Goal: Task Accomplishment & Management: Manage account settings

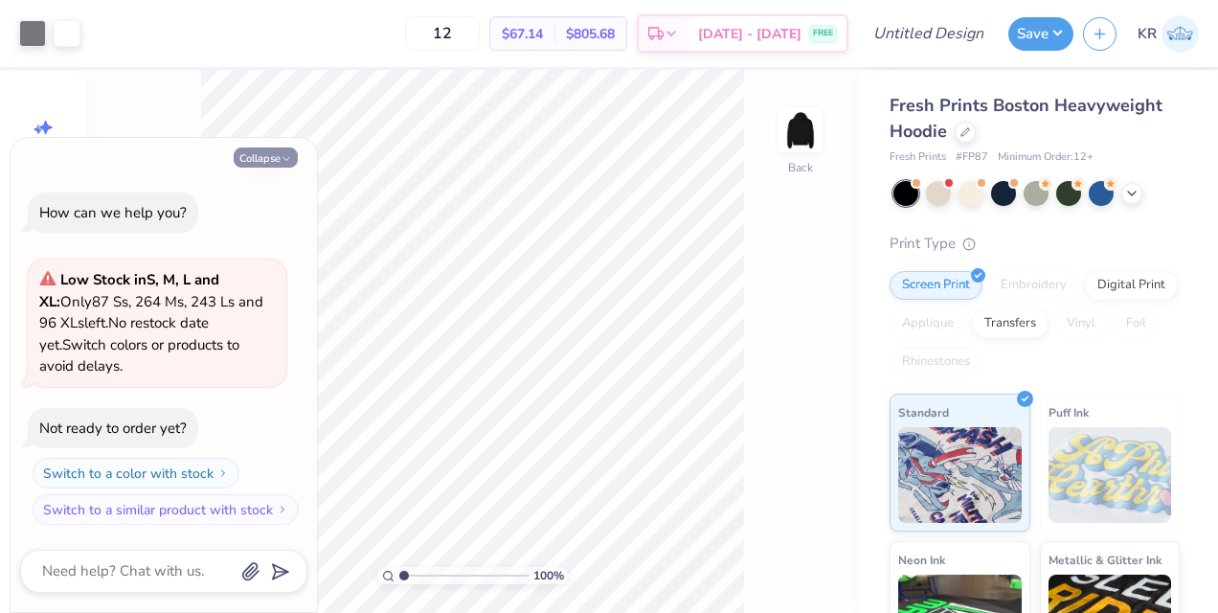
click at [276, 153] on button "Collapse" at bounding box center [266, 158] width 64 height 20
type textarea "x"
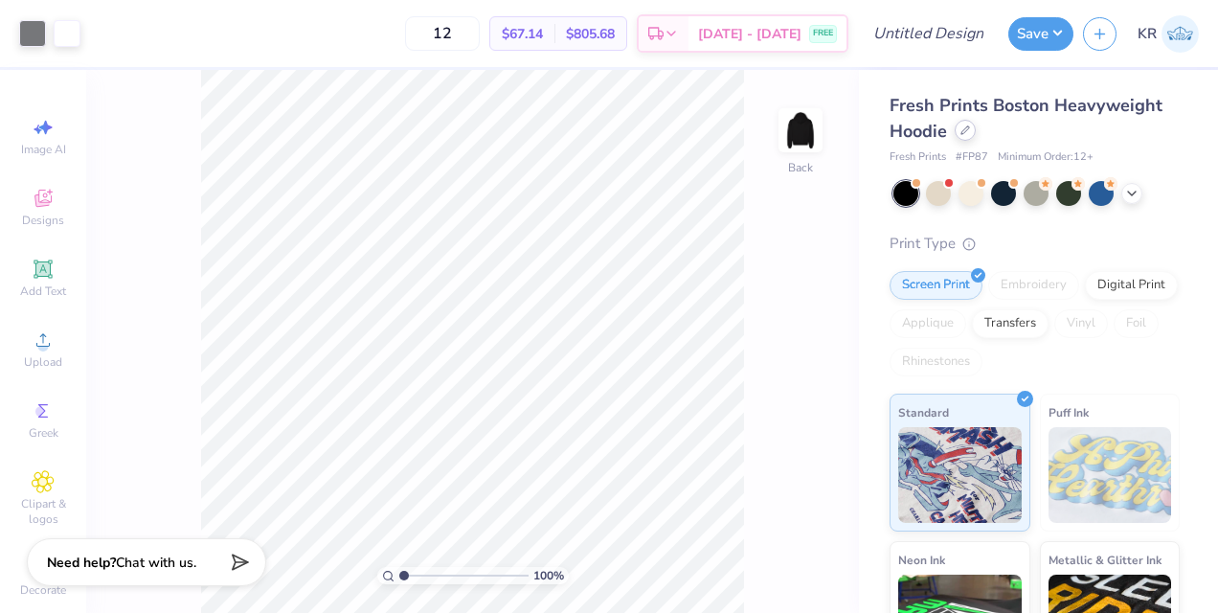
click at [960, 126] on div at bounding box center [965, 130] width 21 height 21
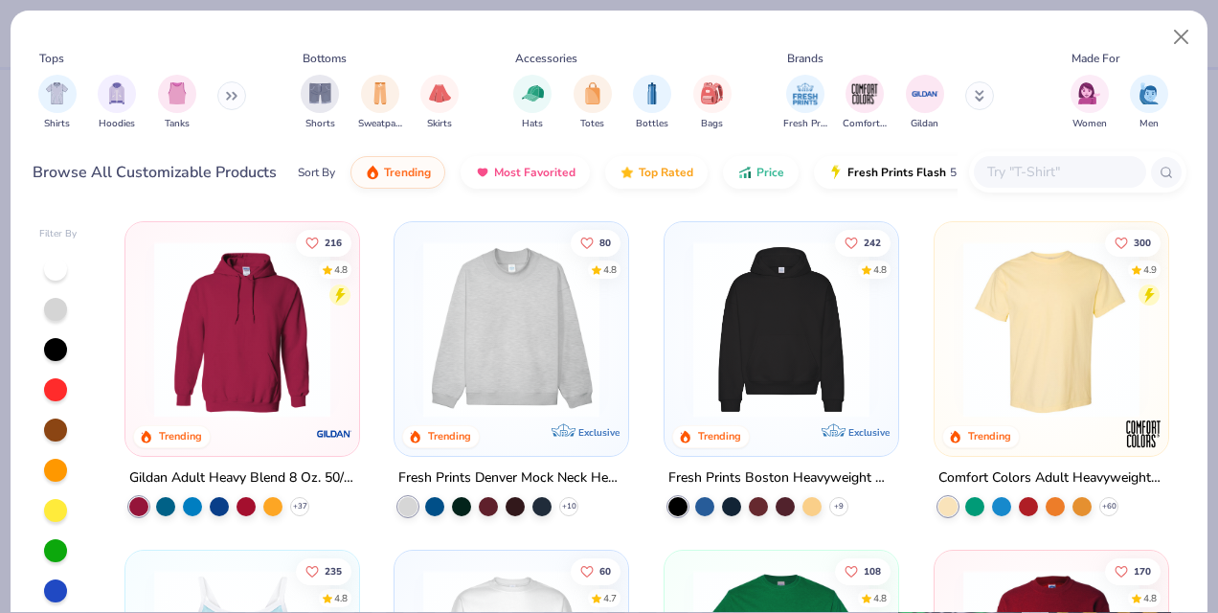
click at [521, 314] on img at bounding box center [511, 329] width 195 height 176
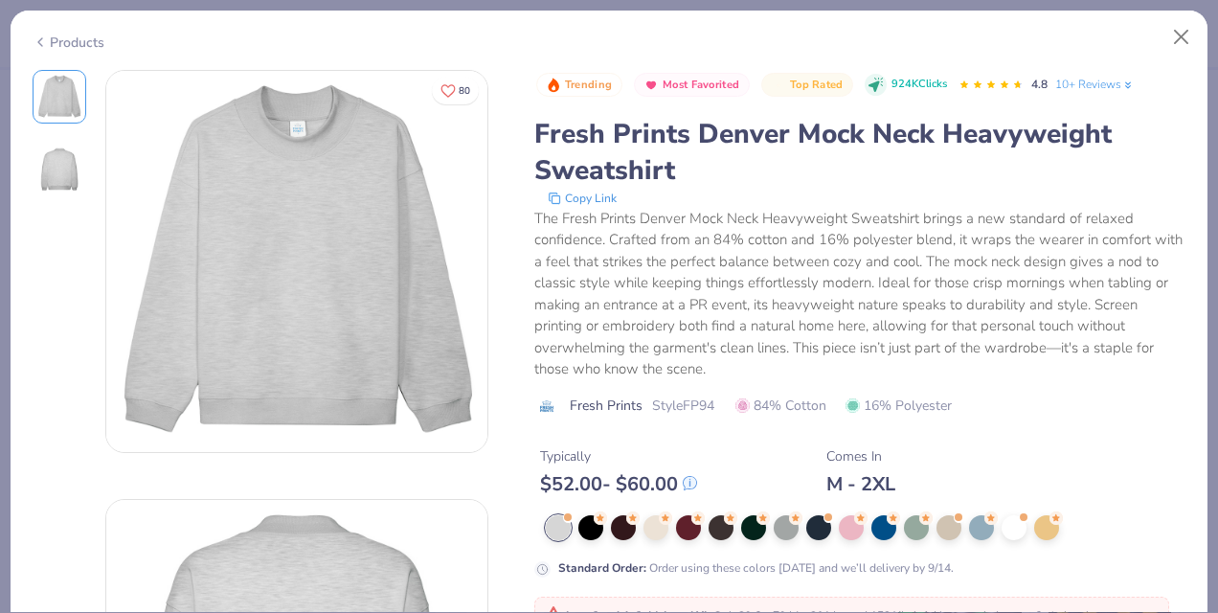
scroll to position [164, 0]
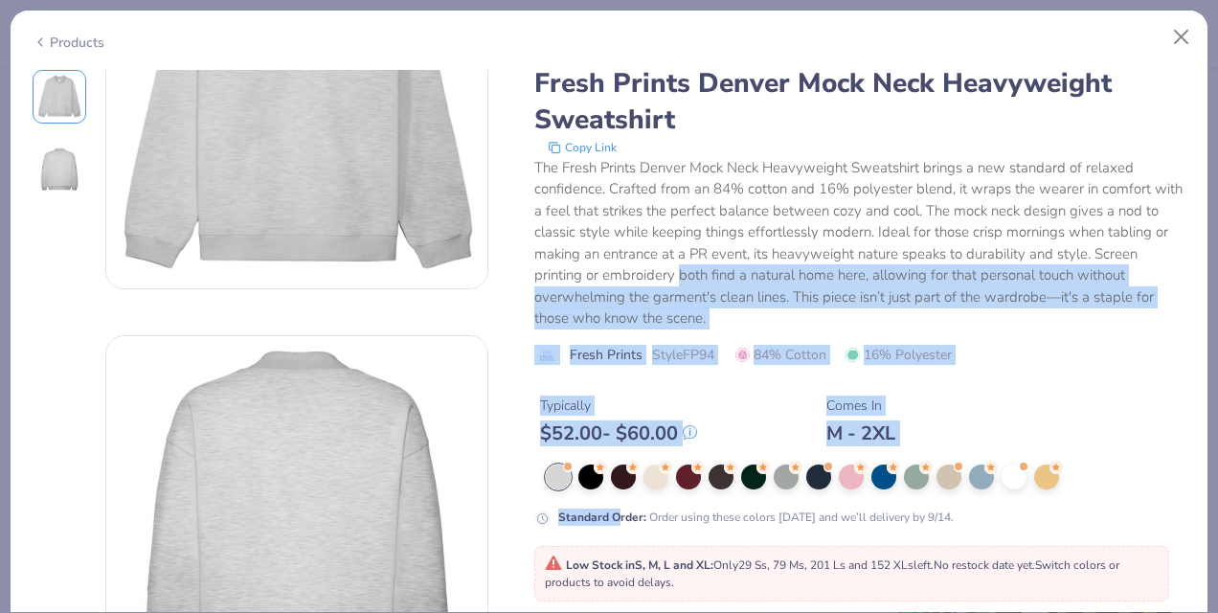
drag, startPoint x: 619, startPoint y: 534, endPoint x: 676, endPoint y: 279, distance: 261.2
click at [676, 279] on div "Trending Most Favorited Top Rated 924K Clicks 4.8 10+ Reviews Fresh Prints Denv…" at bounding box center [861, 368] width 652 height 699
drag, startPoint x: 676, startPoint y: 279, endPoint x: 657, endPoint y: 303, distance: 30.7
click at [657, 303] on div "The Fresh Prints Denver Mock Neck Heavyweight Sweatshirt brings a new standard …" at bounding box center [861, 243] width 652 height 172
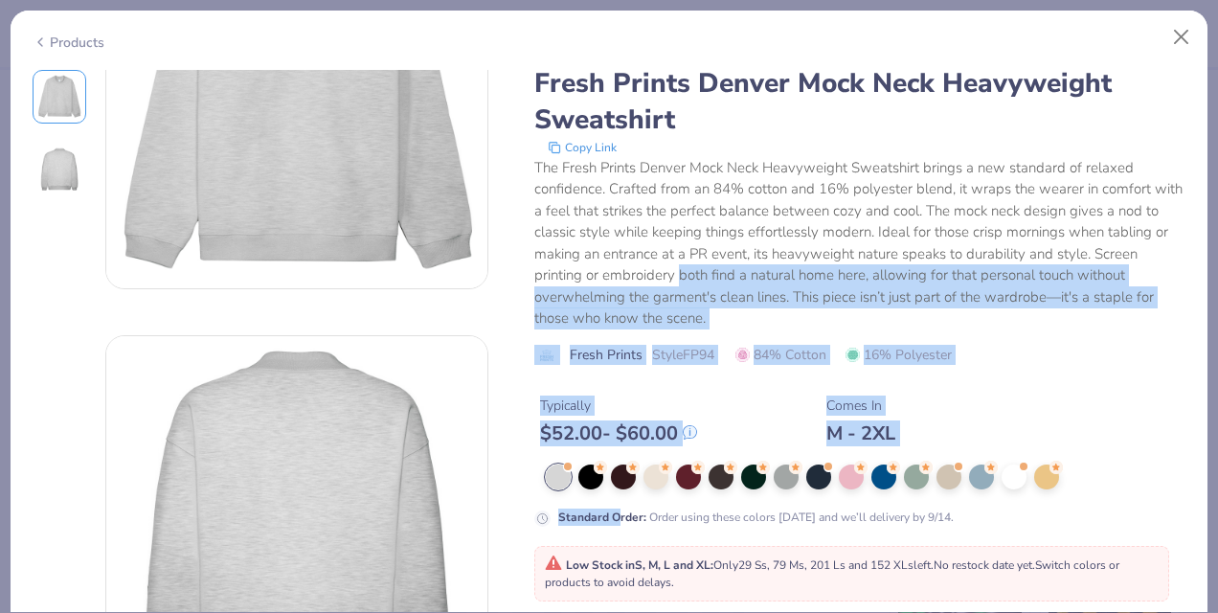
drag, startPoint x: 657, startPoint y: 303, endPoint x: 554, endPoint y: 260, distance: 112.1
click at [554, 260] on div "The Fresh Prints Denver Mock Neck Heavyweight Sweatshirt brings a new standard …" at bounding box center [861, 243] width 652 height 172
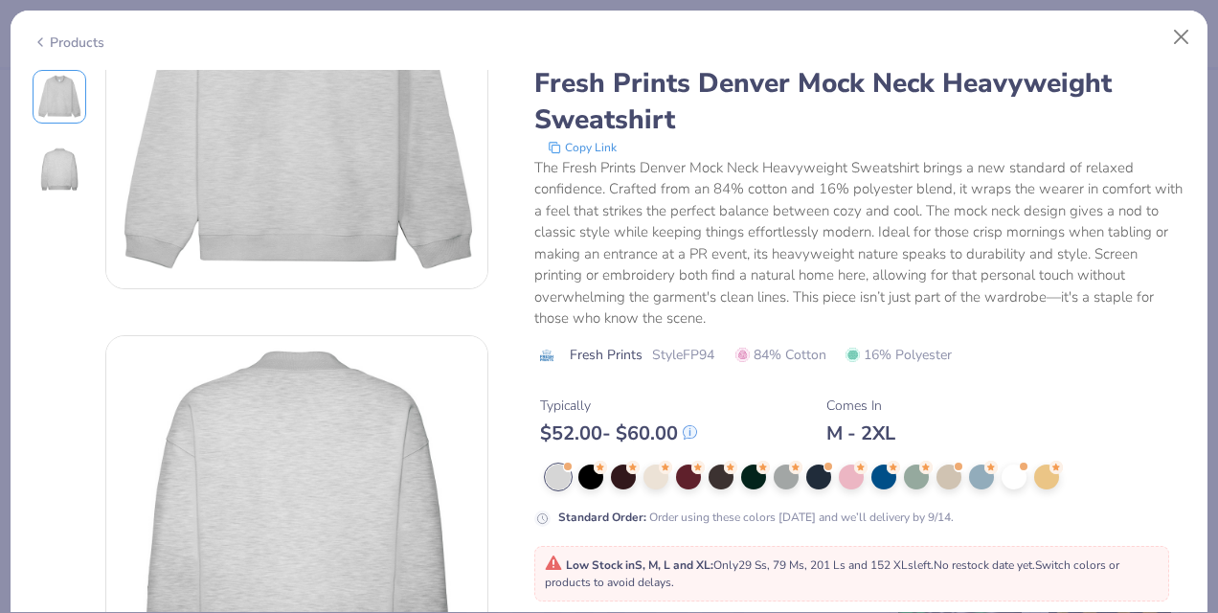
scroll to position [438, 0]
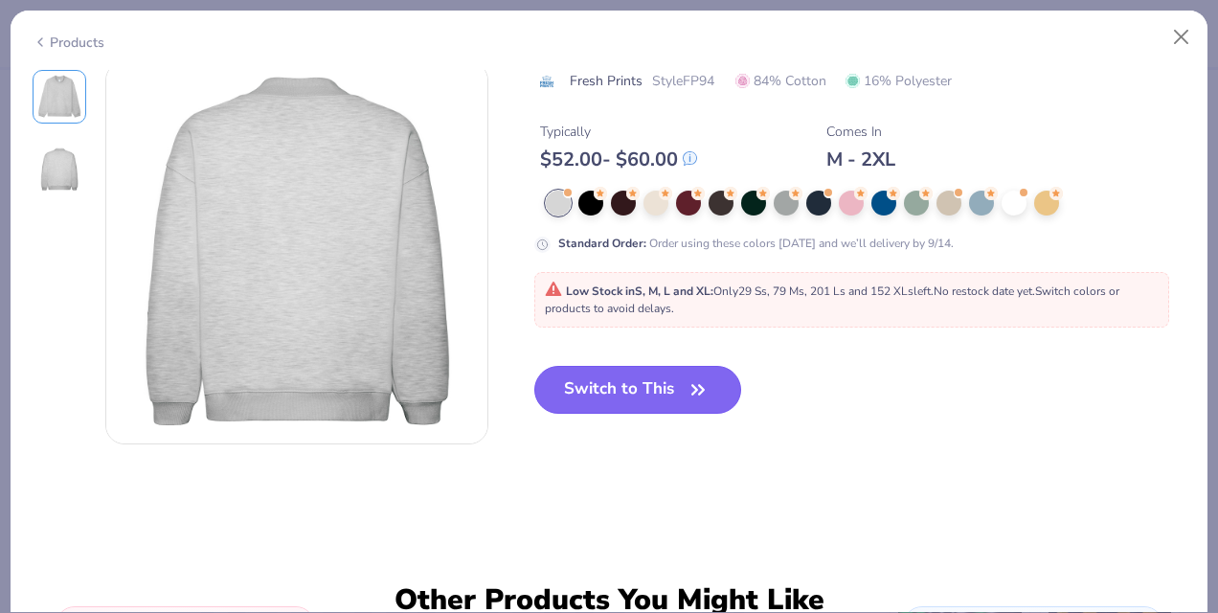
click at [618, 390] on button "Switch to This" at bounding box center [639, 390] width 208 height 48
type input "50"
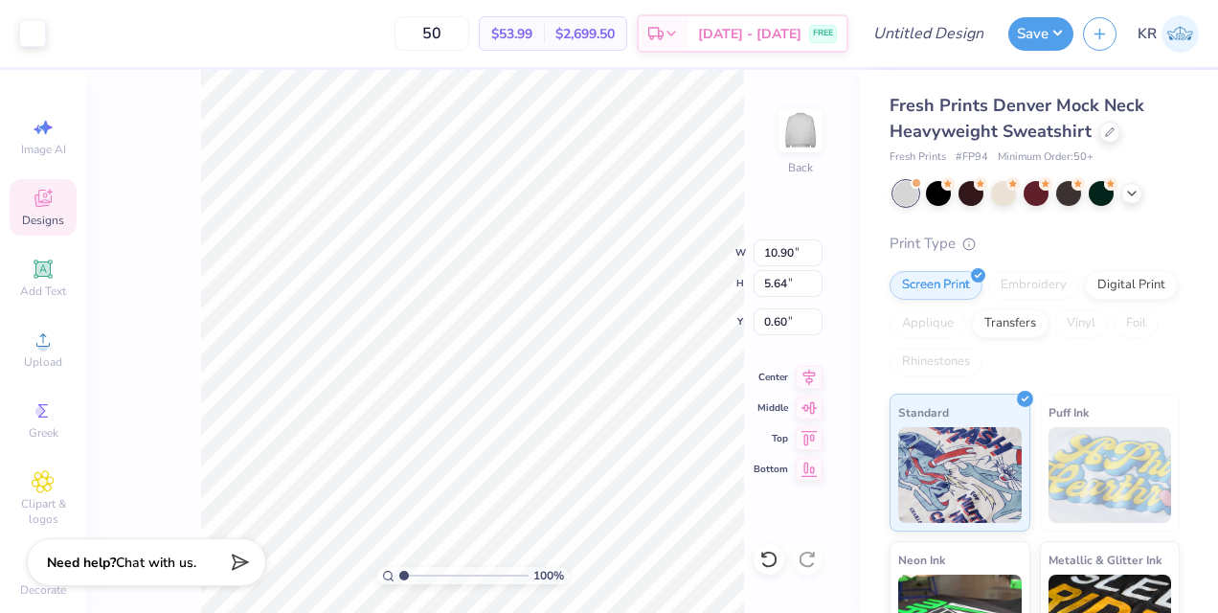
type input "10.90"
type input "5.64"
type input "0.60"
type input "11.00"
type input "5.73"
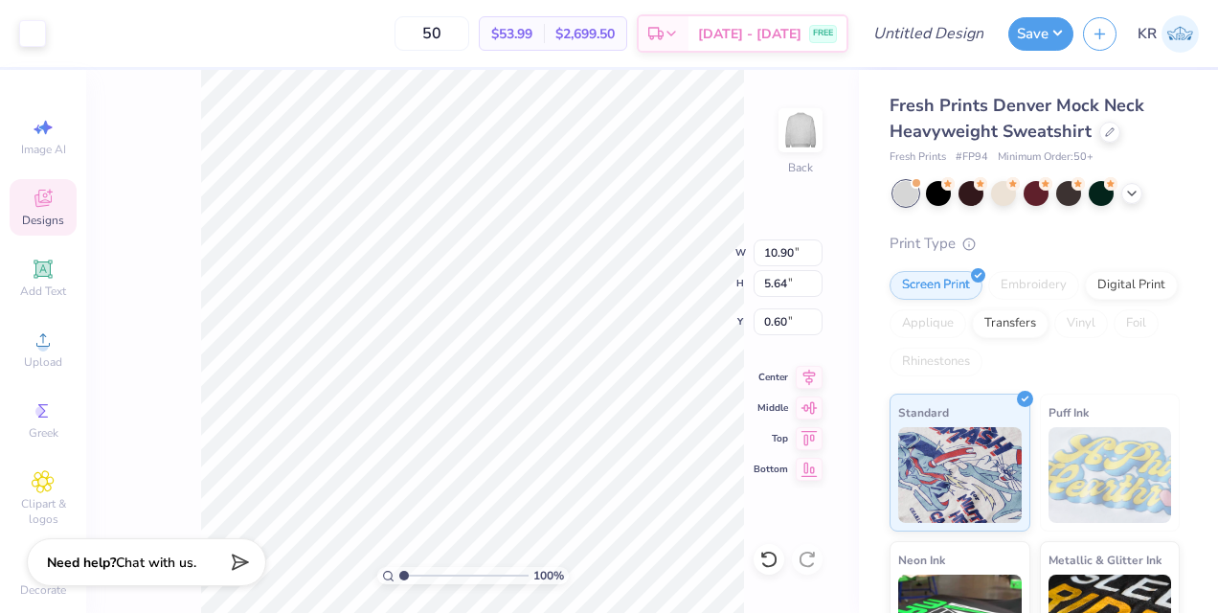
type input "0.55"
type input "10.90"
type input "5.64"
type input "0.60"
type input "11.00"
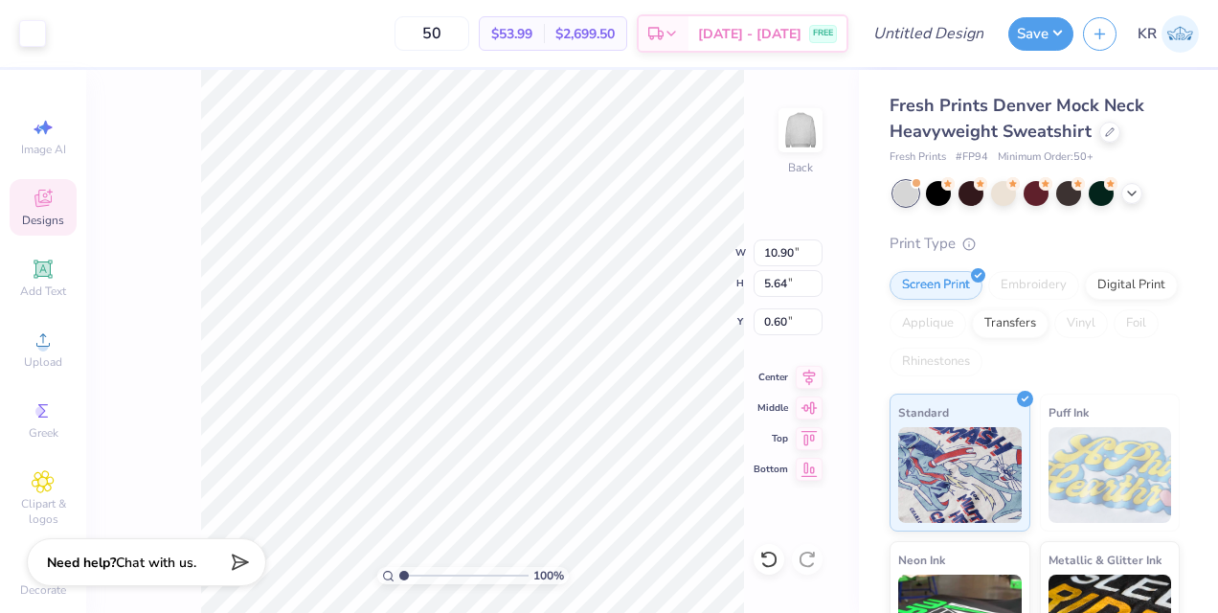
type input "5.73"
type input "0.55"
type input "1.89"
click at [812, 379] on icon at bounding box center [809, 374] width 27 height 23
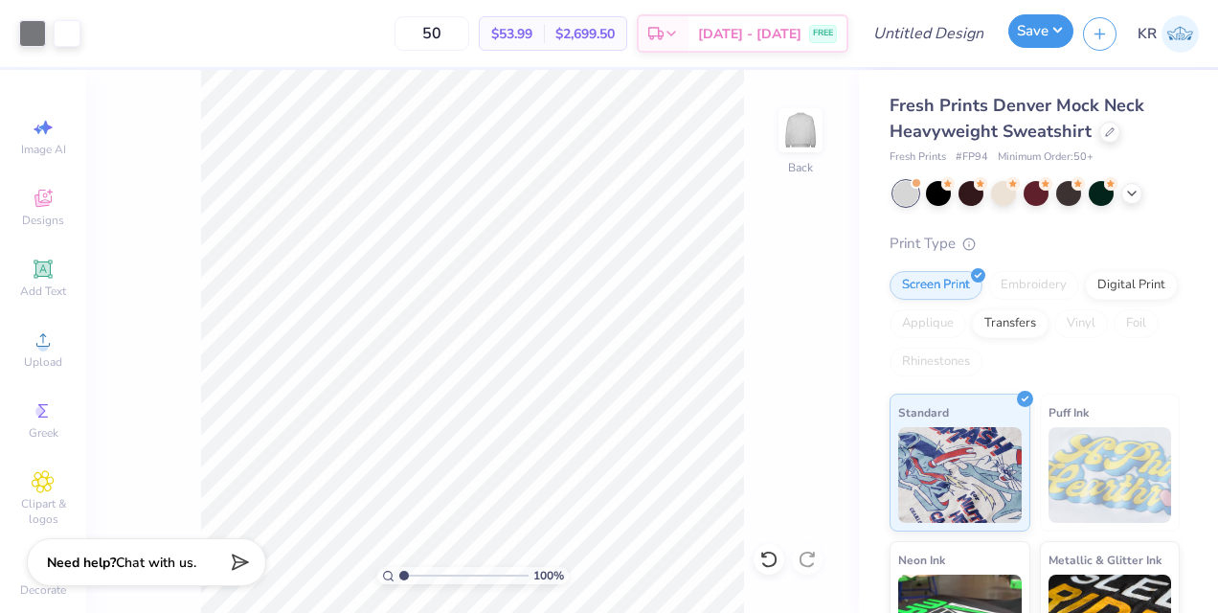
click at [1053, 27] on button "Save" at bounding box center [1041, 31] width 65 height 34
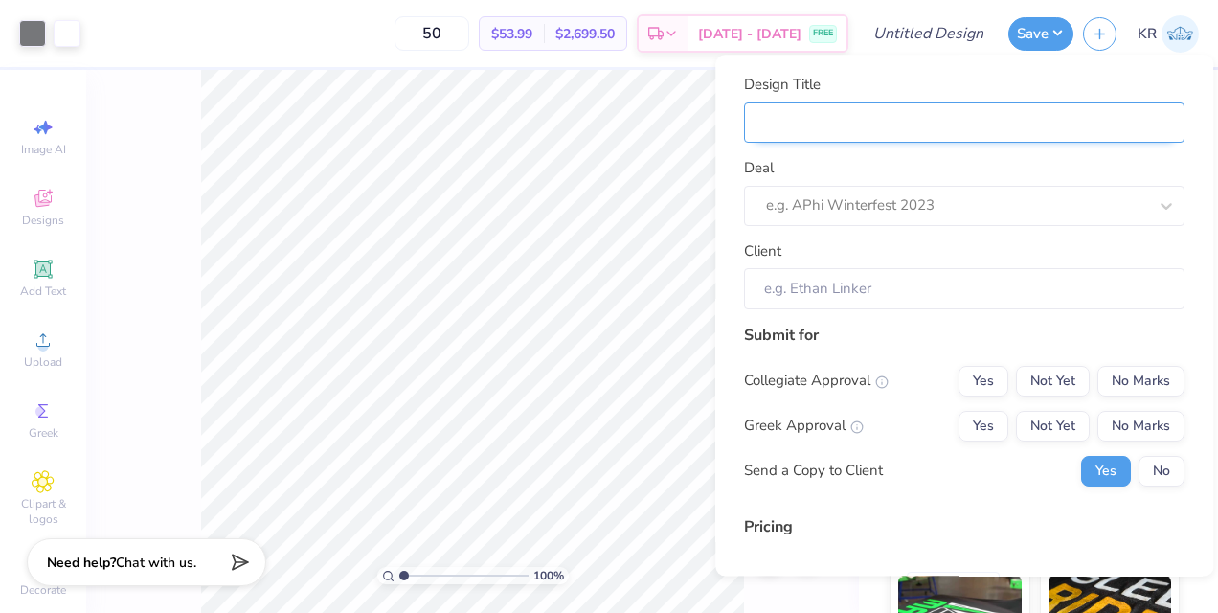
click at [818, 105] on input "Design Title" at bounding box center [964, 122] width 441 height 41
type input "j"
type input "jm"
type input "jmu"
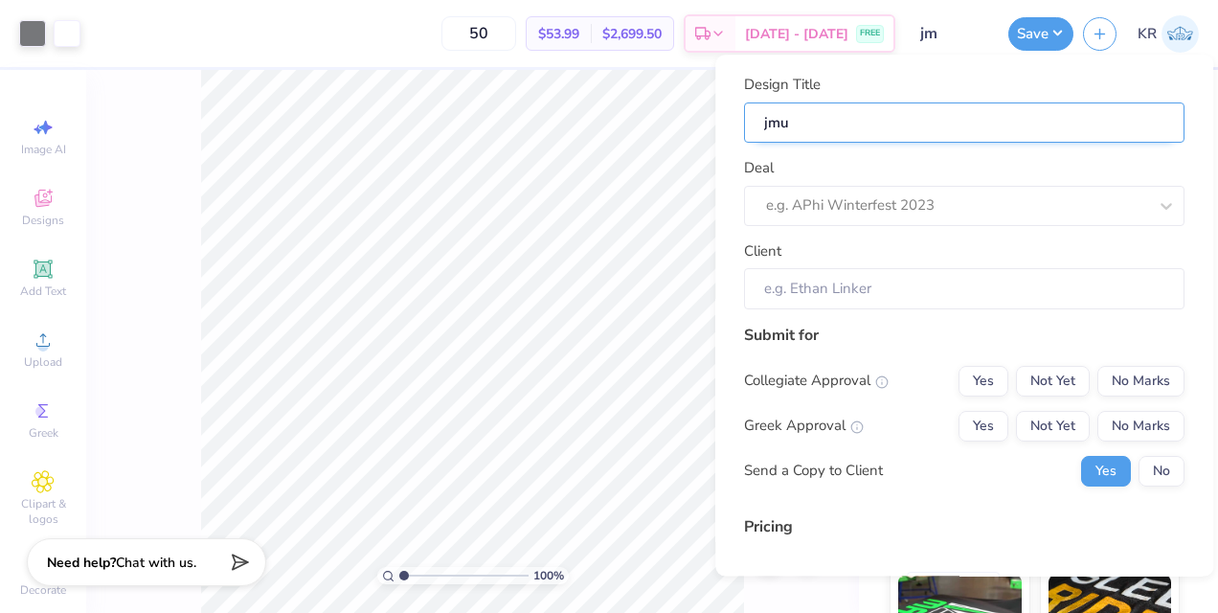
type input "jmu"
type input "jmu d"
type input "jmu da"
type input "jmu dan"
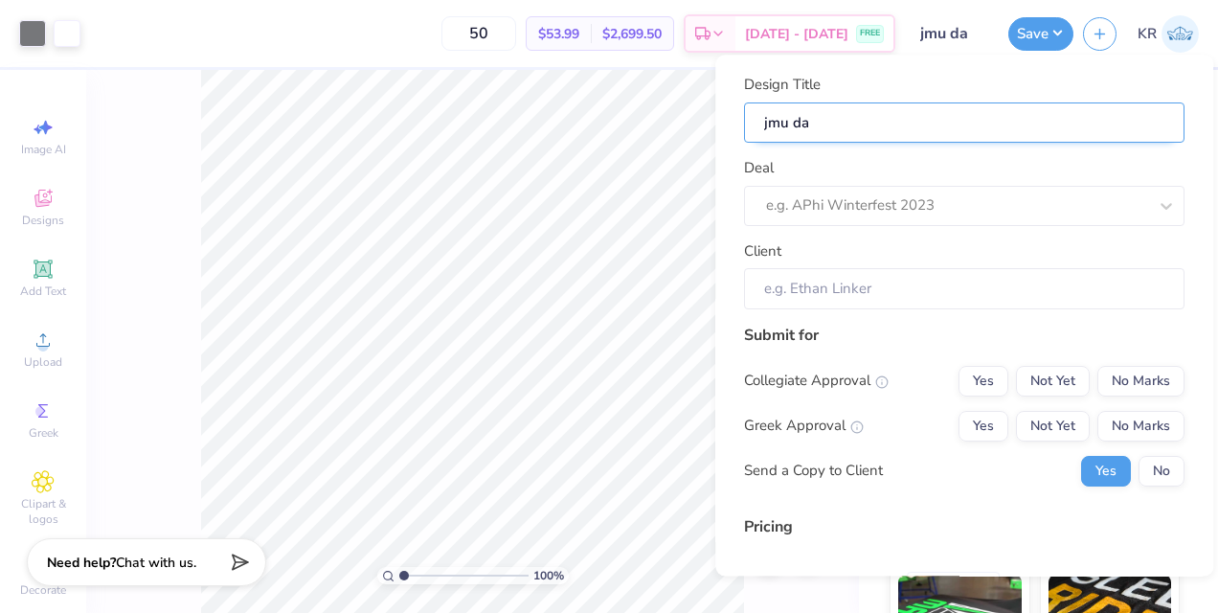
type input "jmu dan"
type input "jmu danc"
type input "jmu dance"
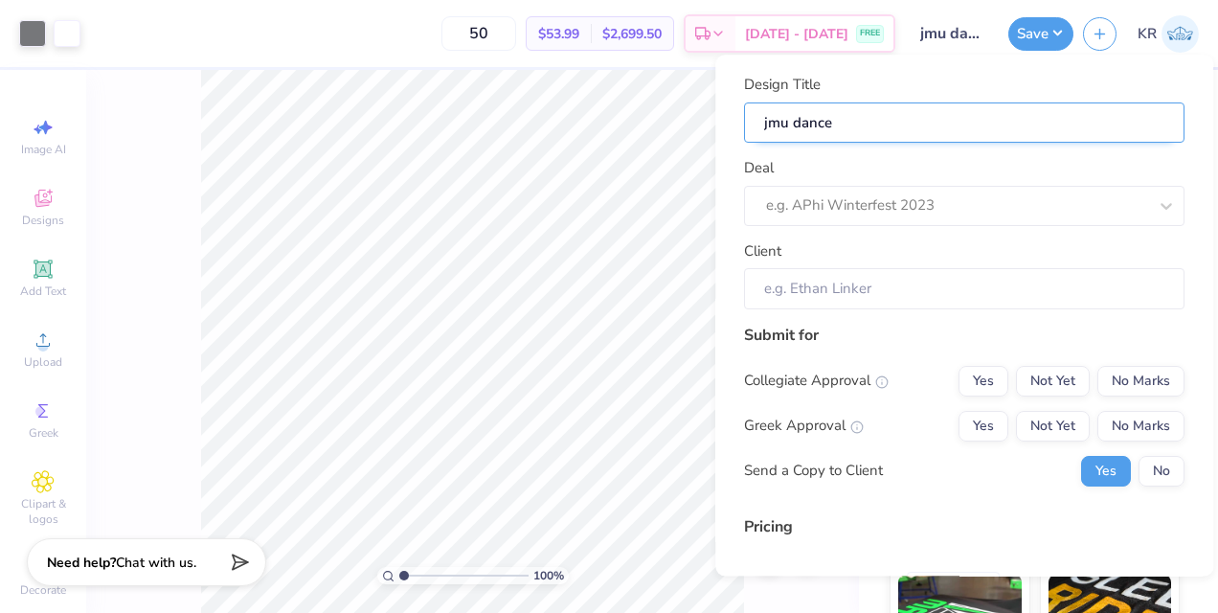
type input "jmu dance m"
type input "jmu dance mo"
type input "jmu dance moc"
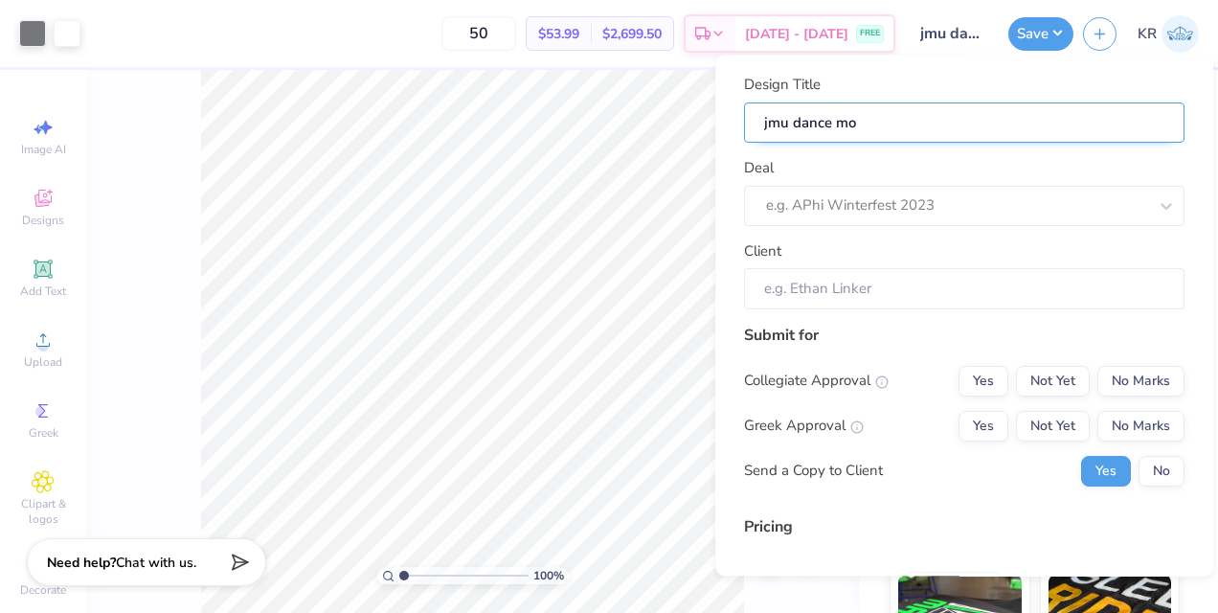
type input "jmu dance moc"
type input "jmu dance mock"
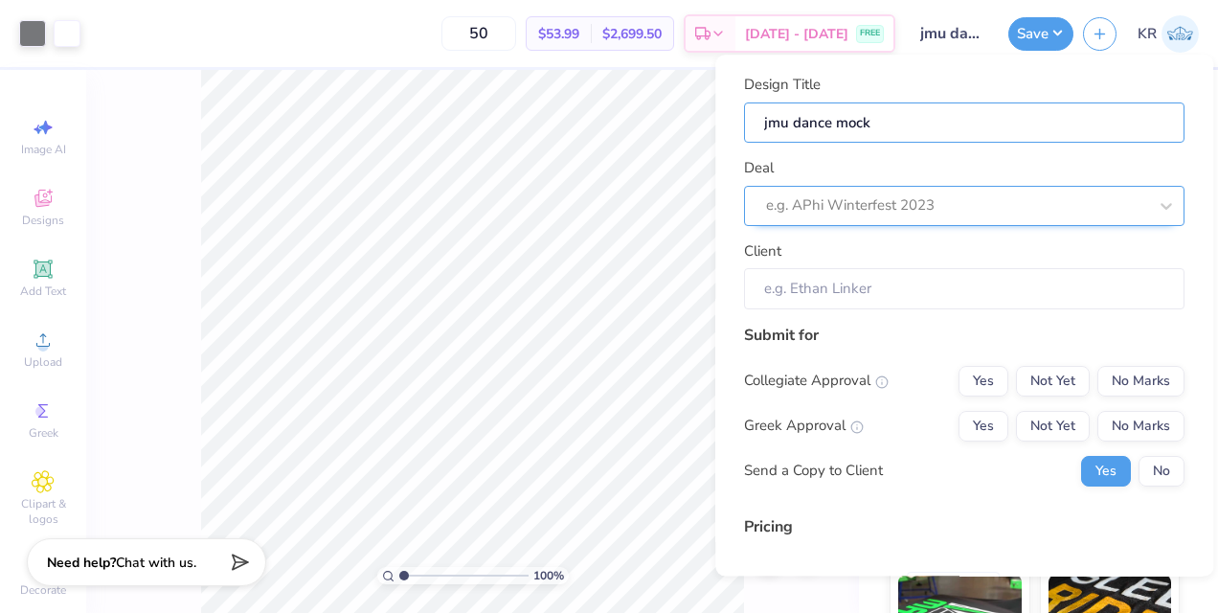
drag, startPoint x: 818, startPoint y: 105, endPoint x: 814, endPoint y: 205, distance: 99.7
click at [814, 205] on div "Design Title jmu dance mock Deal e.g. APhi Winterfest 2023 Client" at bounding box center [964, 192] width 441 height 236
type input "jmu dance mock"
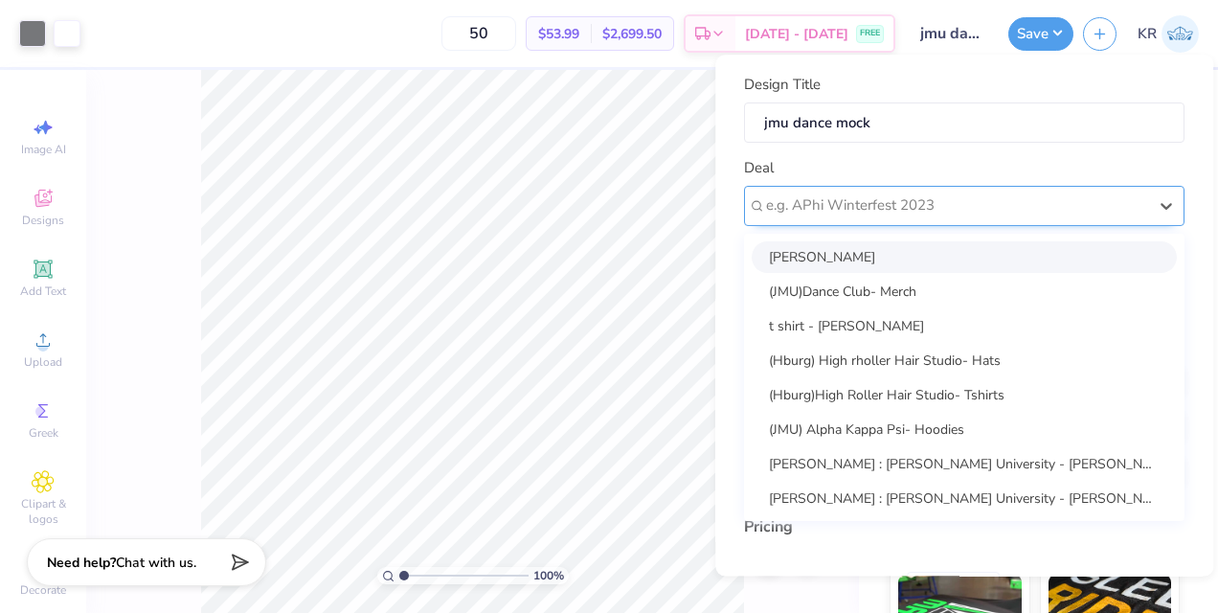
click at [814, 205] on div at bounding box center [956, 206] width 381 height 26
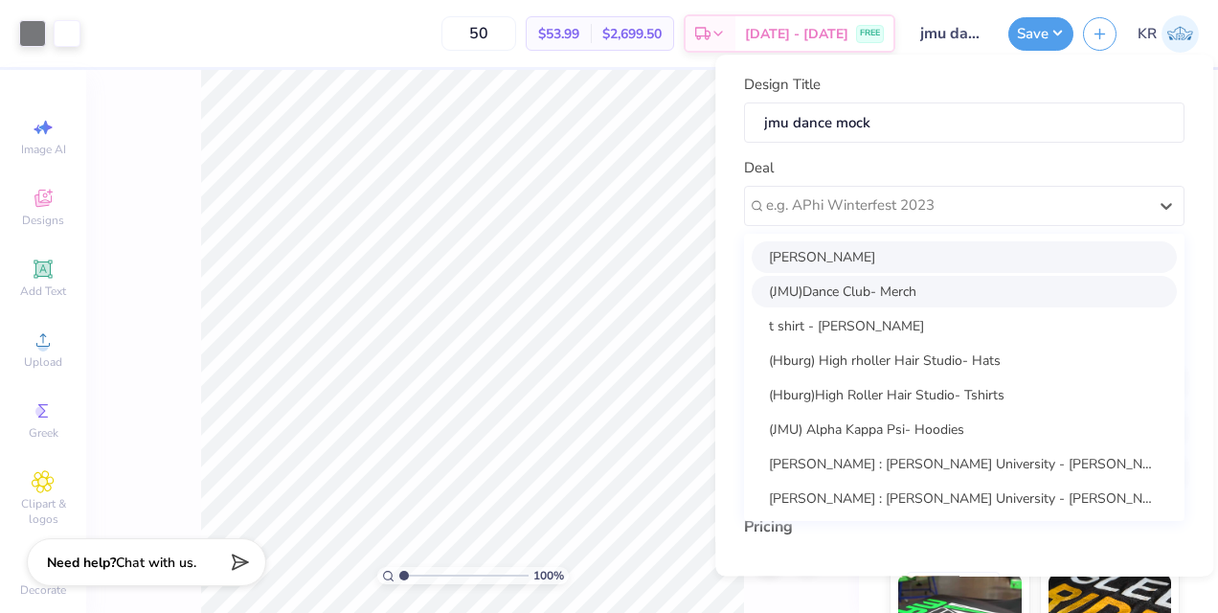
click at [924, 298] on div "(JMU)Dance Club- Merch" at bounding box center [964, 292] width 425 height 32
type input "[PERSON_NAME]"
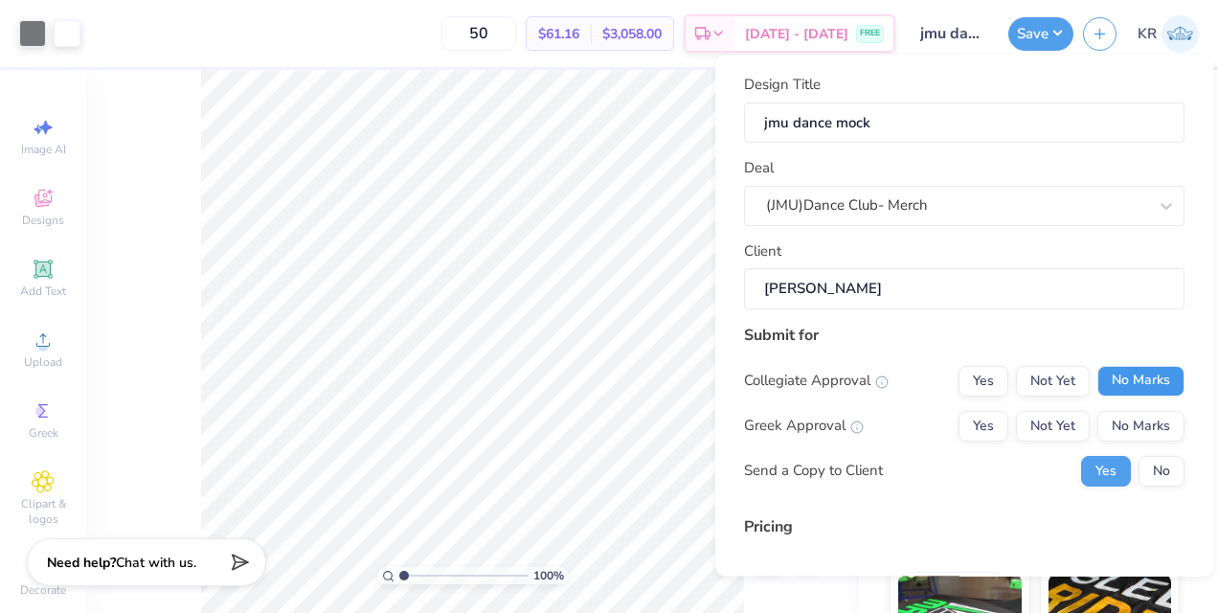
click at [1155, 378] on button "No Marks" at bounding box center [1141, 381] width 87 height 31
click at [966, 430] on button "Yes" at bounding box center [984, 426] width 50 height 31
click at [1146, 429] on button "No Marks" at bounding box center [1141, 426] width 87 height 31
click at [1154, 462] on button "No" at bounding box center [1162, 471] width 46 height 31
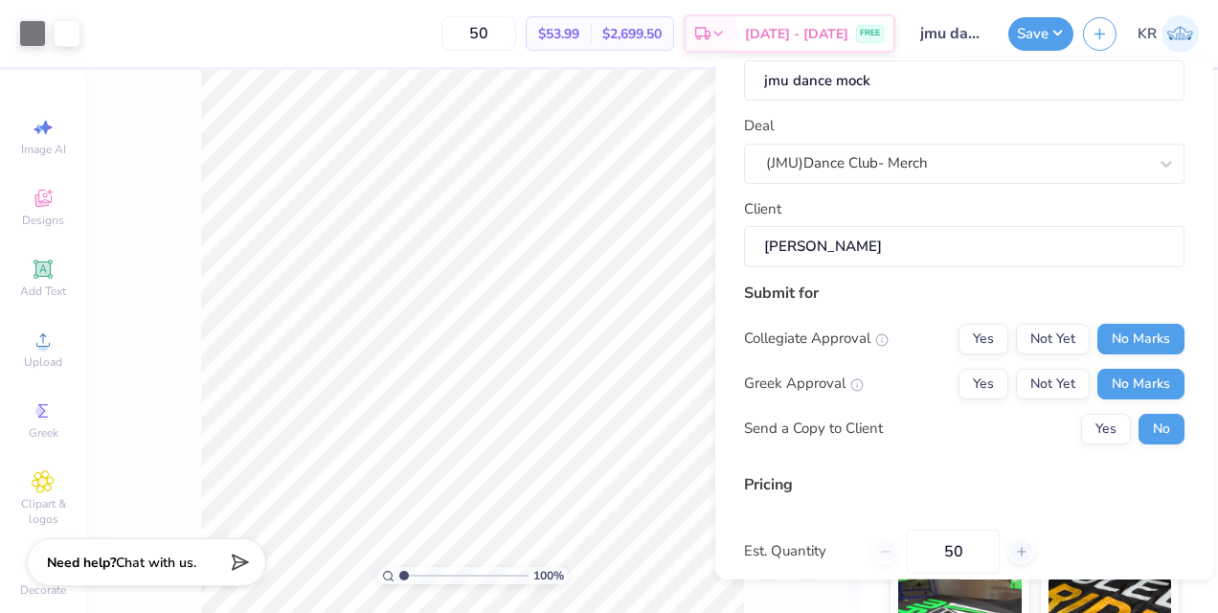
scroll to position [45, 0]
click at [984, 330] on button "Yes" at bounding box center [984, 339] width 50 height 31
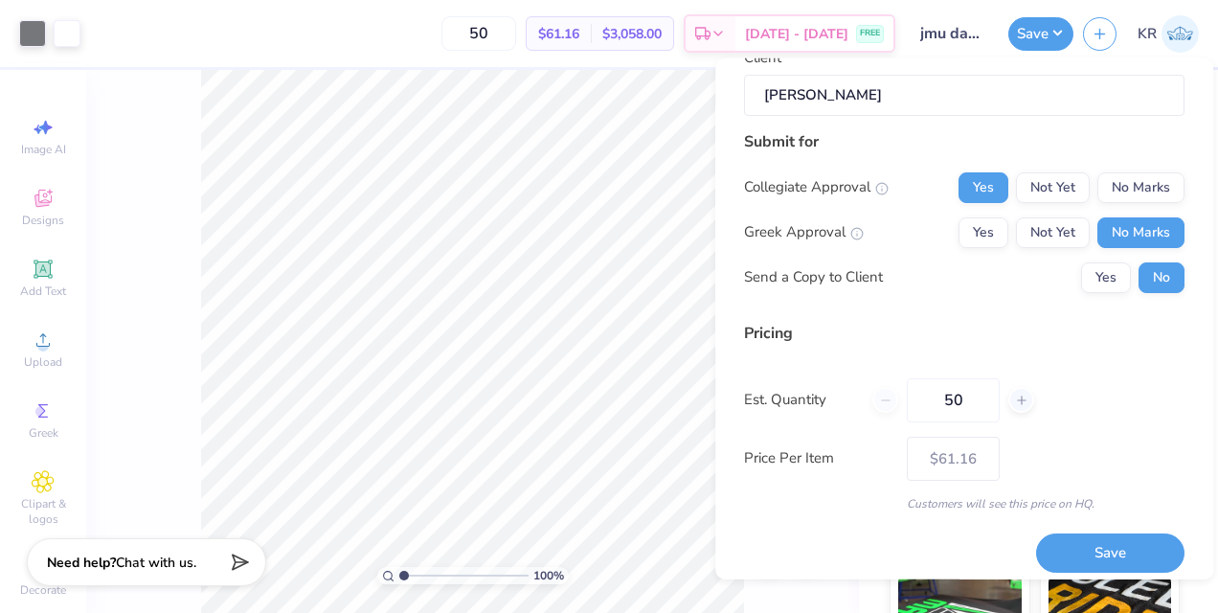
scroll to position [203, 0]
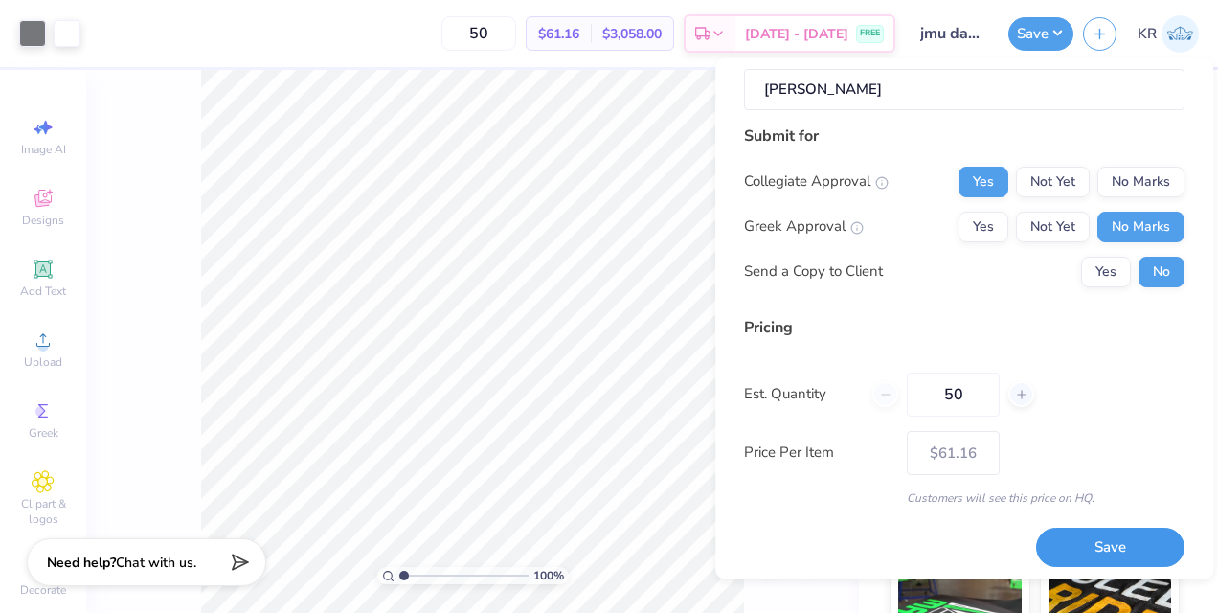
click at [1117, 533] on button "Save" at bounding box center [1110, 547] width 148 height 39
drag, startPoint x: 1117, startPoint y: 533, endPoint x: 977, endPoint y: 662, distance: 190.5
click at [1120, 441] on div "Design Title jmu dance mock Deal (JMU)Dance Club- Merch Client Sarah Keller Sub…" at bounding box center [964, 191] width 441 height 632
click at [1120, 441] on div "Price Per Item $61.16" at bounding box center [964, 452] width 441 height 44
click at [977, 612] on html "Art colors 50 $61.16 Per Item $3,058.00 Total Est. Delivery Sep 12 - 15 FREE De…" at bounding box center [609, 306] width 1218 height 613
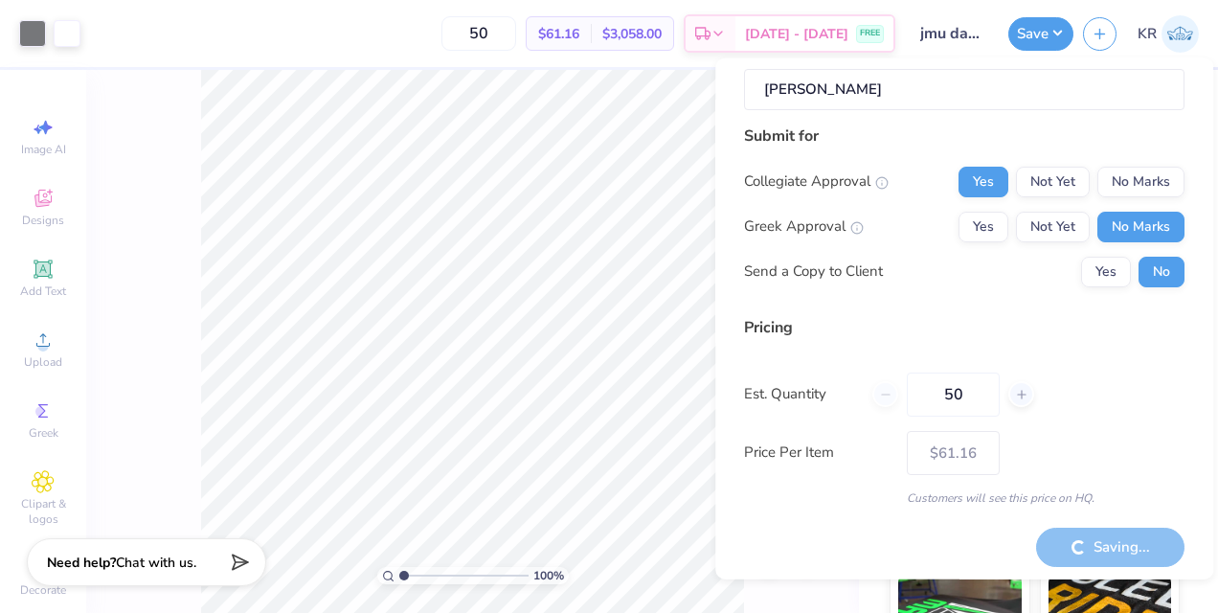
click at [1138, 459] on div "Price Per Item $61.16" at bounding box center [964, 452] width 441 height 44
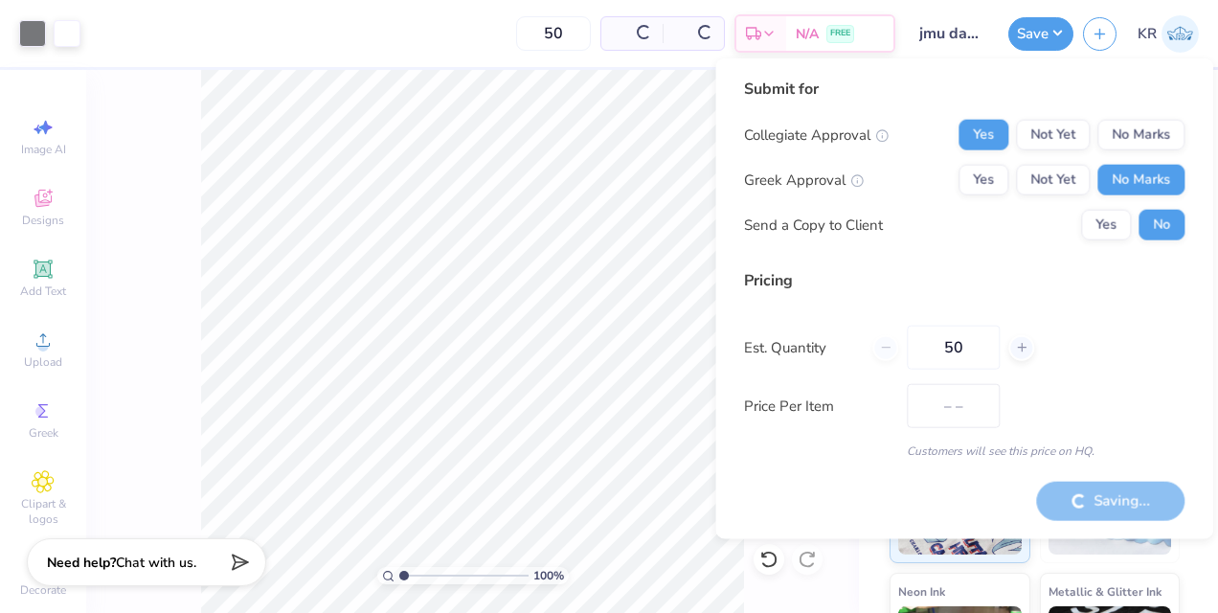
type input "$53.99"
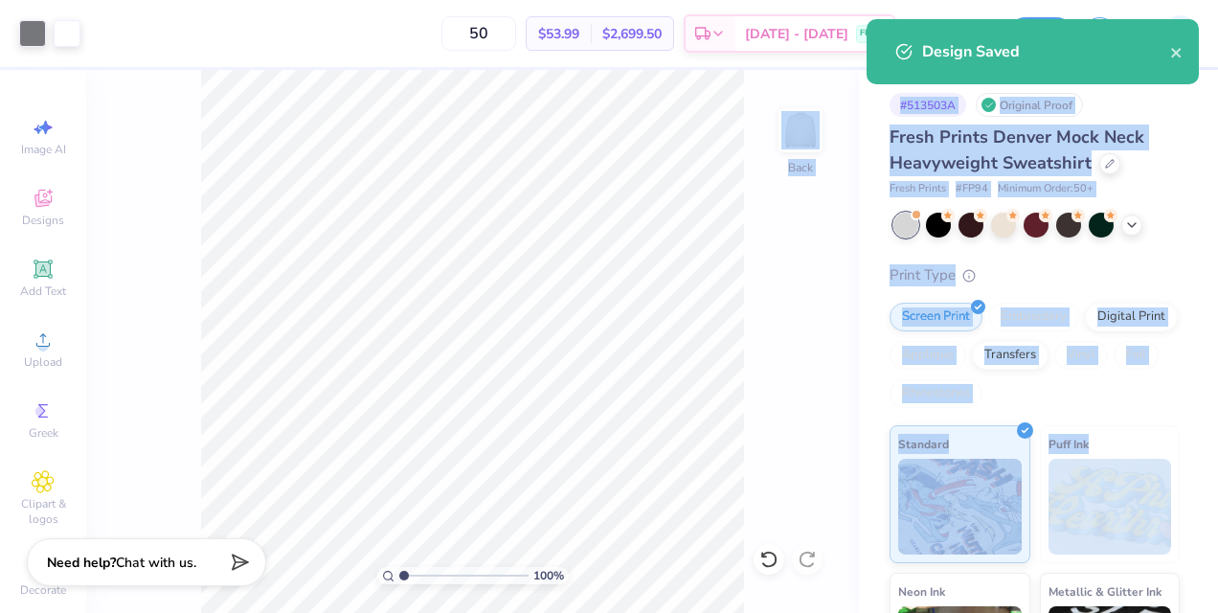
drag, startPoint x: 1138, startPoint y: 459, endPoint x: 816, endPoint y: 387, distance: 329.8
click at [816, 387] on div "Art colors 50 $53.99 Per Item $2,699.50 Total Est. Delivery Sep 12 - 15 FREE De…" at bounding box center [609, 306] width 1218 height 613
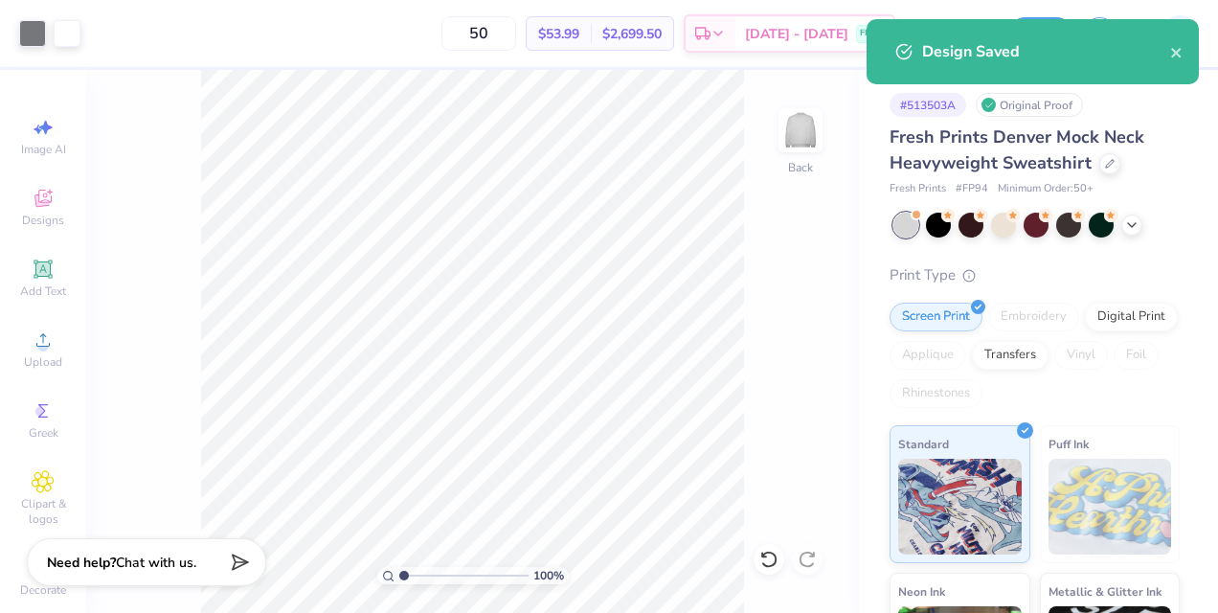
click at [816, 387] on div "100 % Back" at bounding box center [472, 341] width 773 height 543
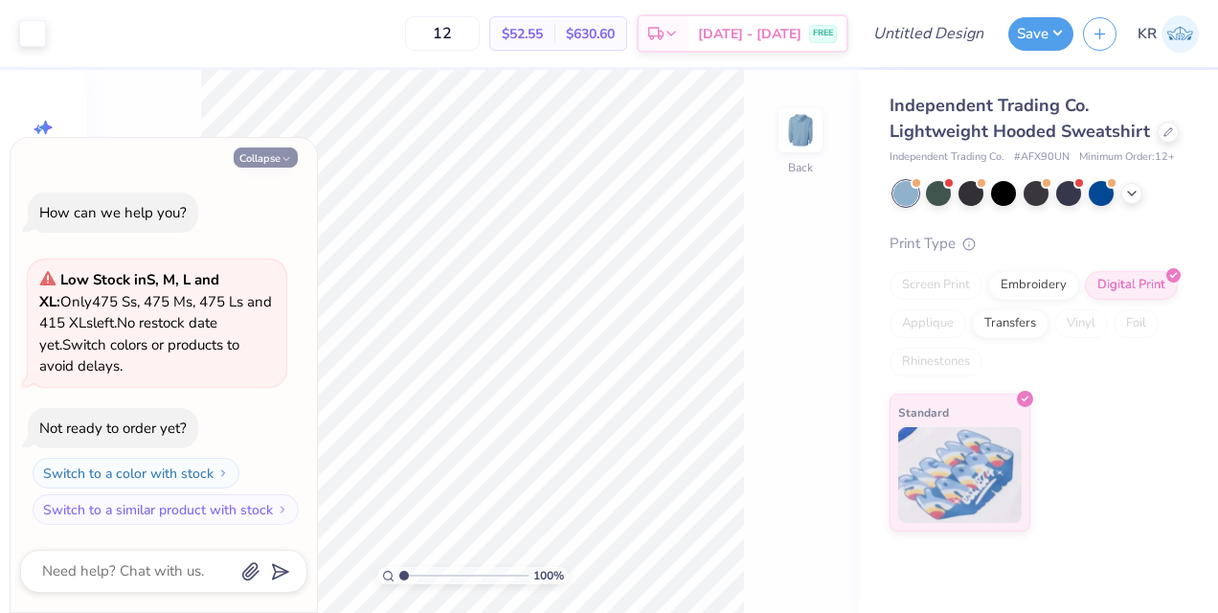
click at [281, 161] on icon "button" at bounding box center [286, 158] width 11 height 11
type textarea "x"
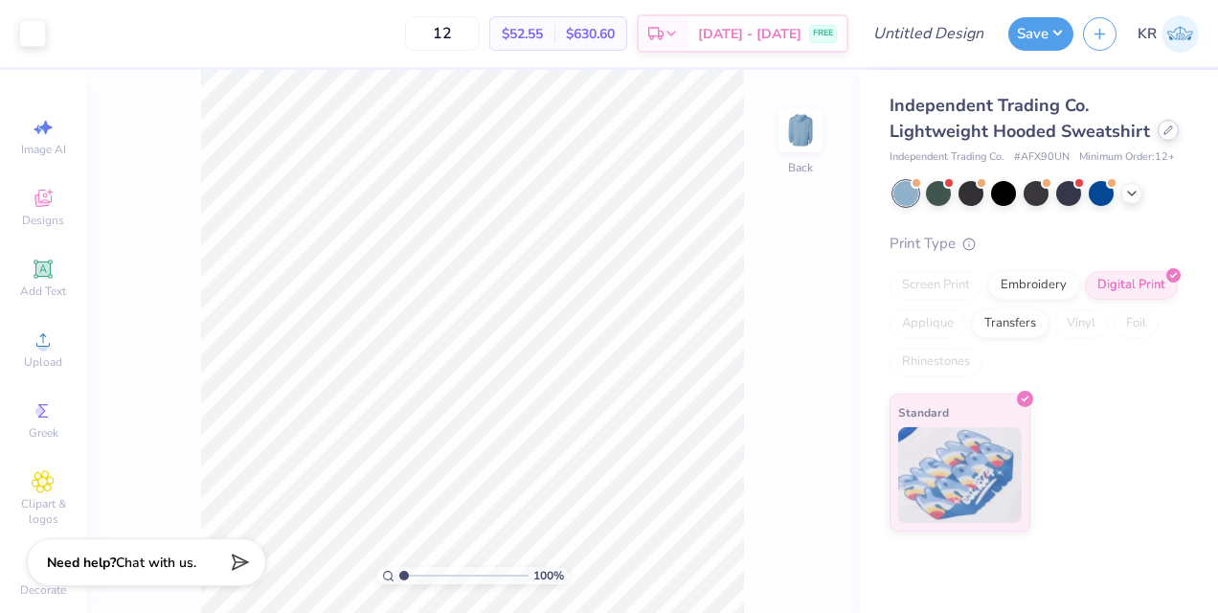
click at [1159, 136] on div at bounding box center [1168, 130] width 21 height 21
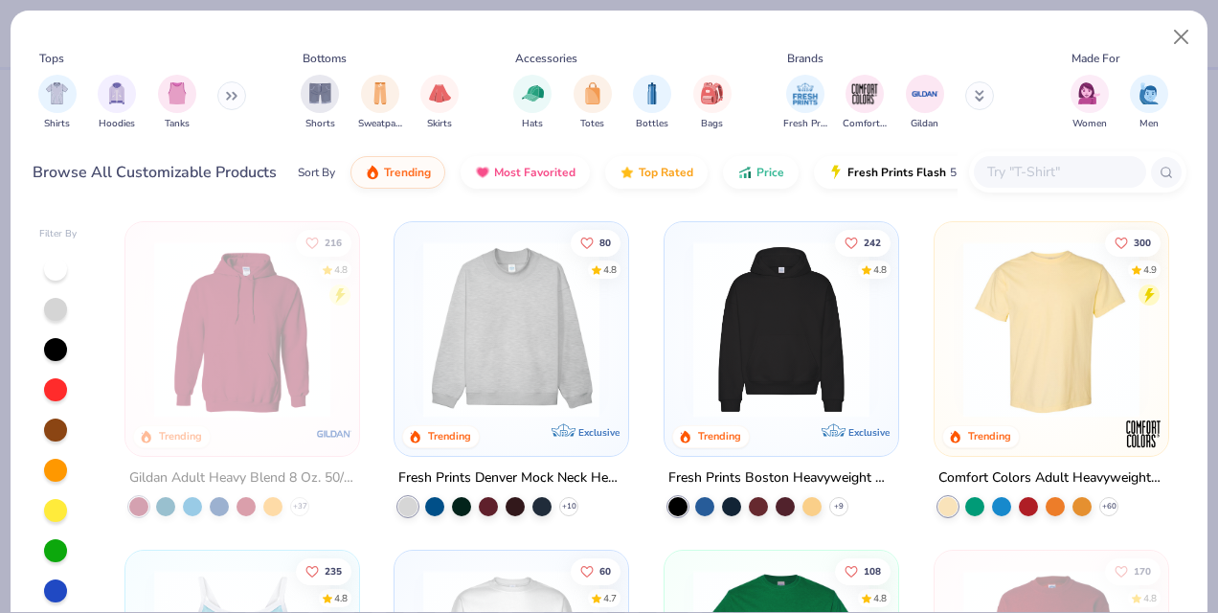
click at [496, 337] on img at bounding box center [511, 329] width 195 height 176
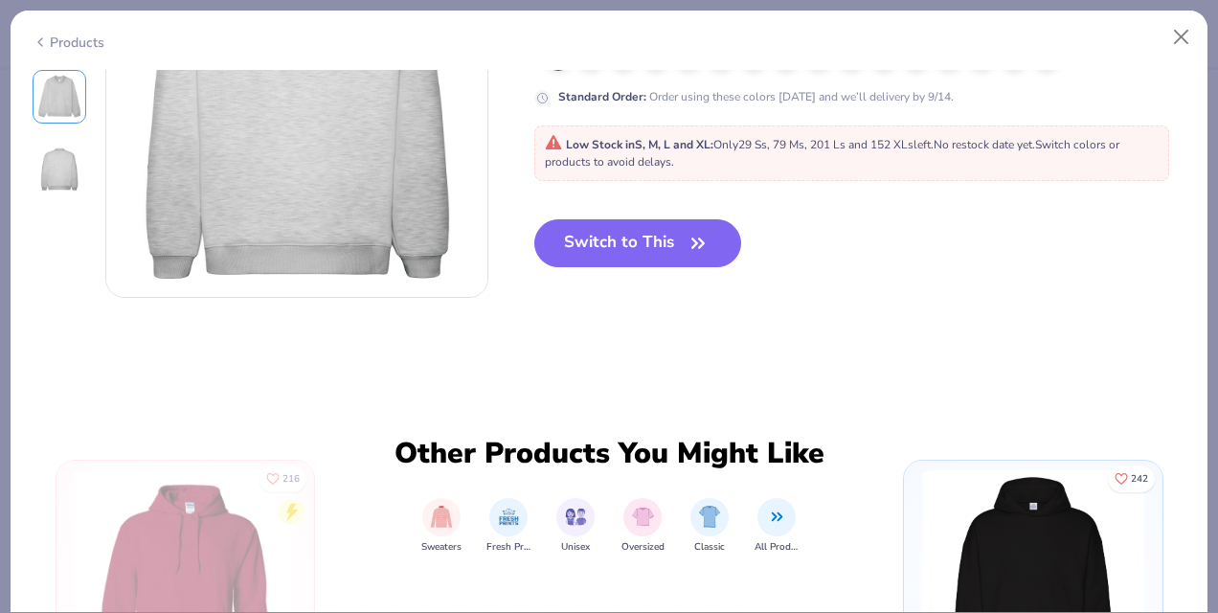
scroll to position [585, 0]
click at [634, 246] on button "Switch to This" at bounding box center [639, 242] width 208 height 48
type input "50"
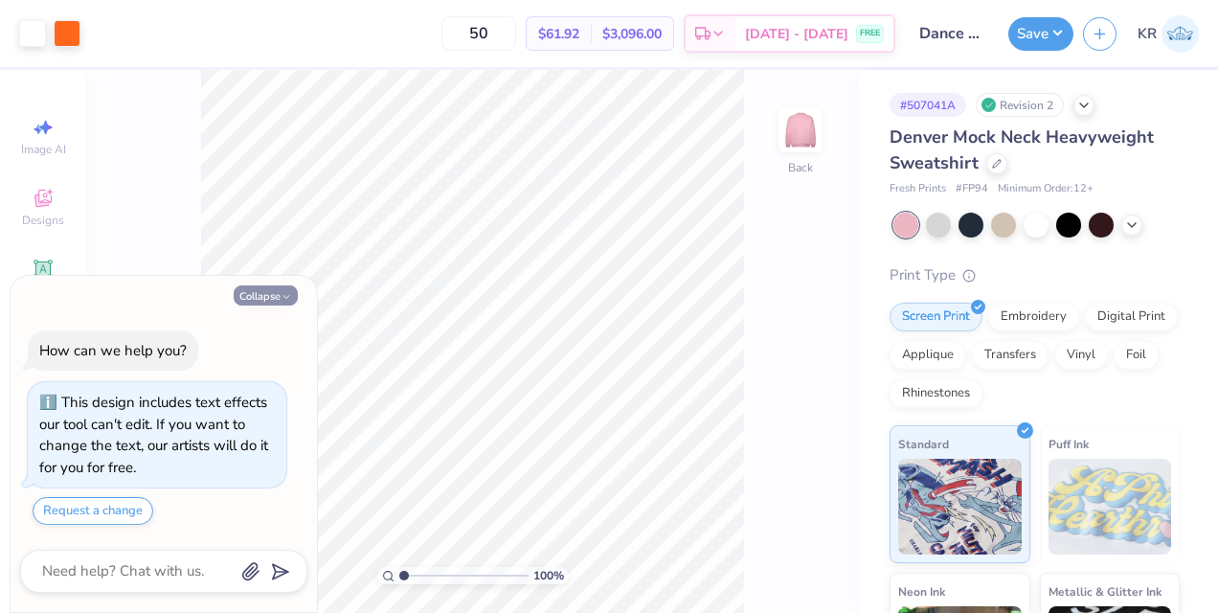
click at [274, 301] on button "Collapse" at bounding box center [266, 295] width 64 height 20
type textarea "x"
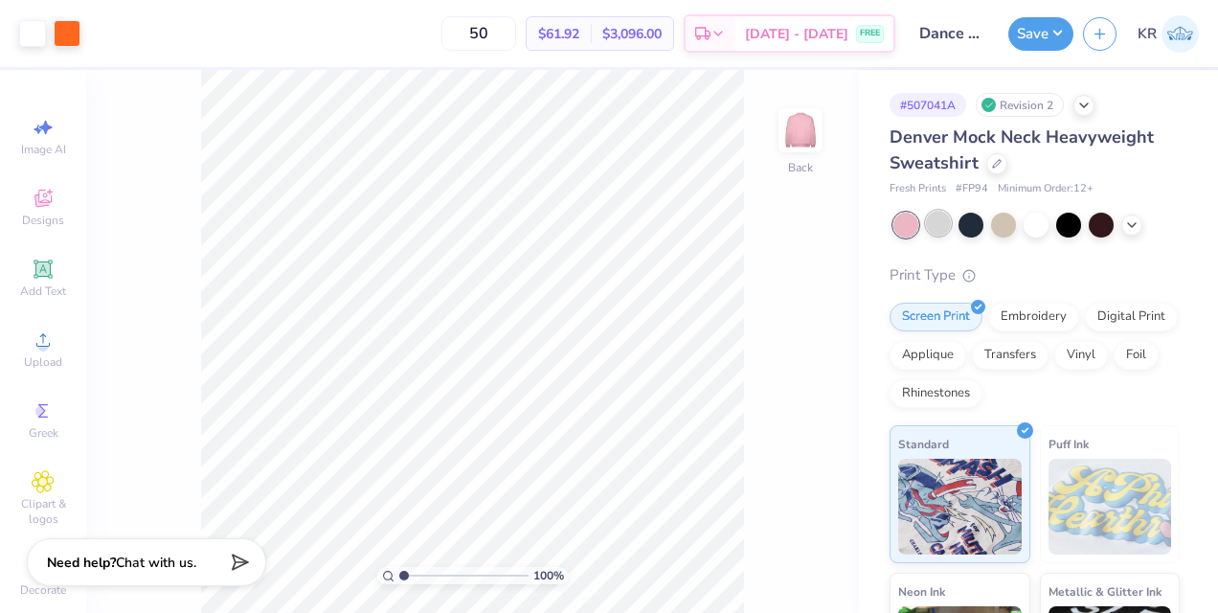
click at [933, 223] on div at bounding box center [938, 223] width 25 height 25
click at [60, 37] on div at bounding box center [67, 31] width 27 height 27
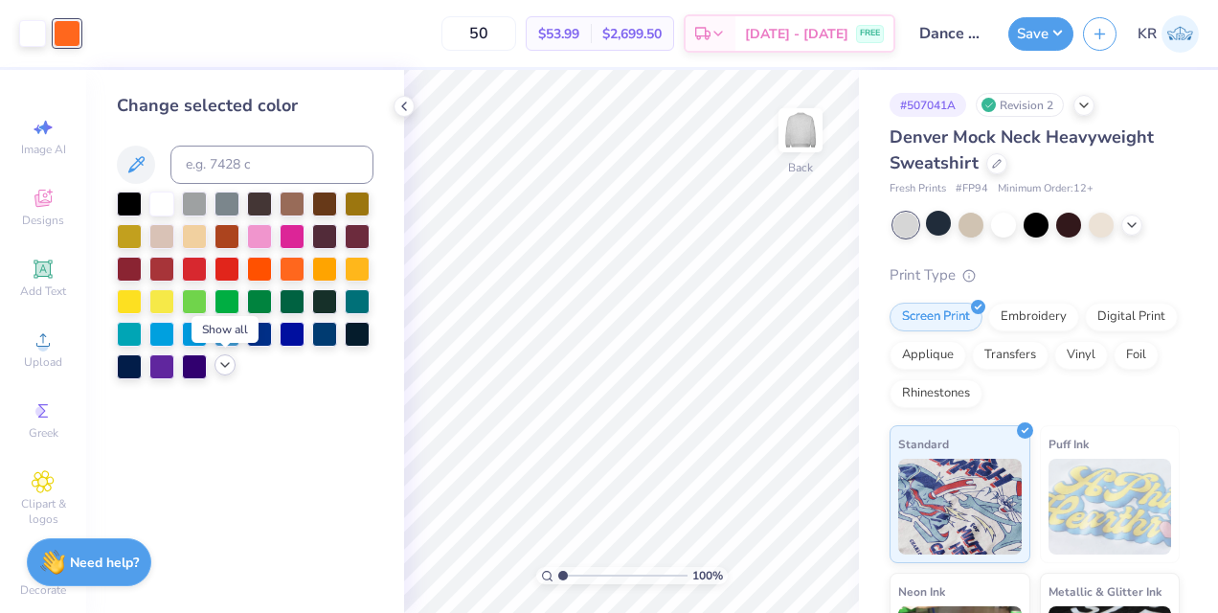
click at [224, 370] on icon at bounding box center [224, 364] width 15 height 15
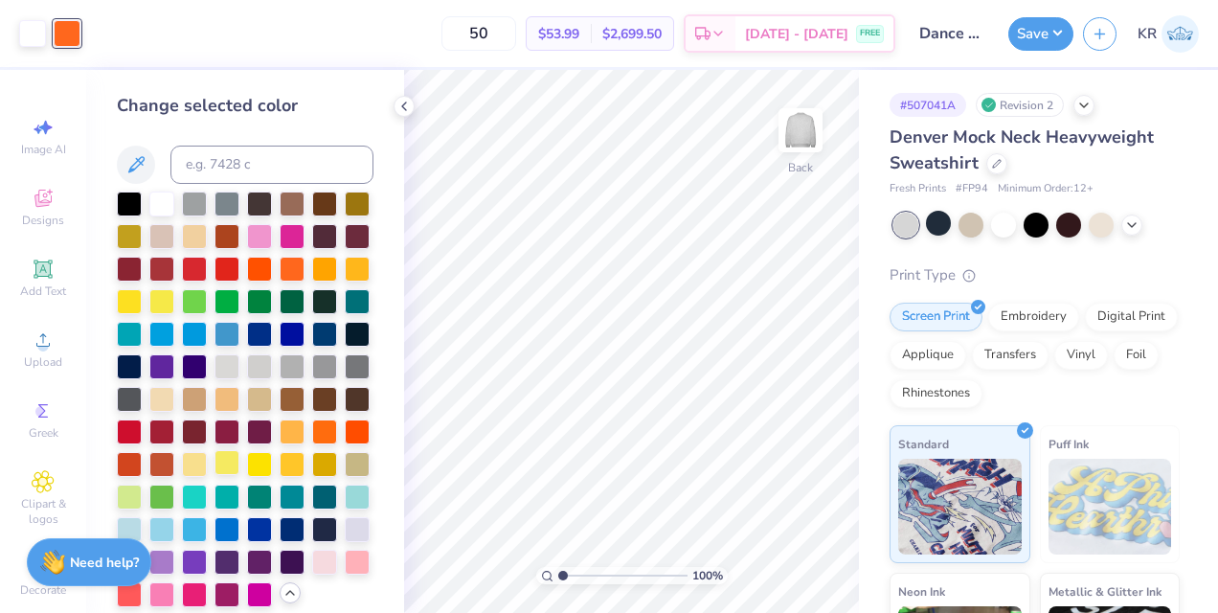
scroll to position [49, 0]
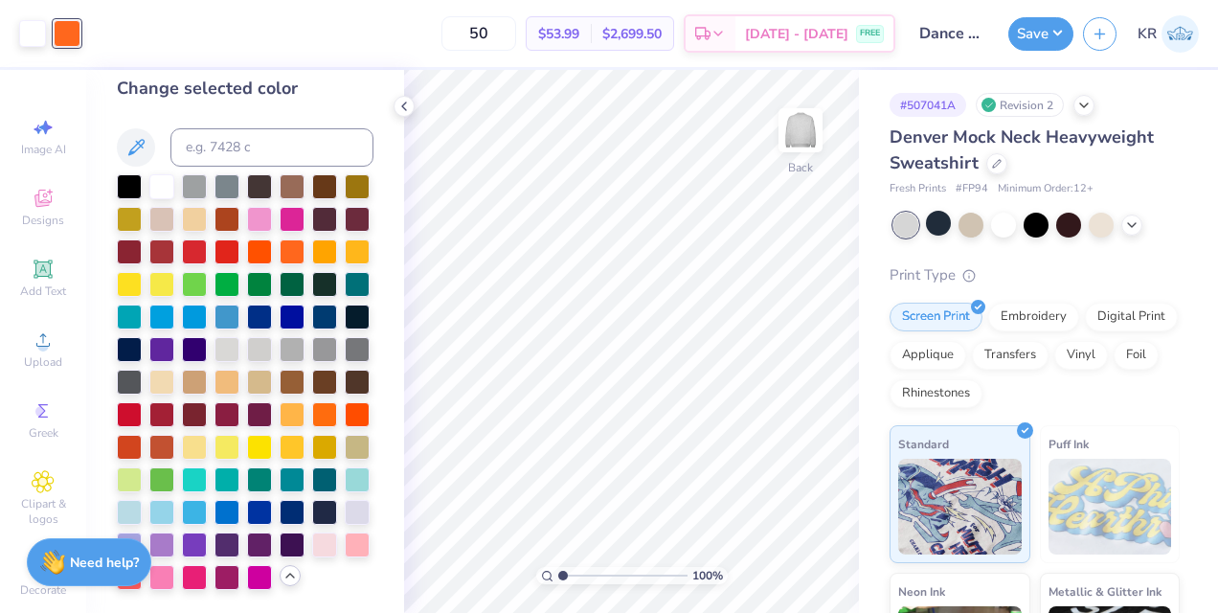
click at [266, 559] on div at bounding box center [245, 382] width 257 height 416
click at [142, 550] on div at bounding box center [129, 543] width 25 height 25
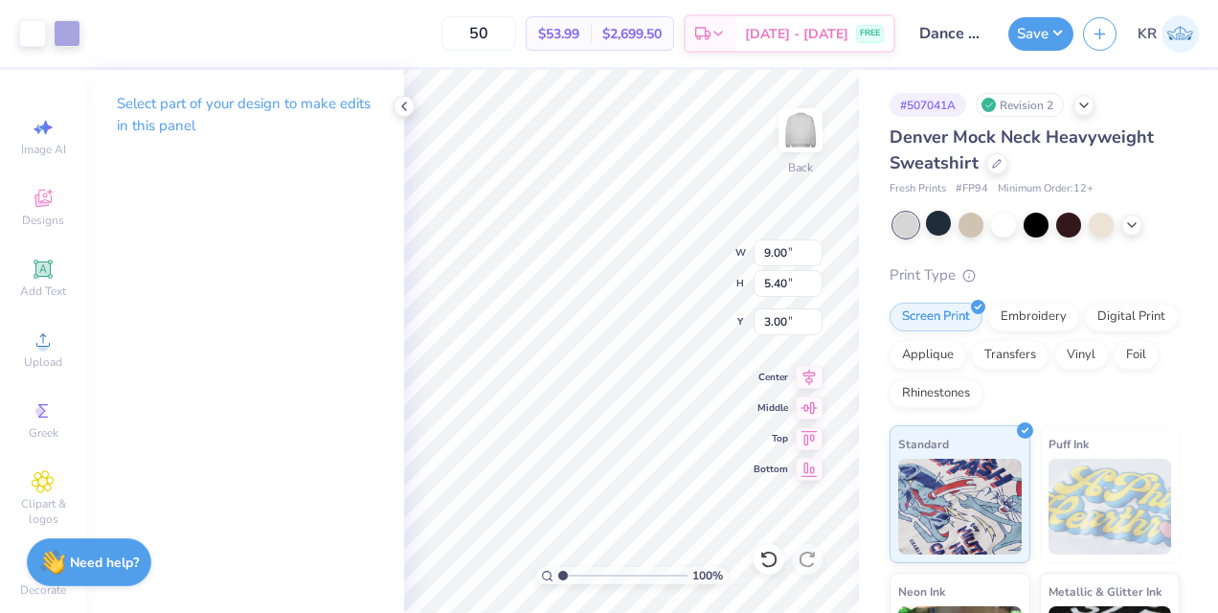
type input "7.95"
type input "4.77"
click at [817, 371] on icon at bounding box center [809, 374] width 27 height 23
type input "2.33"
click at [812, 373] on icon at bounding box center [809, 374] width 27 height 23
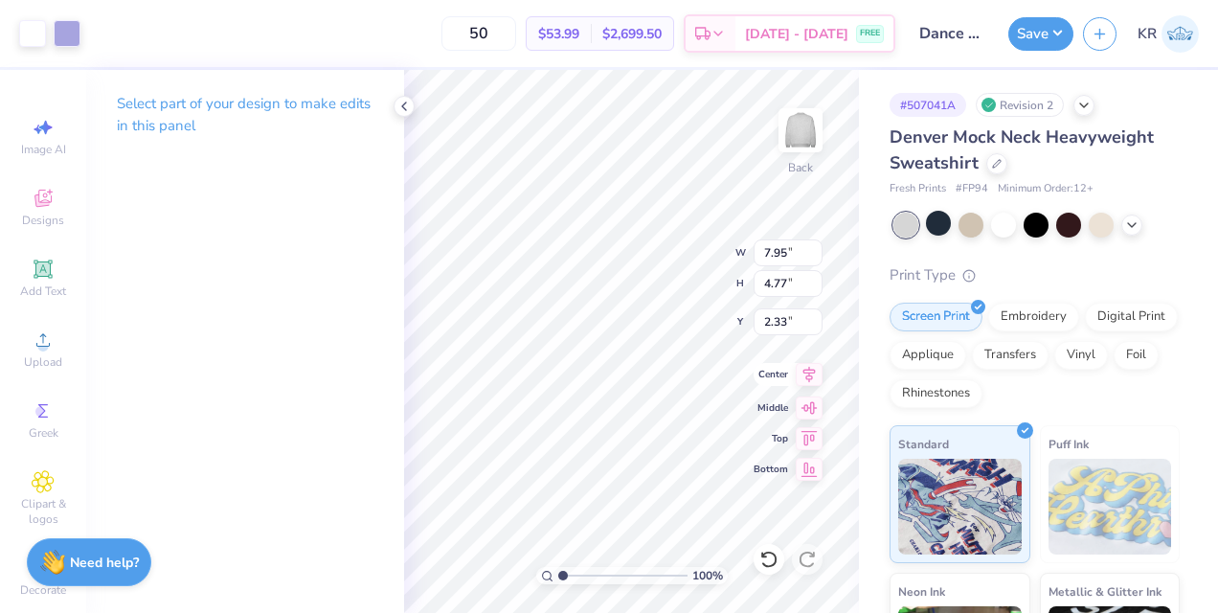
click at [814, 374] on icon at bounding box center [809, 374] width 27 height 23
click at [1040, 56] on div "Save KR" at bounding box center [1114, 33] width 210 height 67
click at [1037, 37] on button "Save" at bounding box center [1041, 31] width 65 height 34
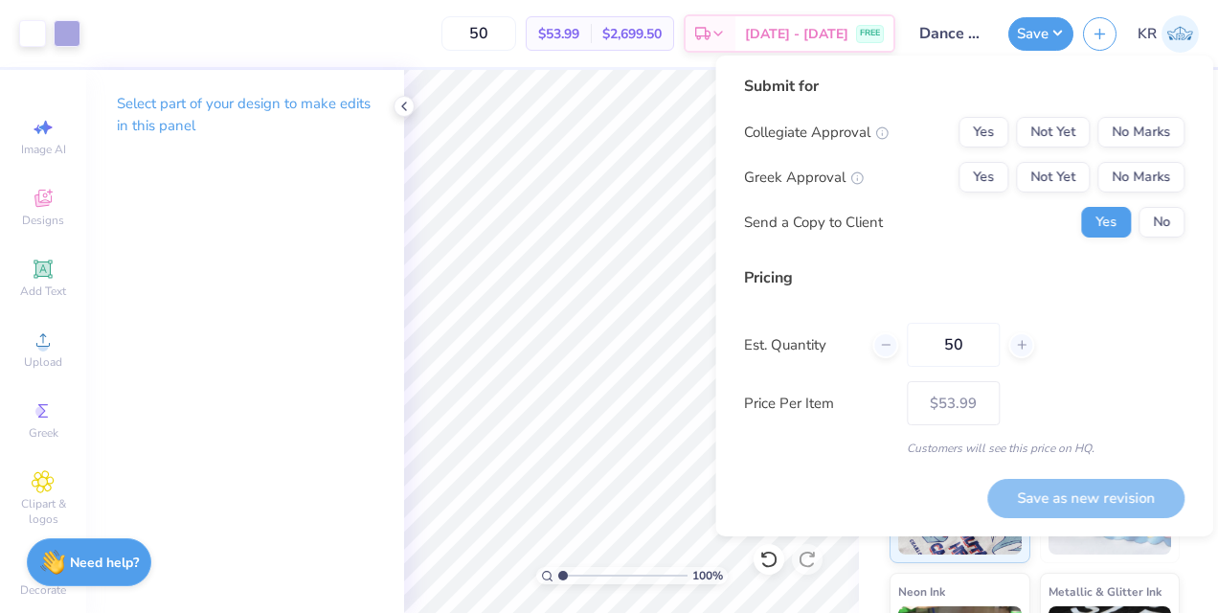
click at [1138, 115] on div "Submit for Collegiate Approval Yes Not Yet No Marks Greek Approval Yes Not Yet …" at bounding box center [964, 163] width 441 height 177
click at [1139, 125] on button "No Marks" at bounding box center [1141, 132] width 87 height 31
click at [1123, 174] on button "No Marks" at bounding box center [1141, 177] width 87 height 31
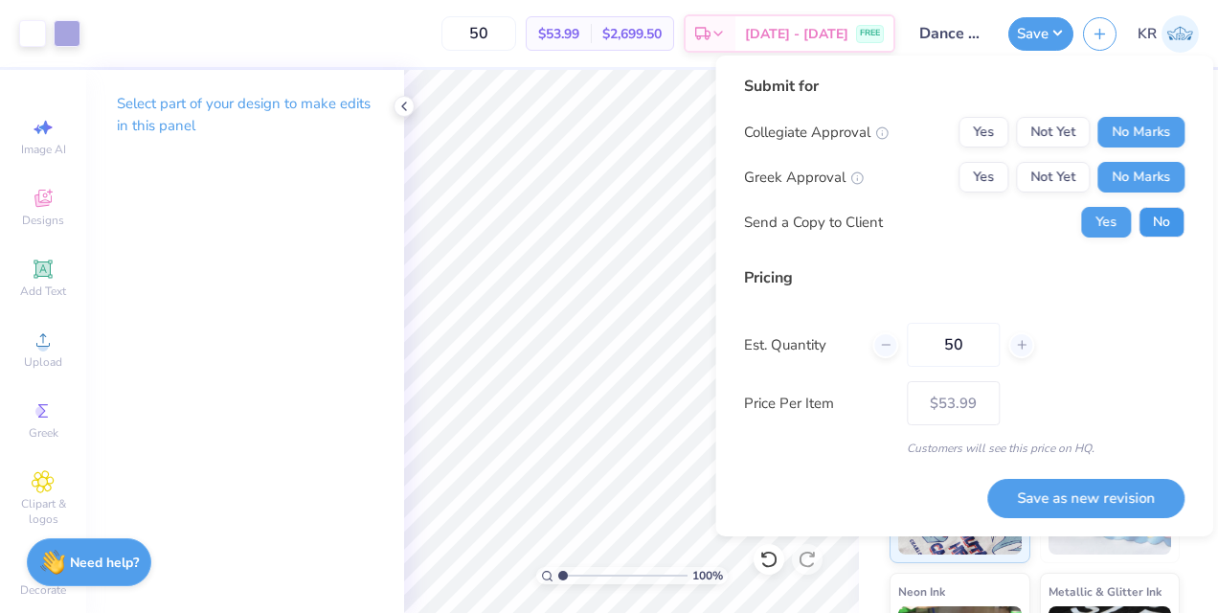
click at [1150, 211] on button "No" at bounding box center [1162, 222] width 46 height 31
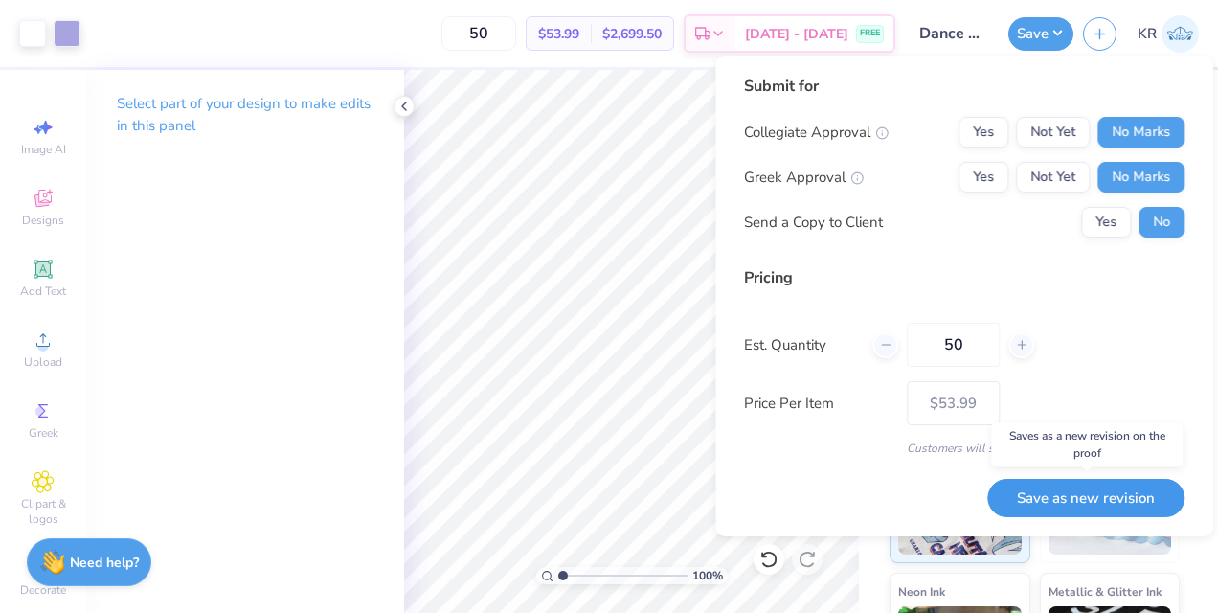
click at [1086, 497] on button "Save as new revision" at bounding box center [1086, 498] width 197 height 39
type input "$53.99"
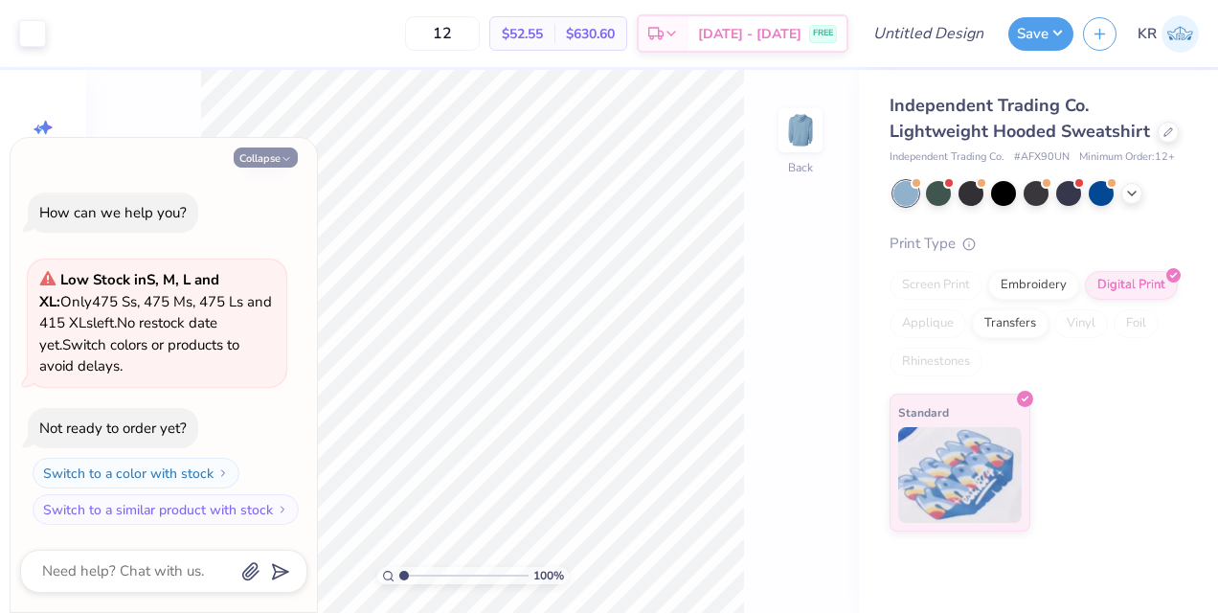
click at [276, 153] on button "Collapse" at bounding box center [266, 158] width 64 height 20
type textarea "x"
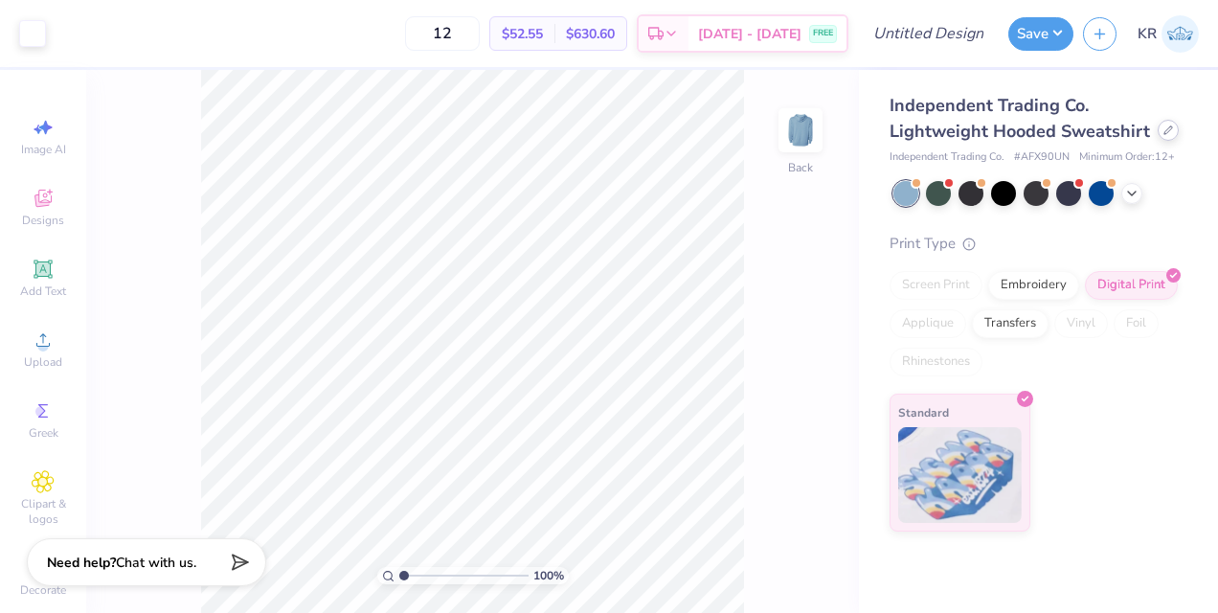
click at [1167, 121] on div at bounding box center [1168, 130] width 21 height 21
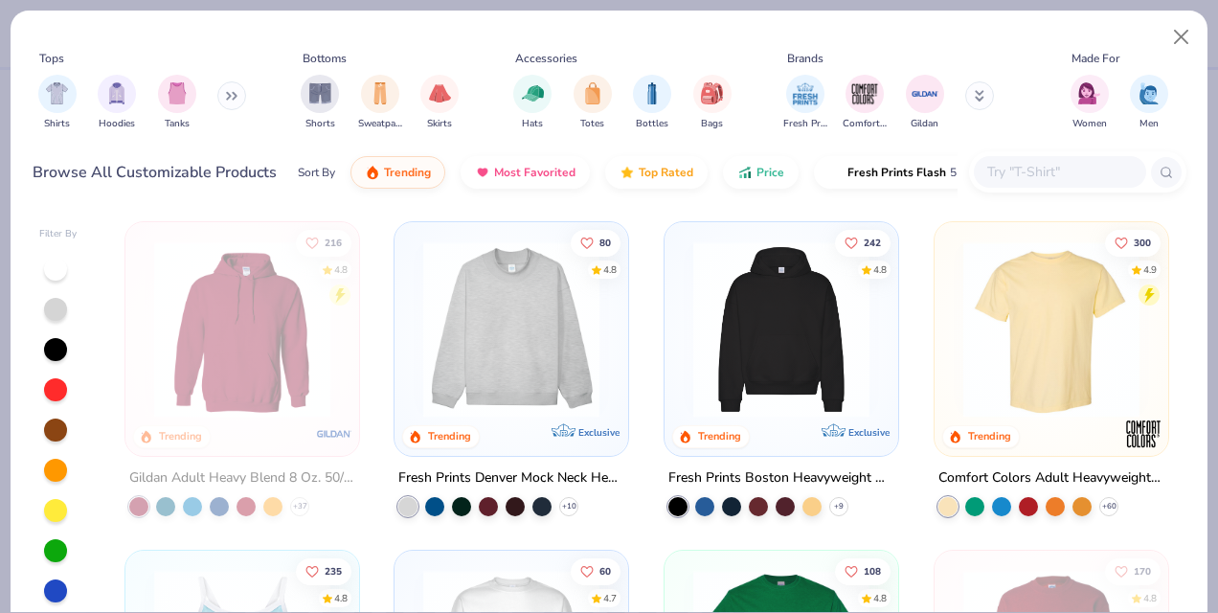
click at [535, 360] on img at bounding box center [511, 329] width 195 height 176
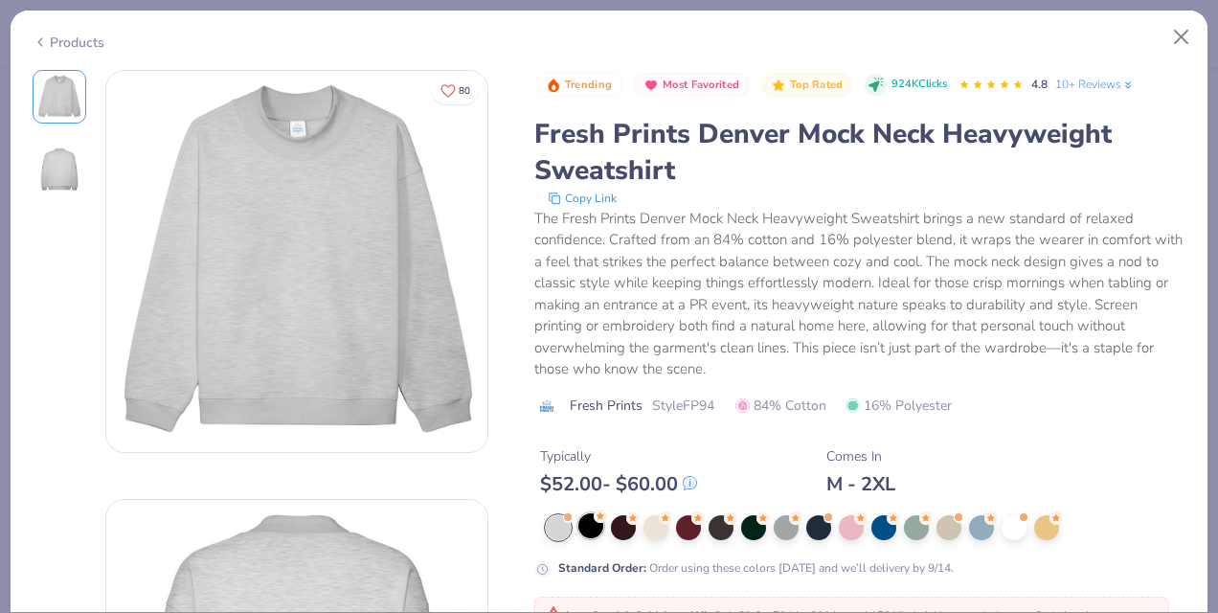
scroll to position [235, 0]
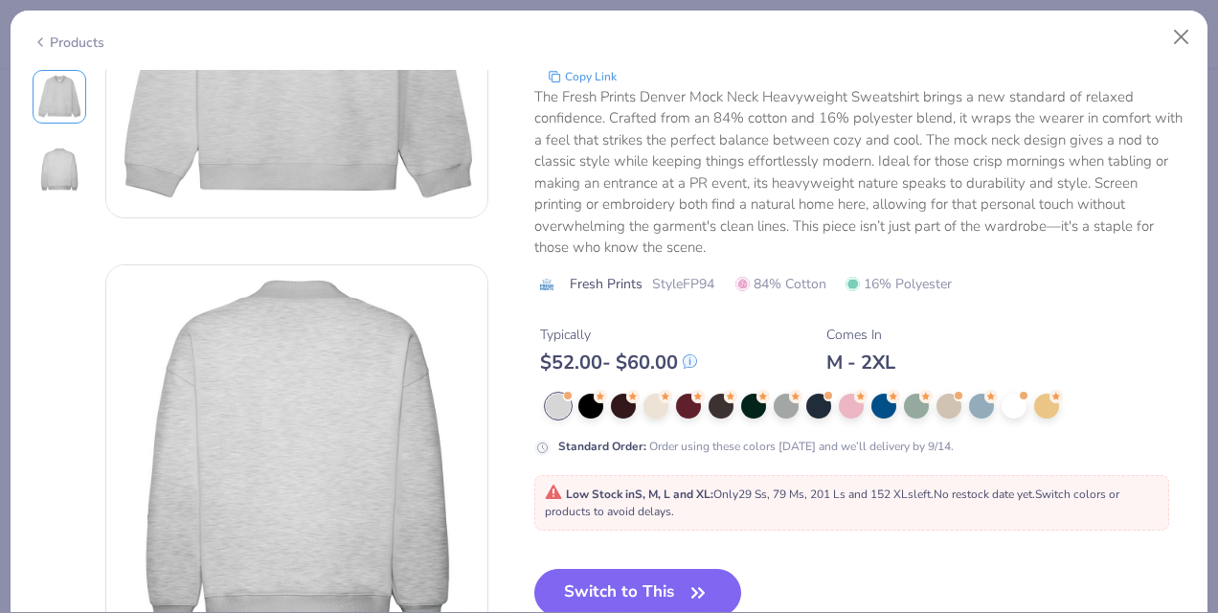
click at [638, 564] on div "Trending Most Favorited Top Rated 924K Clicks 4.8 10+ Reviews Fresh Prints Denv…" at bounding box center [861, 297] width 652 height 699
click at [632, 577] on button "Switch to This" at bounding box center [639, 593] width 208 height 48
type input "50"
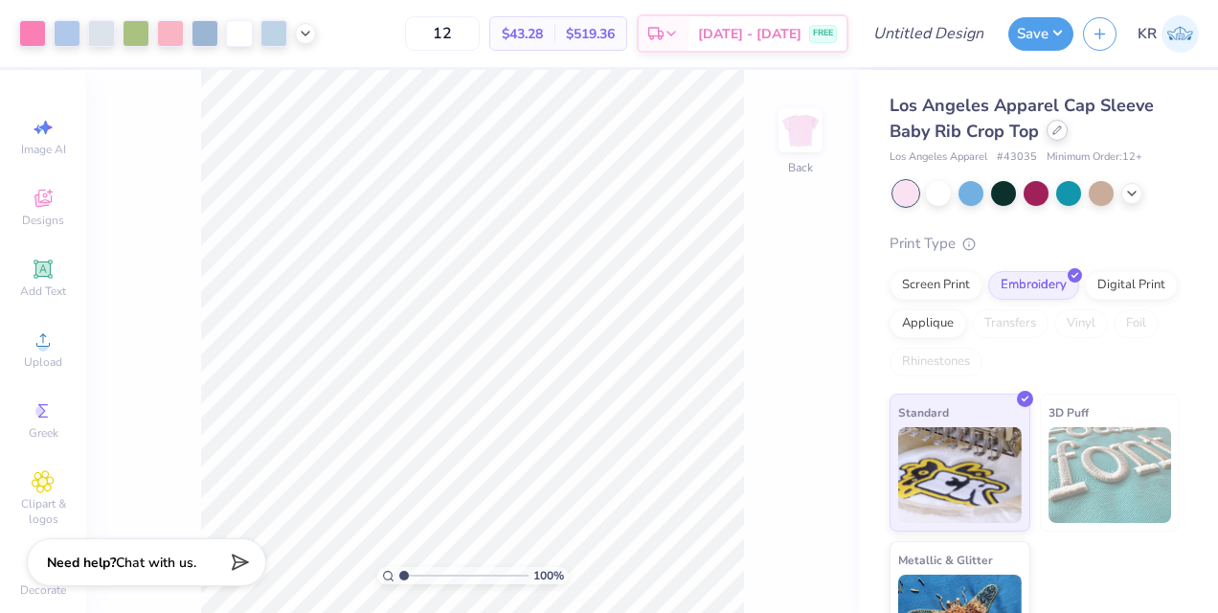
click at [1052, 140] on div "Los Angeles Apparel Cap Sleeve Baby Rib Crop Top" at bounding box center [1035, 119] width 290 height 52
click at [1052, 124] on div at bounding box center [1057, 130] width 21 height 21
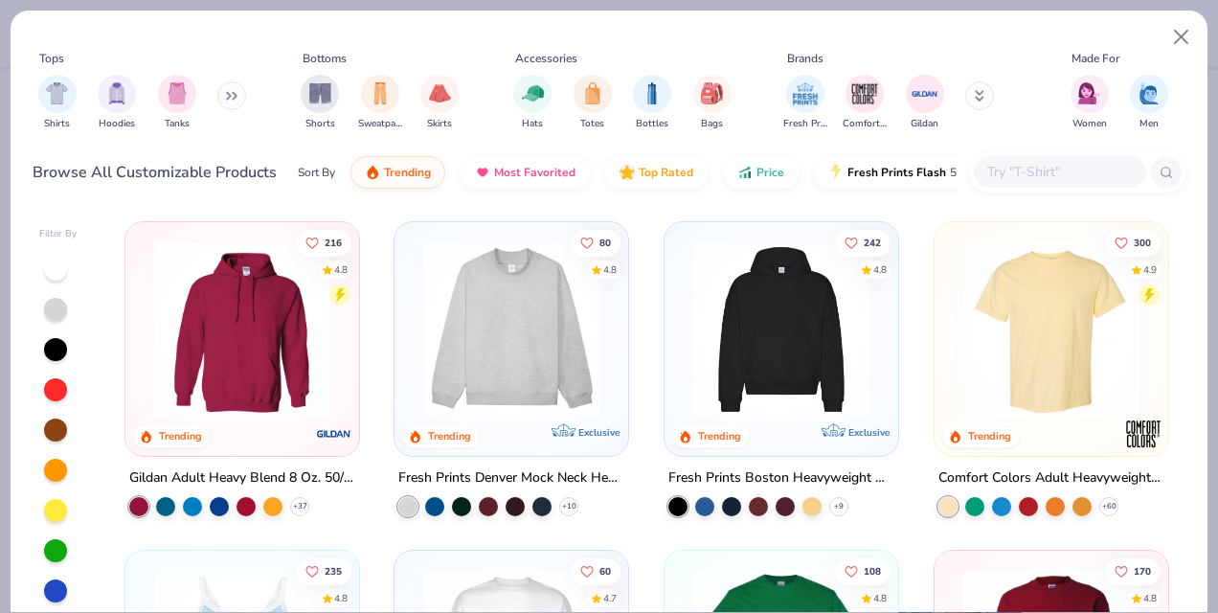
click at [538, 375] on img at bounding box center [511, 329] width 195 height 176
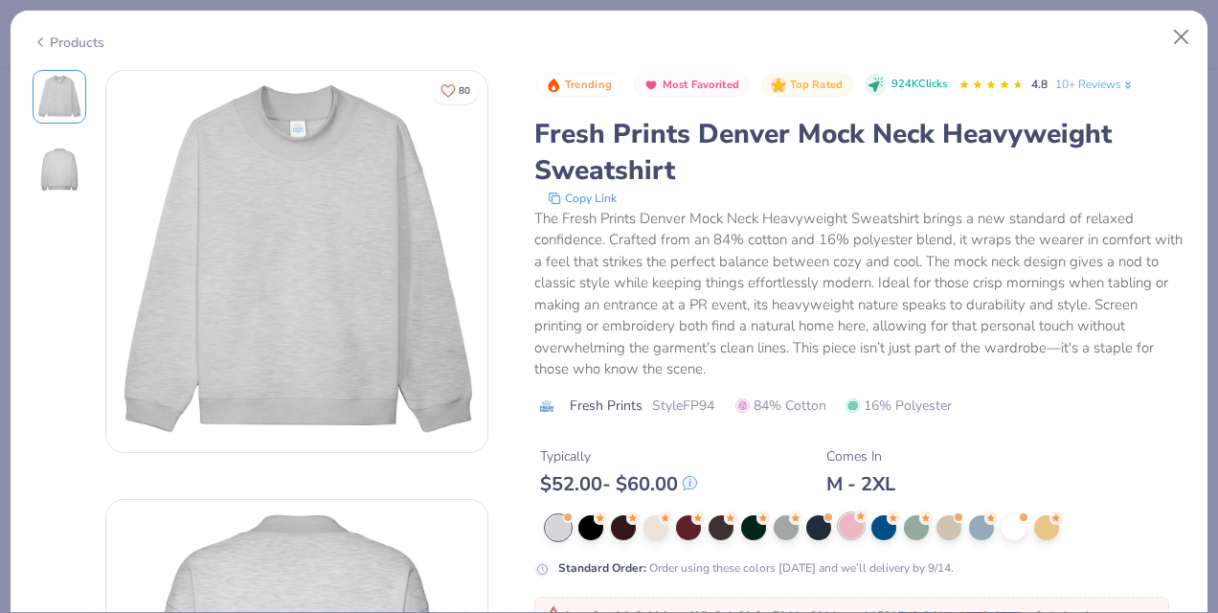
click at [850, 523] on div at bounding box center [851, 525] width 25 height 25
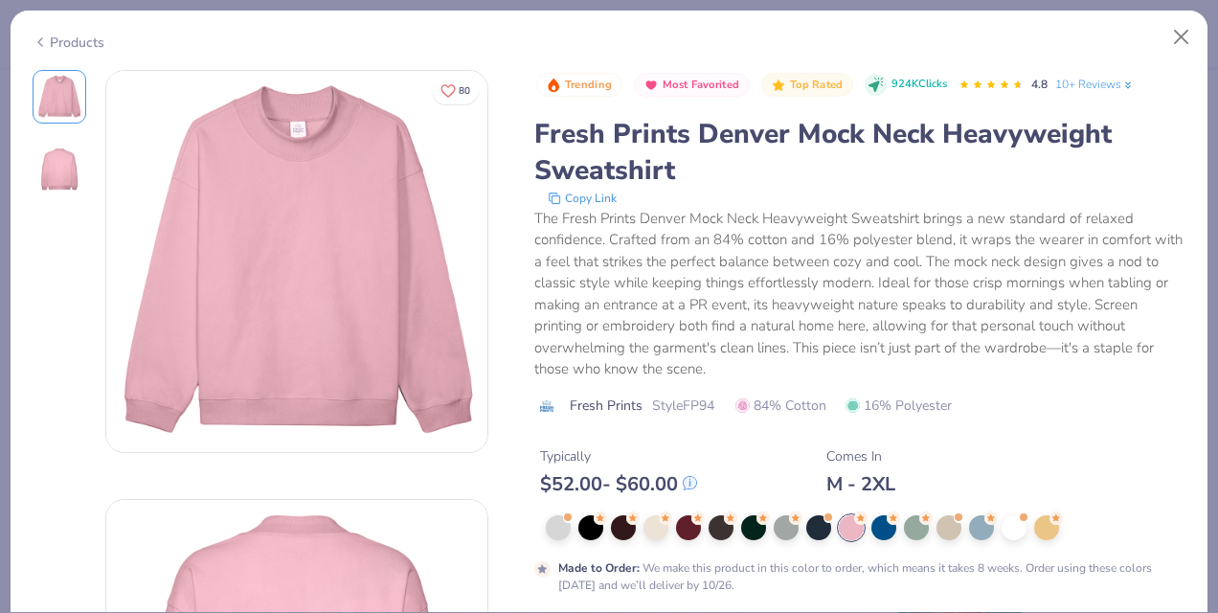
scroll to position [251, 0]
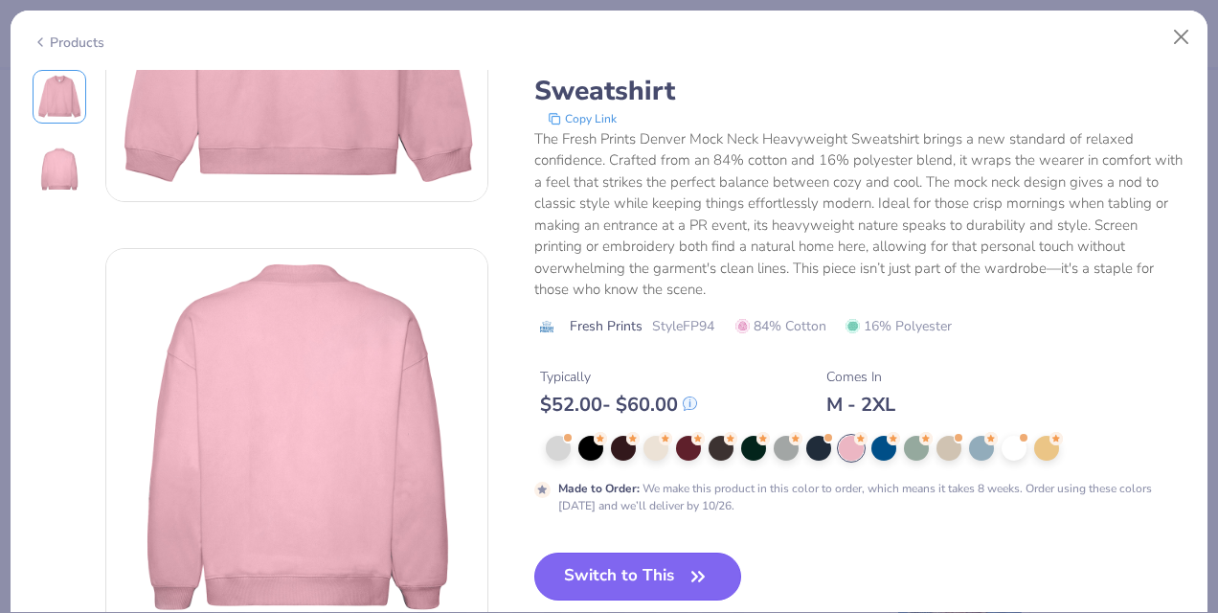
click at [576, 569] on button "Switch to This" at bounding box center [639, 577] width 208 height 48
type input "50"
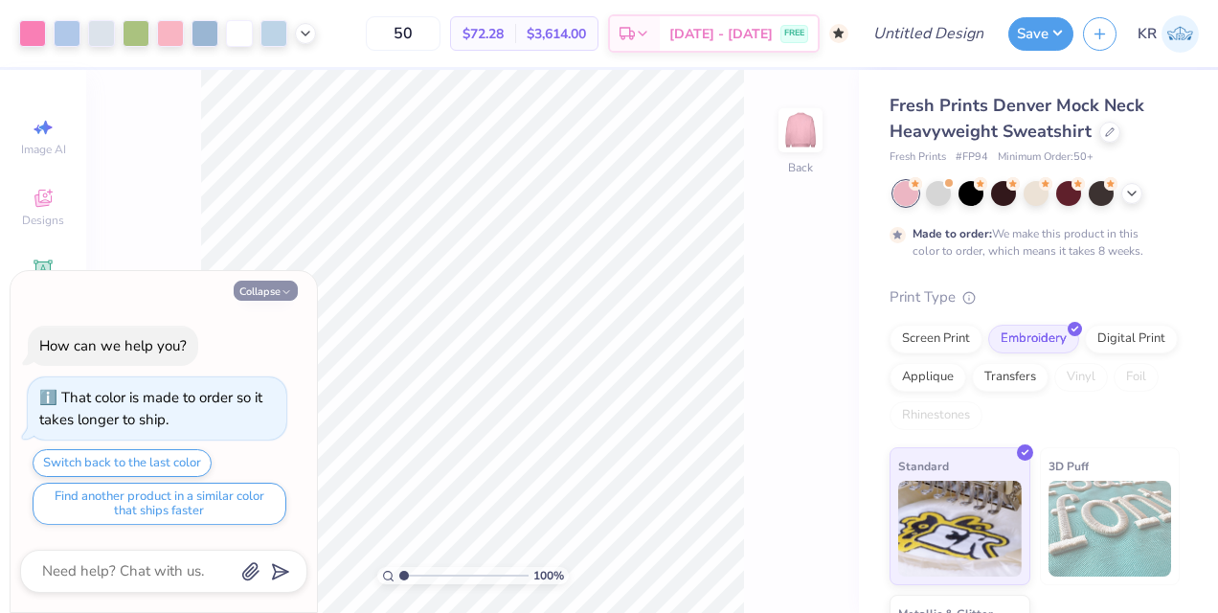
click at [288, 298] on icon "button" at bounding box center [286, 291] width 11 height 11
type textarea "x"
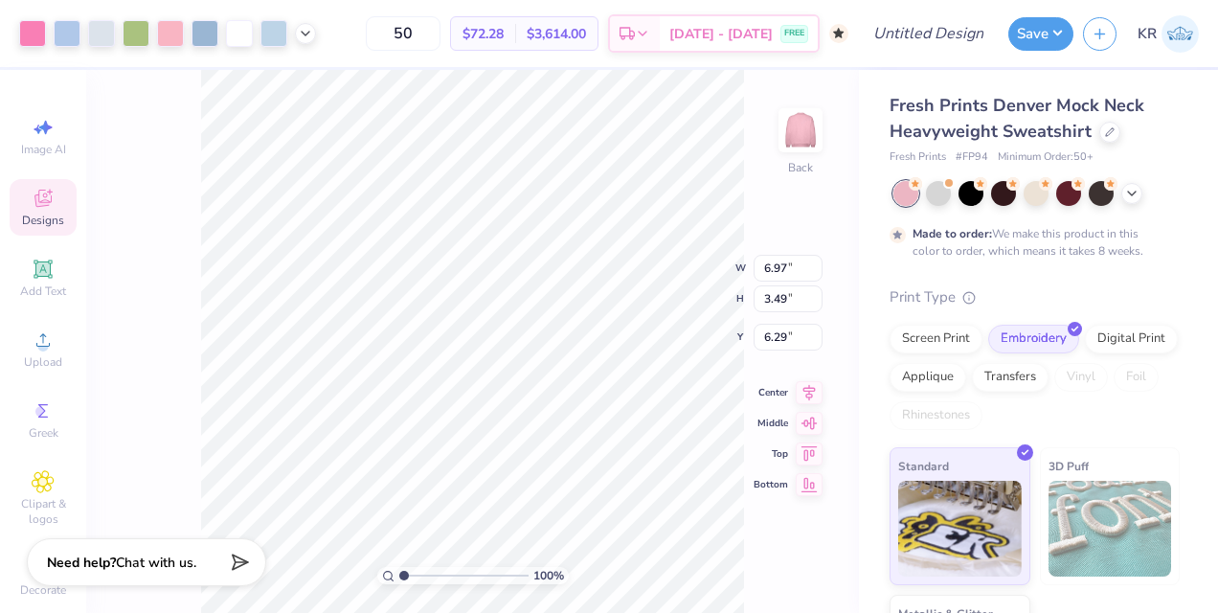
type input "3.00"
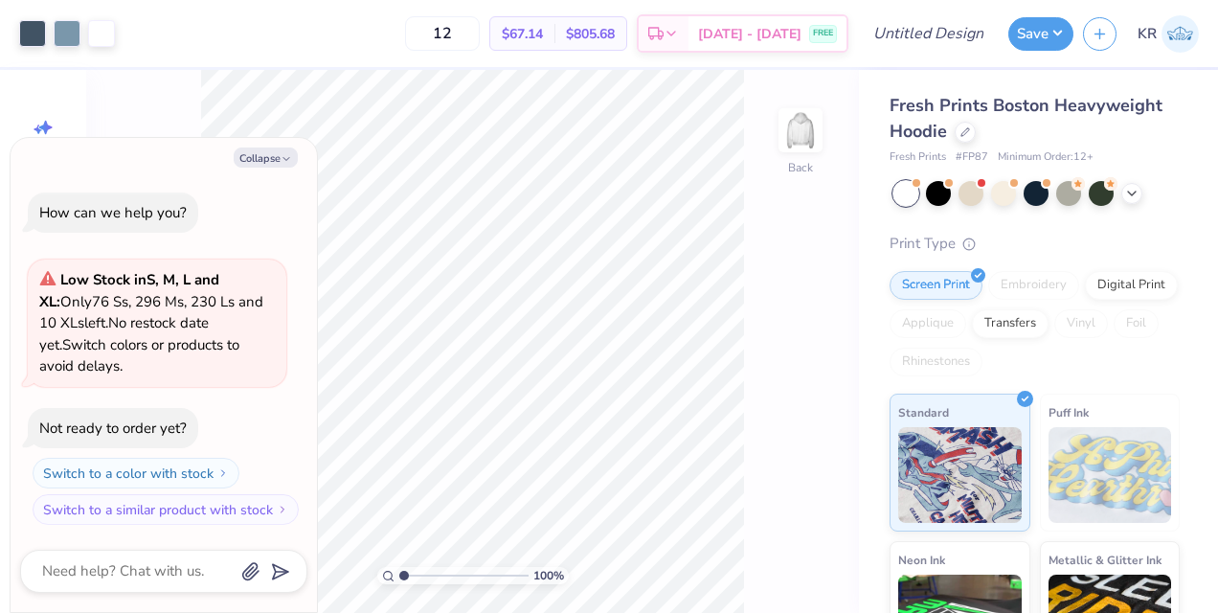
click at [257, 144] on div "Collapse How can we help you? Low Stock in S, M, L and XL : Only 76 Ss, 296 Ms,…" at bounding box center [164, 375] width 307 height 475
click at [261, 154] on button "Collapse" at bounding box center [266, 158] width 64 height 20
type textarea "x"
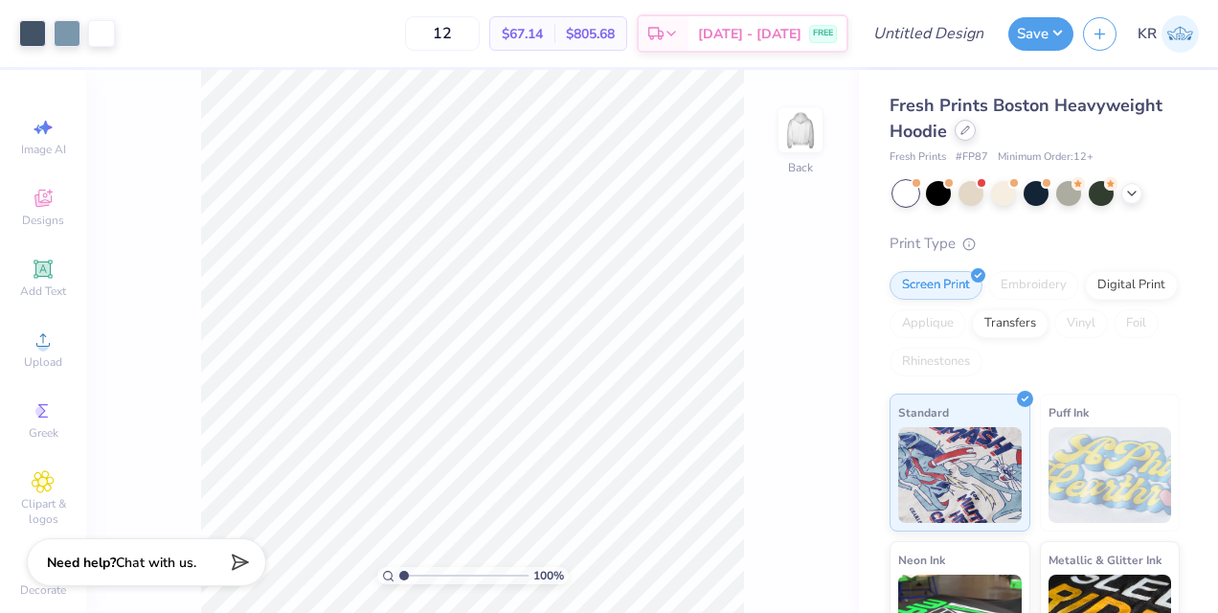
click at [971, 132] on div at bounding box center [965, 130] width 21 height 21
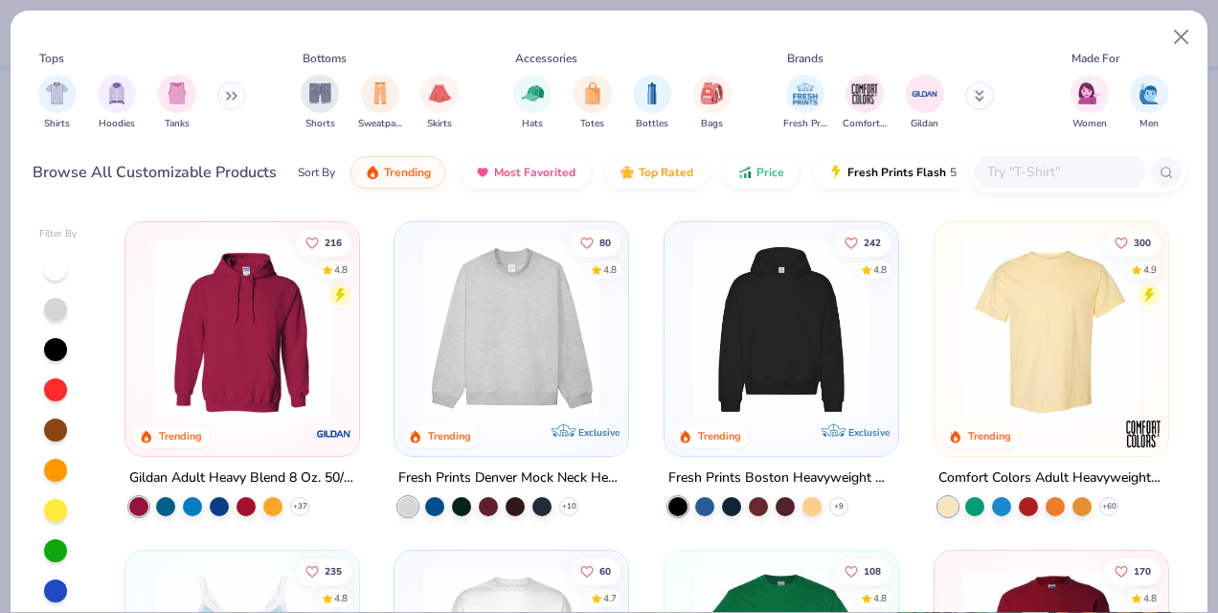
click at [531, 320] on img at bounding box center [511, 329] width 195 height 176
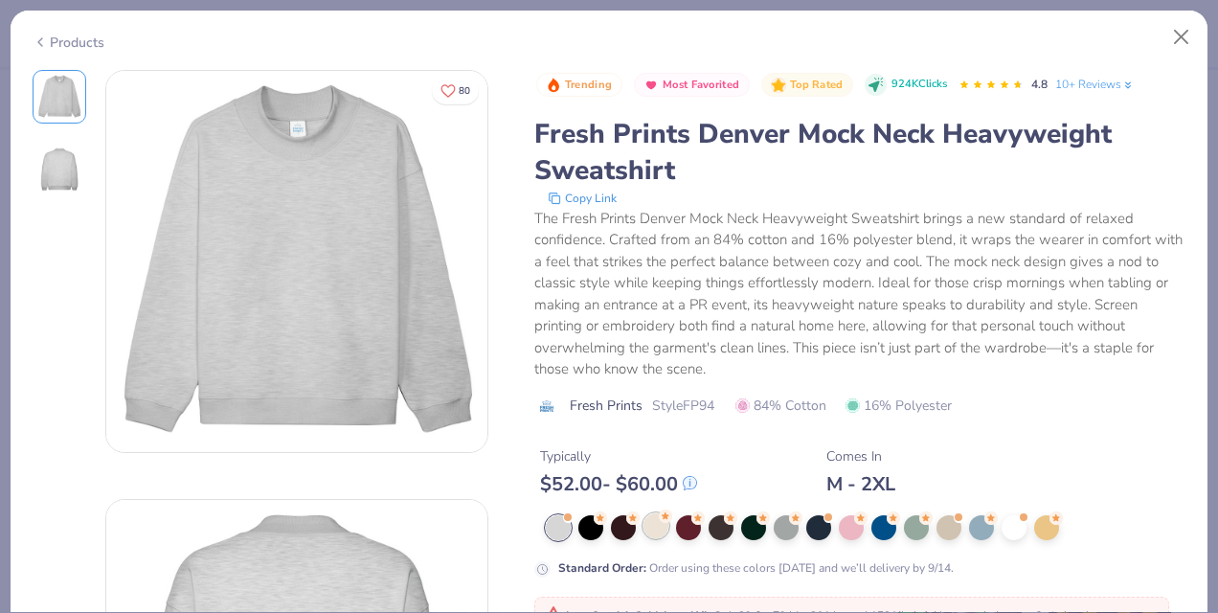
click at [648, 531] on div at bounding box center [656, 525] width 25 height 25
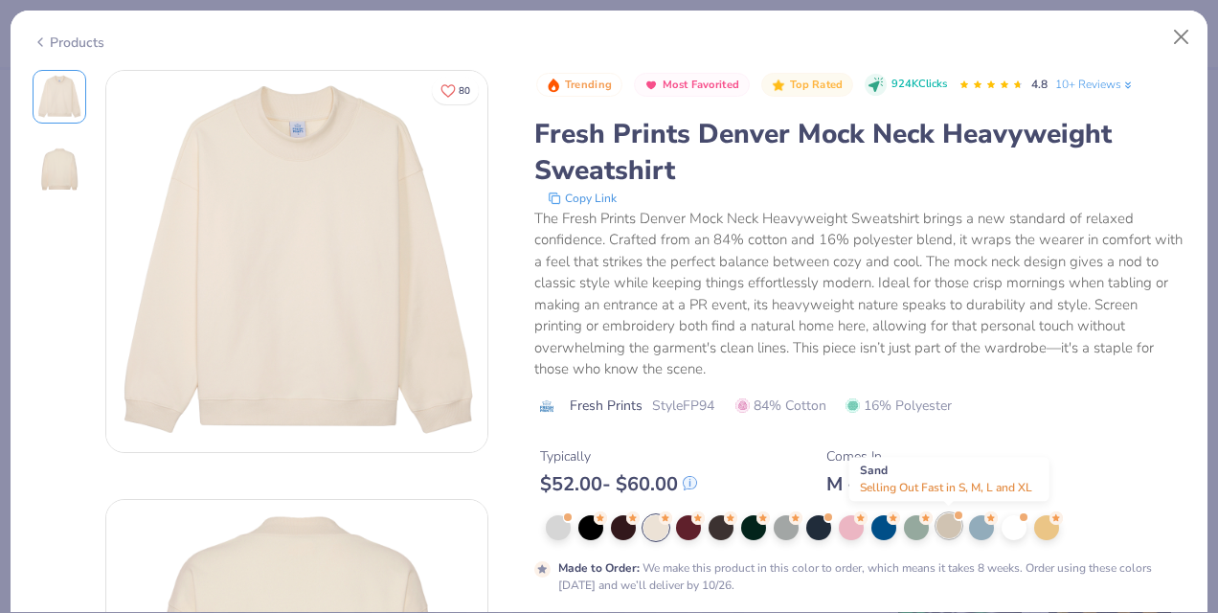
click at [948, 531] on div at bounding box center [949, 525] width 25 height 25
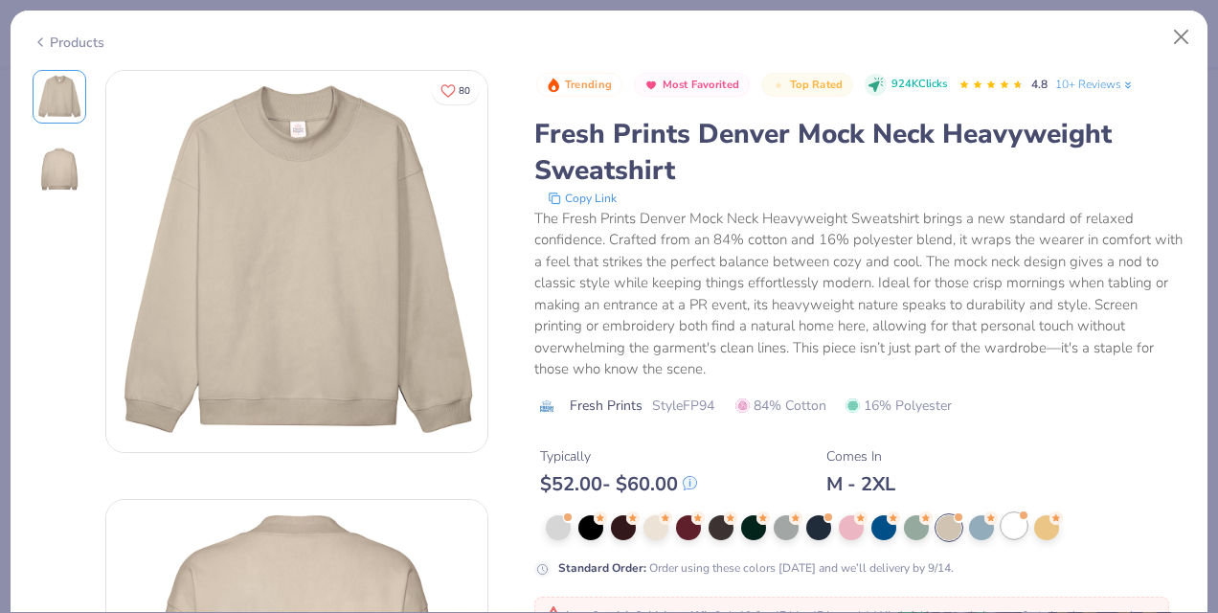
click at [1018, 526] on div at bounding box center [1014, 525] width 25 height 25
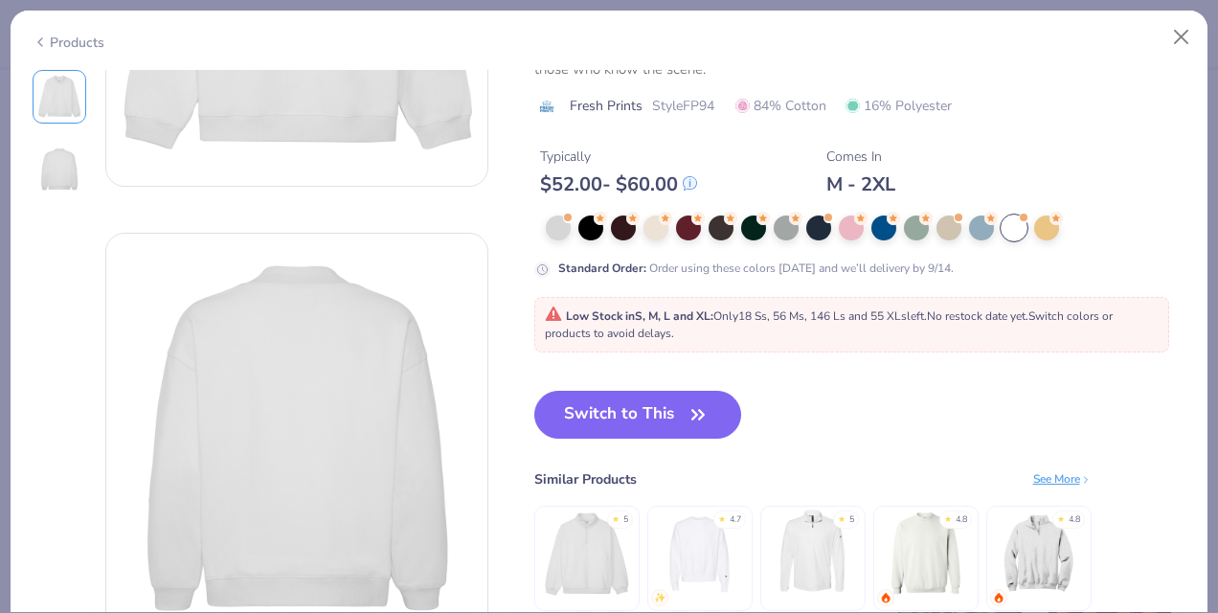
scroll to position [314, 0]
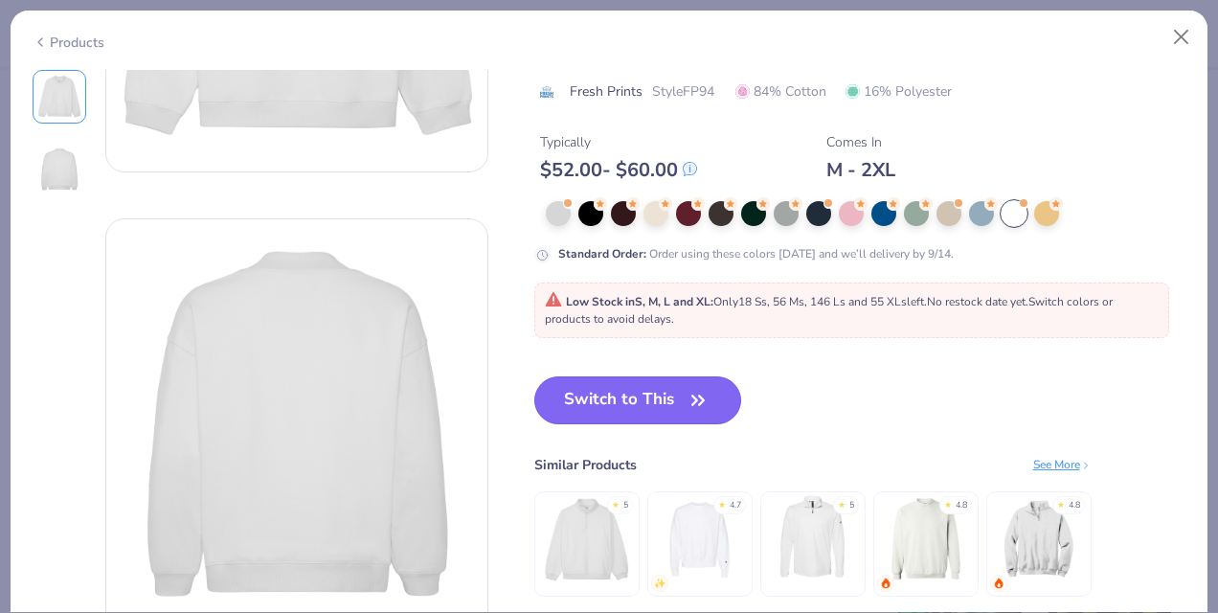
click at [685, 387] on icon "button" at bounding box center [698, 400] width 27 height 27
click at [606, 400] on button "Switch to This" at bounding box center [639, 400] width 208 height 48
click at [630, 398] on button "Switch to This" at bounding box center [639, 400] width 208 height 48
type input "50"
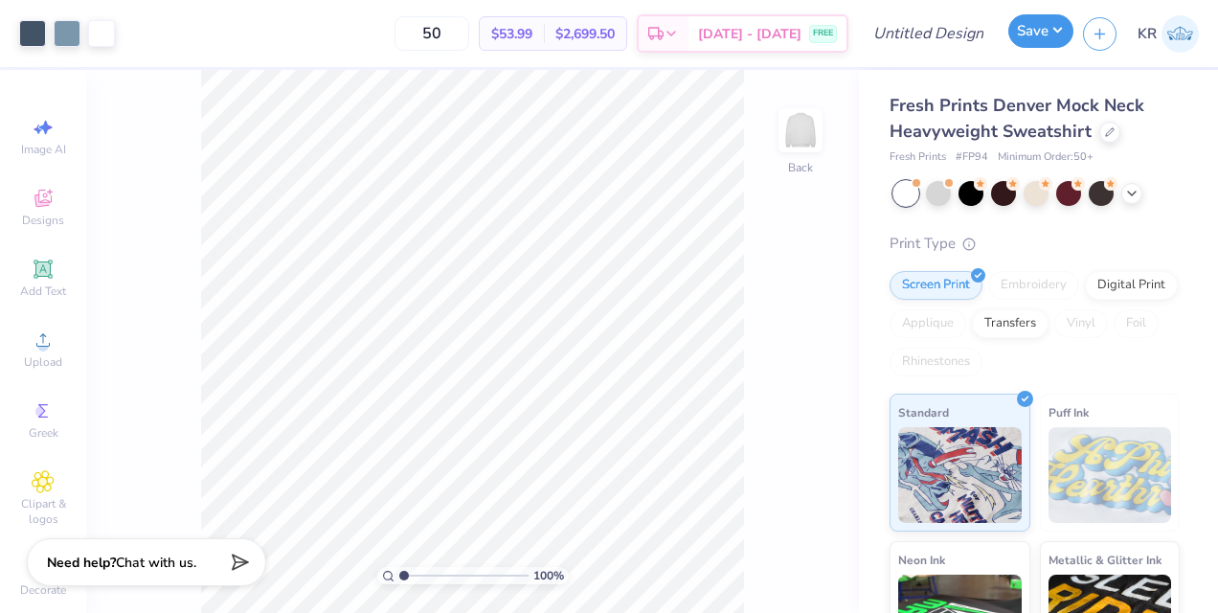
click at [1032, 44] on button "Save" at bounding box center [1041, 31] width 65 height 34
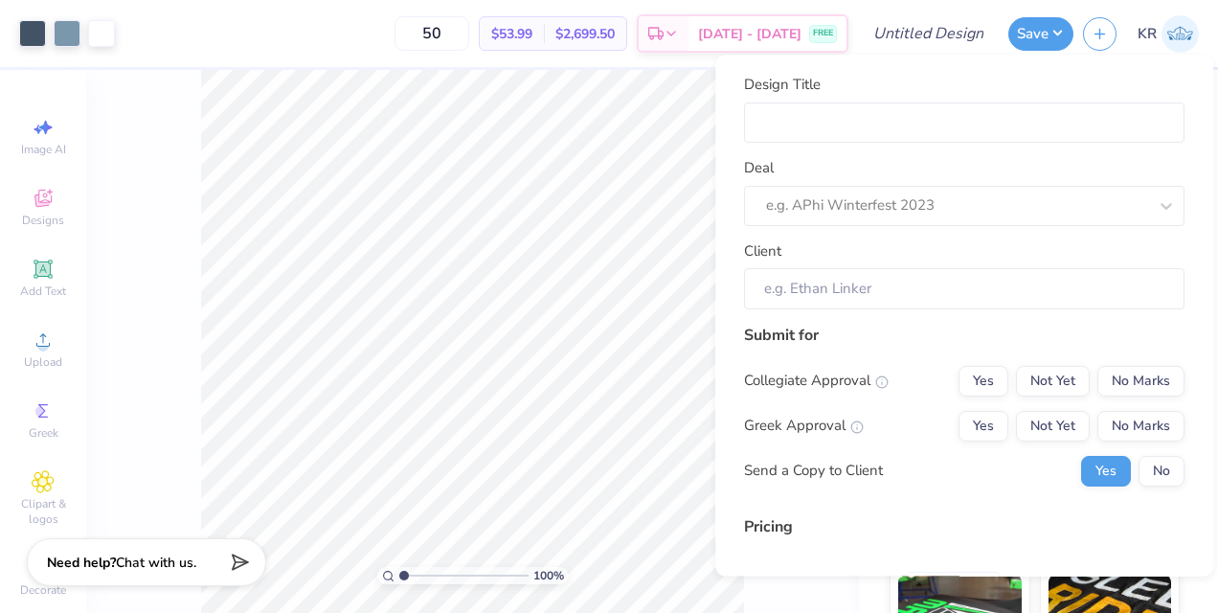
click at [1092, 148] on div "Design Title Deal e.g. APhi Winterfest 2023 Client" at bounding box center [964, 192] width 441 height 236
click at [1080, 137] on input "Design Title" at bounding box center [964, 122] width 441 height 41
type input "d"
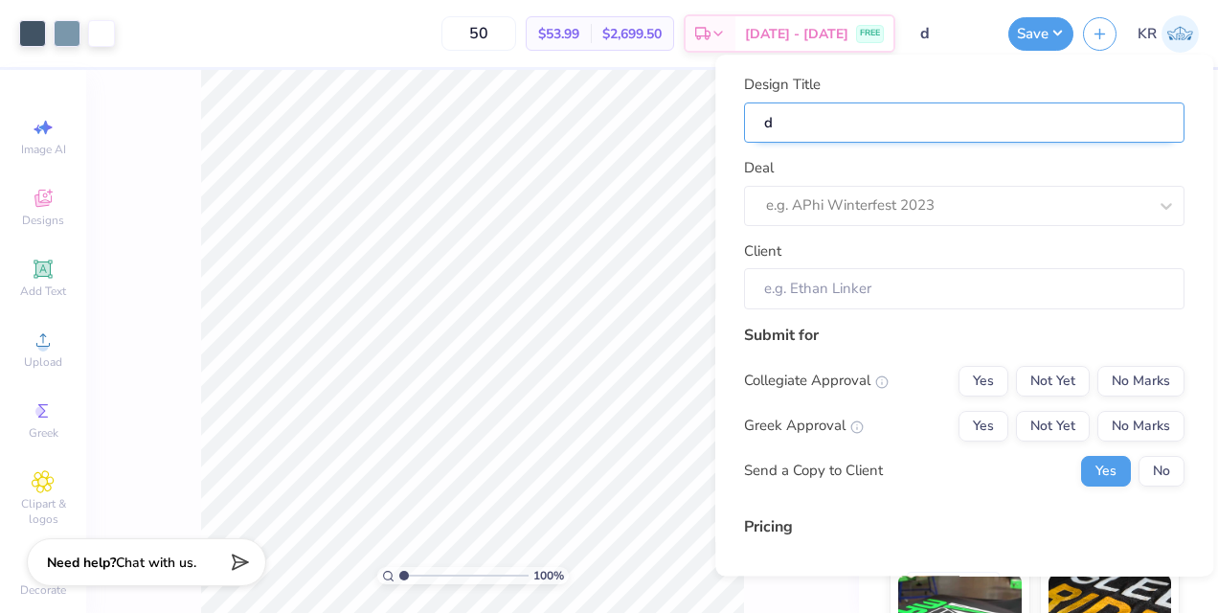
type input "da"
type input "[PERSON_NAME]"
type input "danc"
type input "dance"
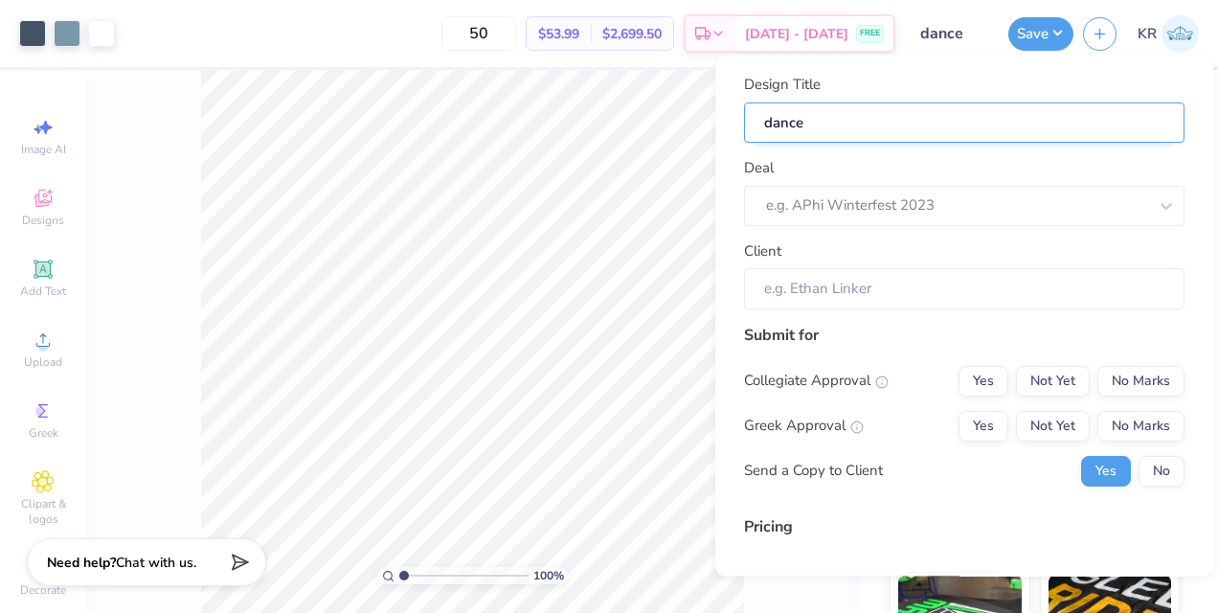
type input "dance"
type input "dance m"
type input "dance mock 2"
click at [1082, 138] on input "dance mock 2" at bounding box center [964, 122] width 441 height 41
type input "dance mock"
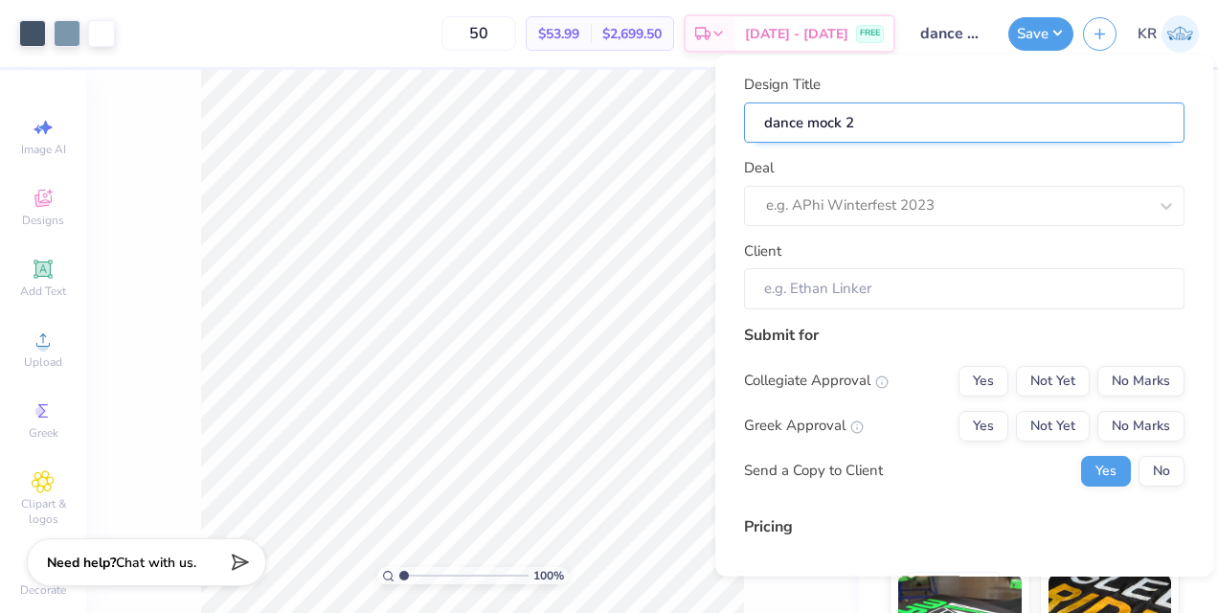
type input "dance mock"
type input "dance mock 3"
click at [923, 247] on div "Client" at bounding box center [964, 274] width 441 height 69
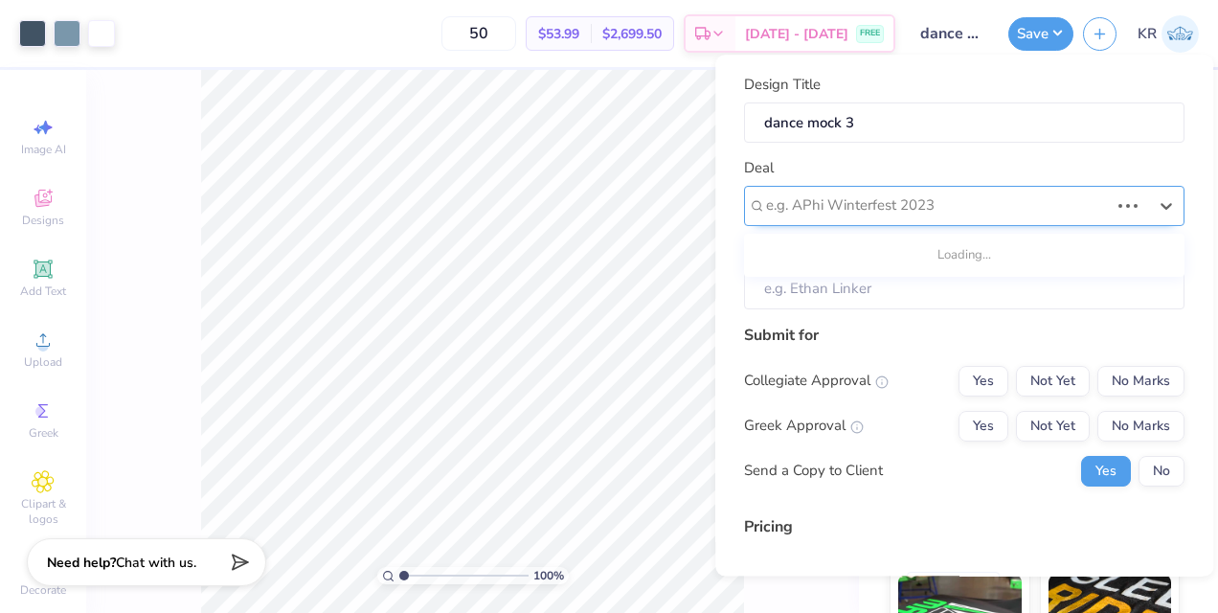
click at [953, 201] on div at bounding box center [937, 206] width 343 height 26
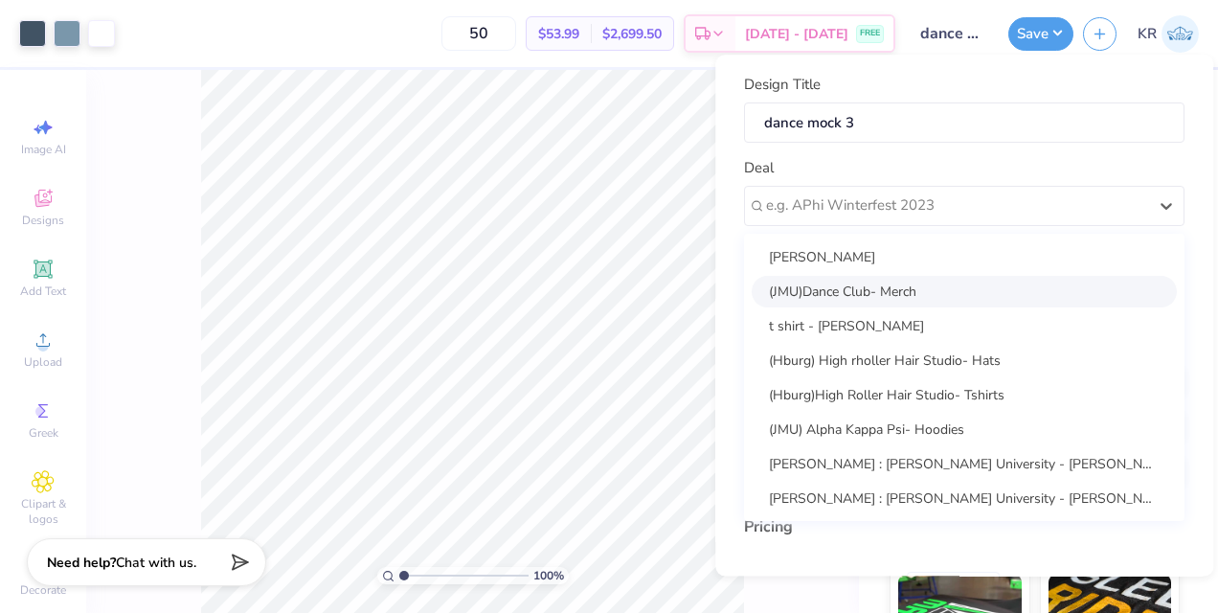
drag, startPoint x: 879, startPoint y: 272, endPoint x: 876, endPoint y: 302, distance: 29.8
click at [876, 302] on div "Sam Pezzullo (JMU)Dance Club- Merch t shirt - Sarah Keller (Hburg) High rholler…" at bounding box center [964, 377] width 441 height 287
click at [876, 302] on div "(JMU)Dance Club- Merch" at bounding box center [964, 292] width 425 height 32
type input "[PERSON_NAME]"
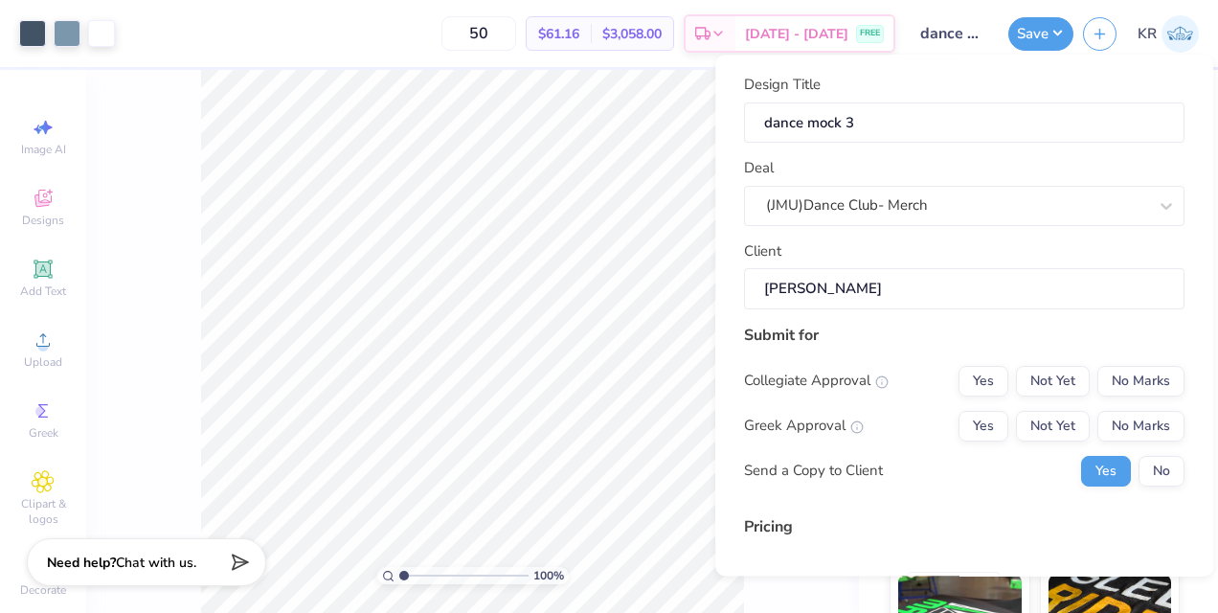
click at [1132, 404] on div "Collegiate Approval Yes Not Yet No Marks Greek Approval Yes Not Yet No Marks Se…" at bounding box center [964, 426] width 441 height 121
drag, startPoint x: 1151, startPoint y: 393, endPoint x: 1133, endPoint y: 433, distance: 44.2
click at [1133, 433] on div "Collegiate Approval Yes Not Yet No Marks Greek Approval Yes Not Yet No Marks Se…" at bounding box center [964, 426] width 441 height 121
click at [1134, 433] on button "No Marks" at bounding box center [1141, 426] width 87 height 31
click at [1137, 393] on button "No Marks" at bounding box center [1141, 381] width 87 height 31
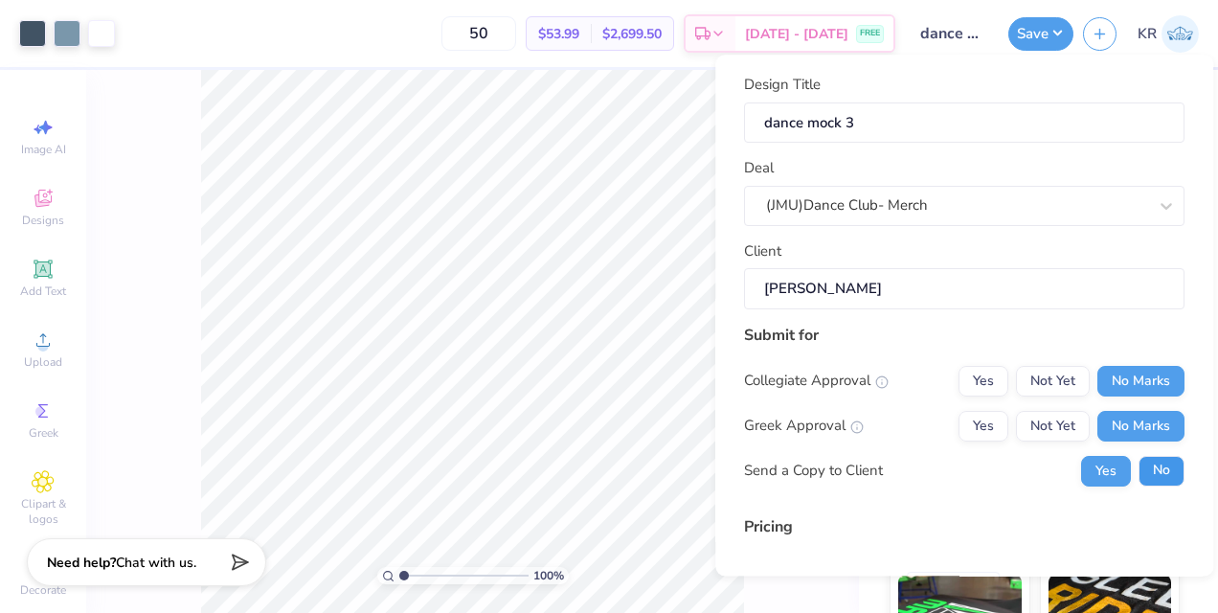
click at [1148, 463] on button "No" at bounding box center [1162, 471] width 46 height 31
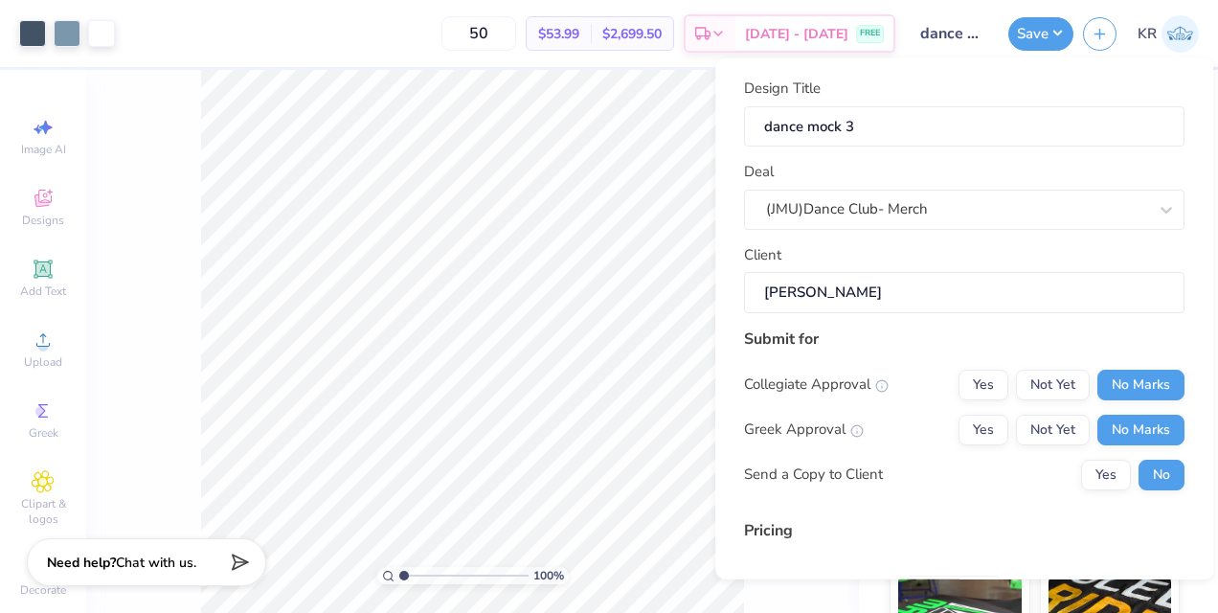
scroll to position [207, 0]
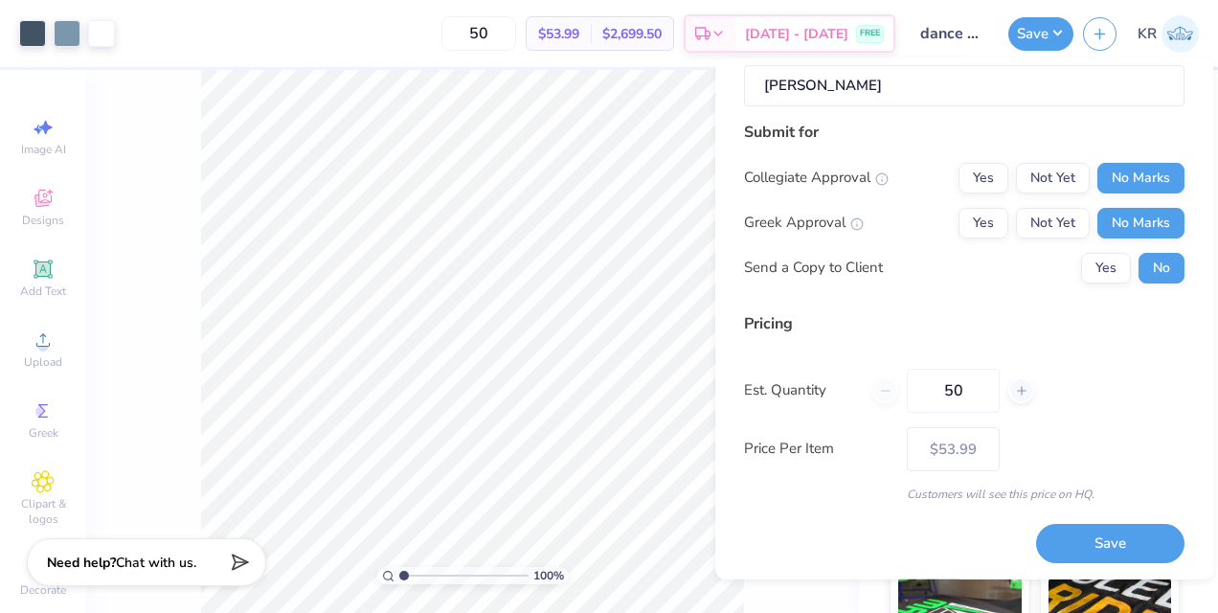
click at [1101, 527] on button "Save" at bounding box center [1110, 543] width 148 height 39
type input "$53.99"
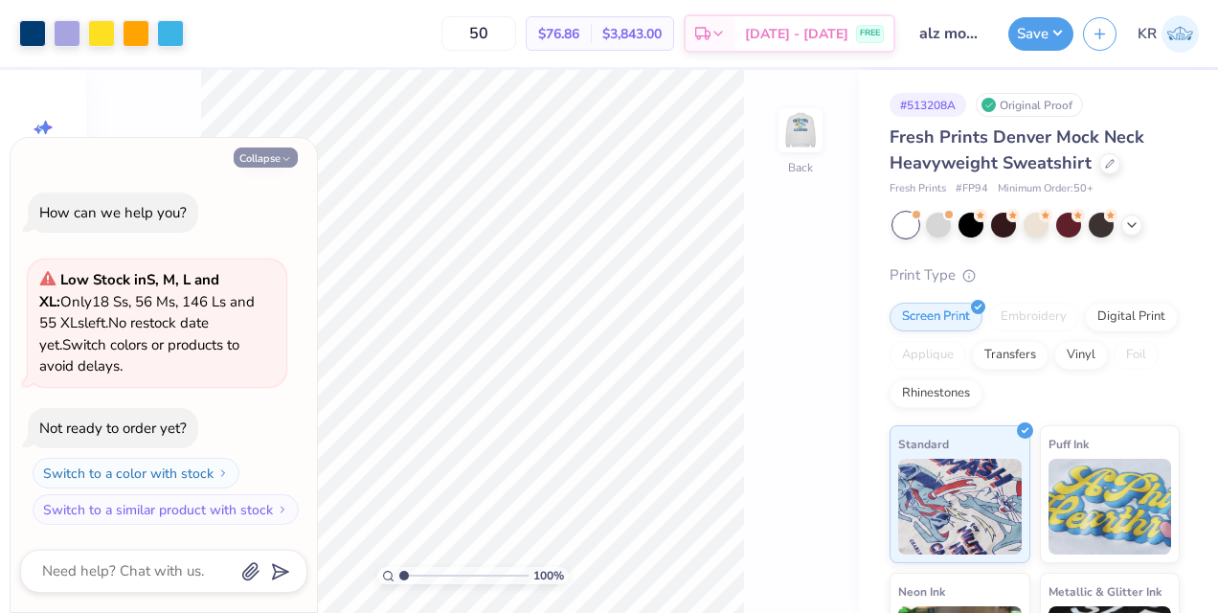
click at [270, 161] on button "Collapse" at bounding box center [266, 158] width 64 height 20
type textarea "x"
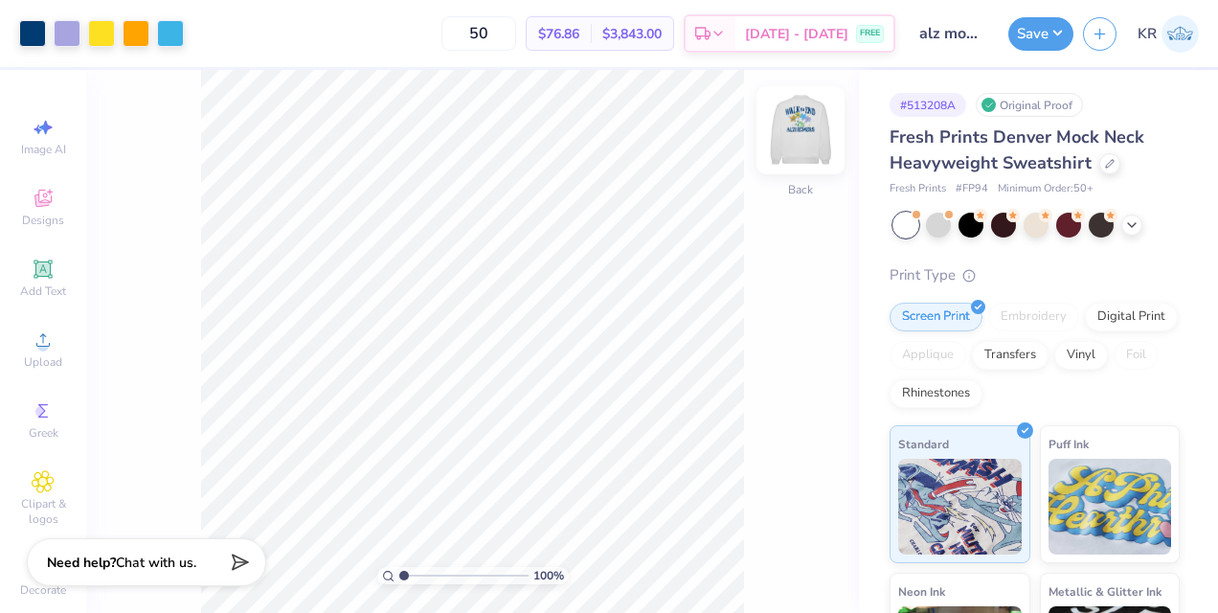
click at [808, 131] on img at bounding box center [800, 130] width 77 height 77
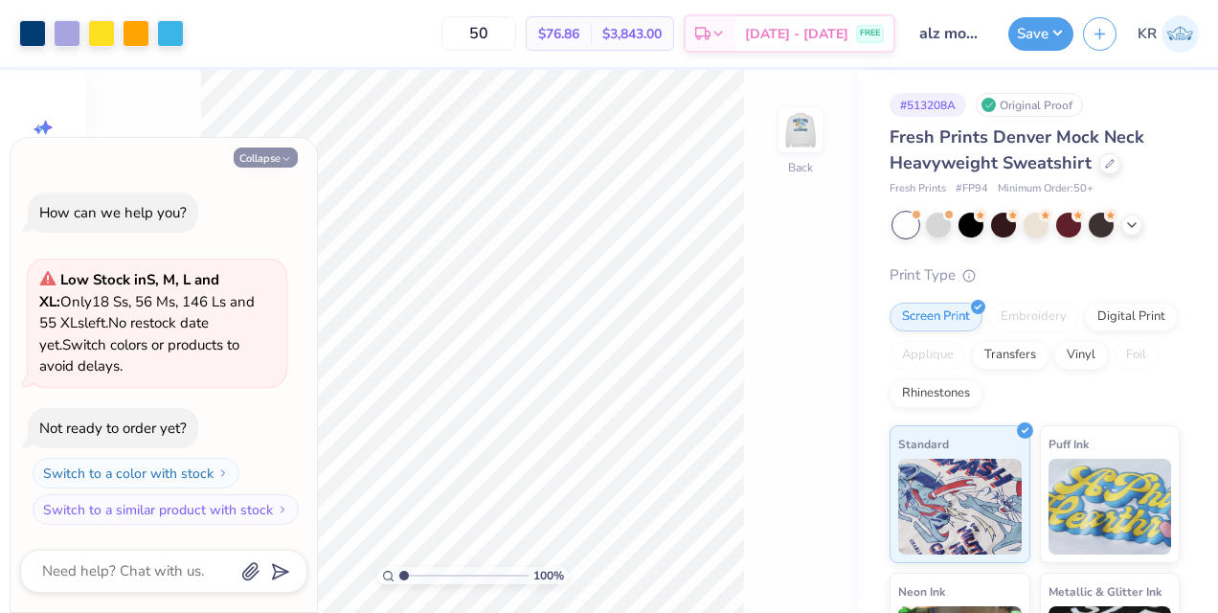
click at [262, 161] on button "Collapse" at bounding box center [266, 158] width 64 height 20
type textarea "x"
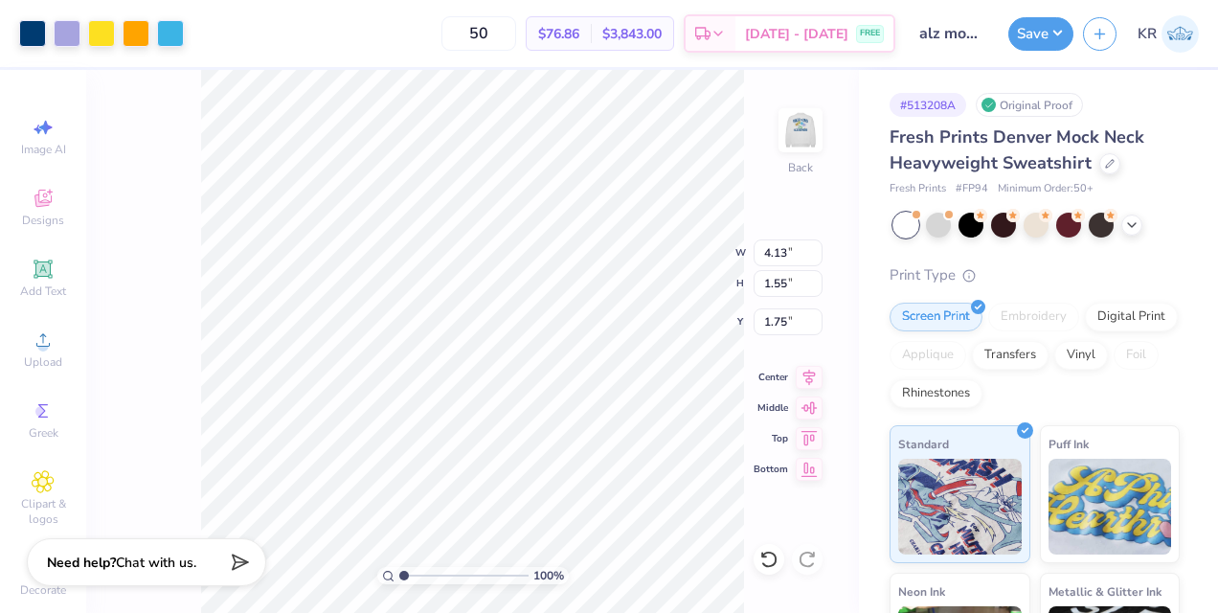
type input "4.13"
type input "1.55"
type input "1.12"
type input "7.20148583009727"
type input "0.21"
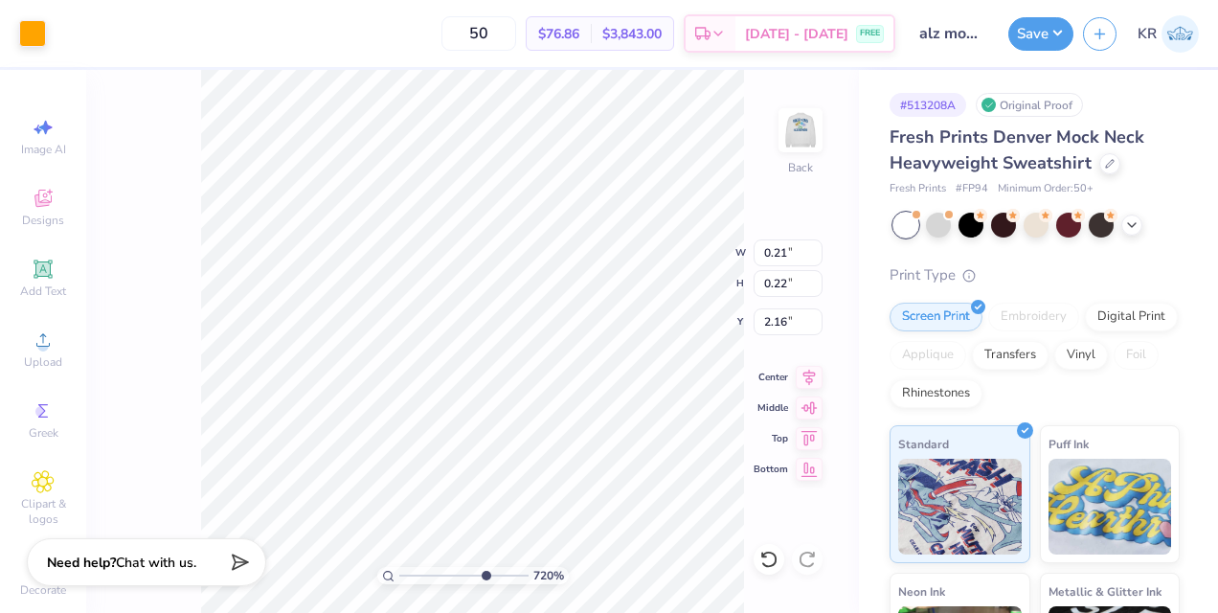
type input "0.22"
type input "2.16"
type input "1"
type input "1.45"
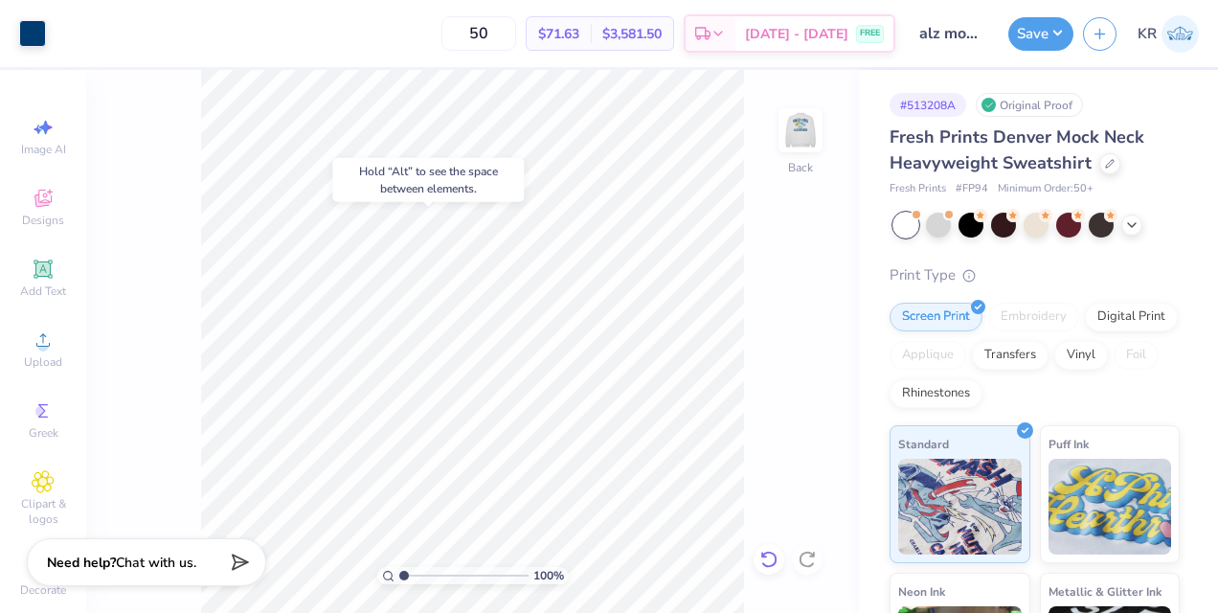
click at [770, 564] on icon at bounding box center [769, 559] width 19 height 19
click at [1043, 36] on button "Save" at bounding box center [1041, 31] width 65 height 34
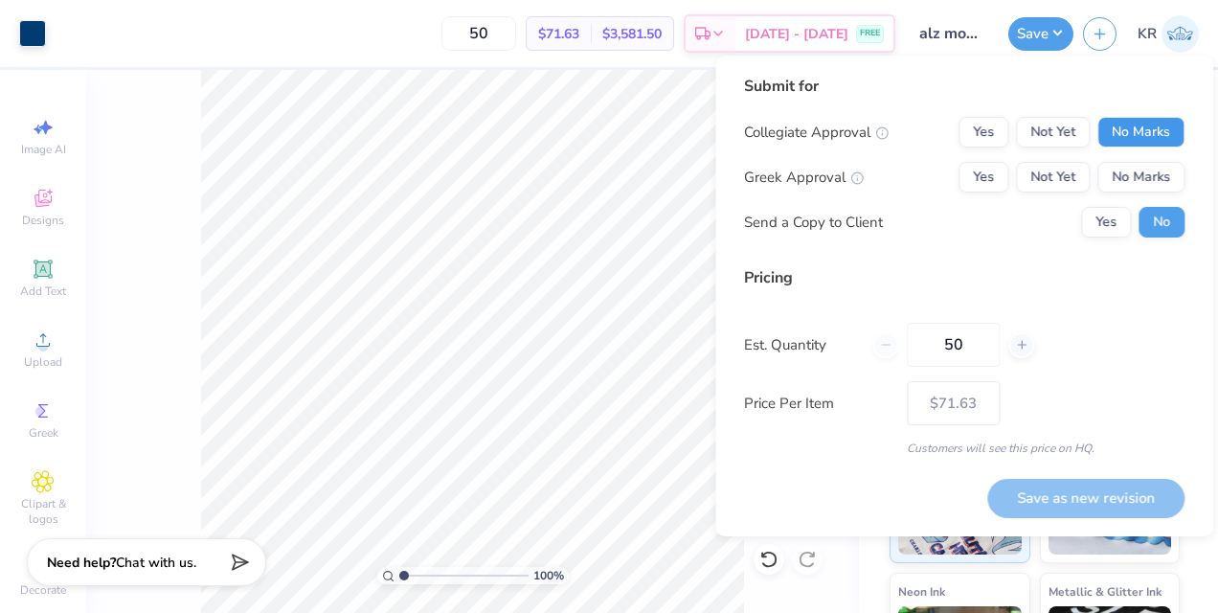
click at [1129, 124] on button "No Marks" at bounding box center [1141, 132] width 87 height 31
click at [990, 173] on button "Yes" at bounding box center [984, 177] width 50 height 31
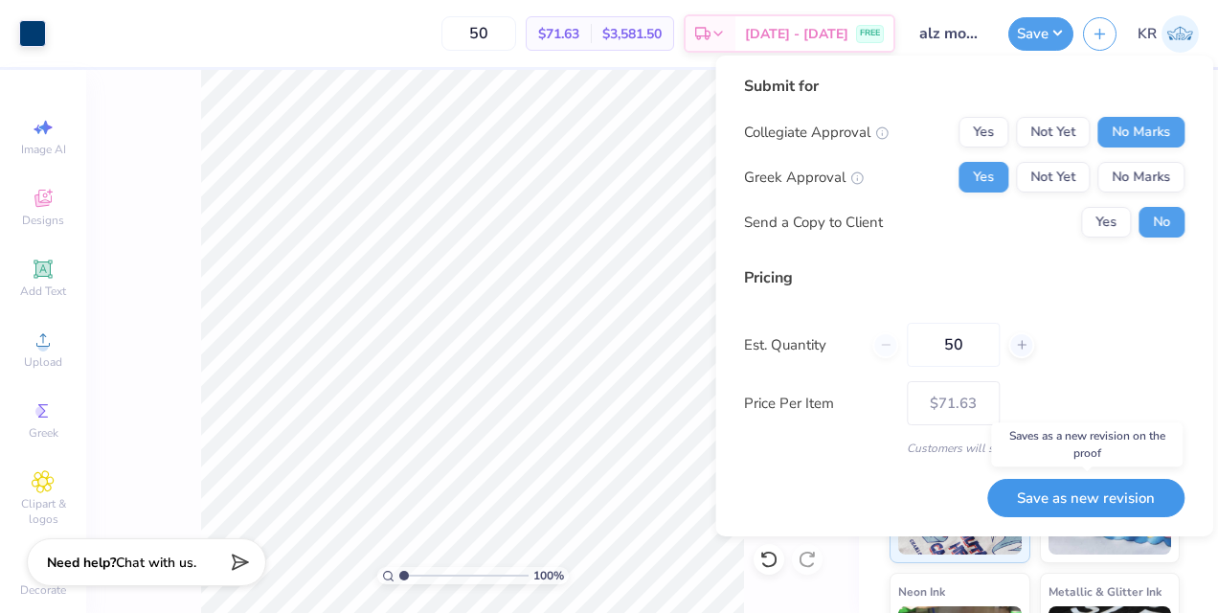
click at [1082, 494] on button "Save as new revision" at bounding box center [1086, 498] width 197 height 39
type input "$71.63"
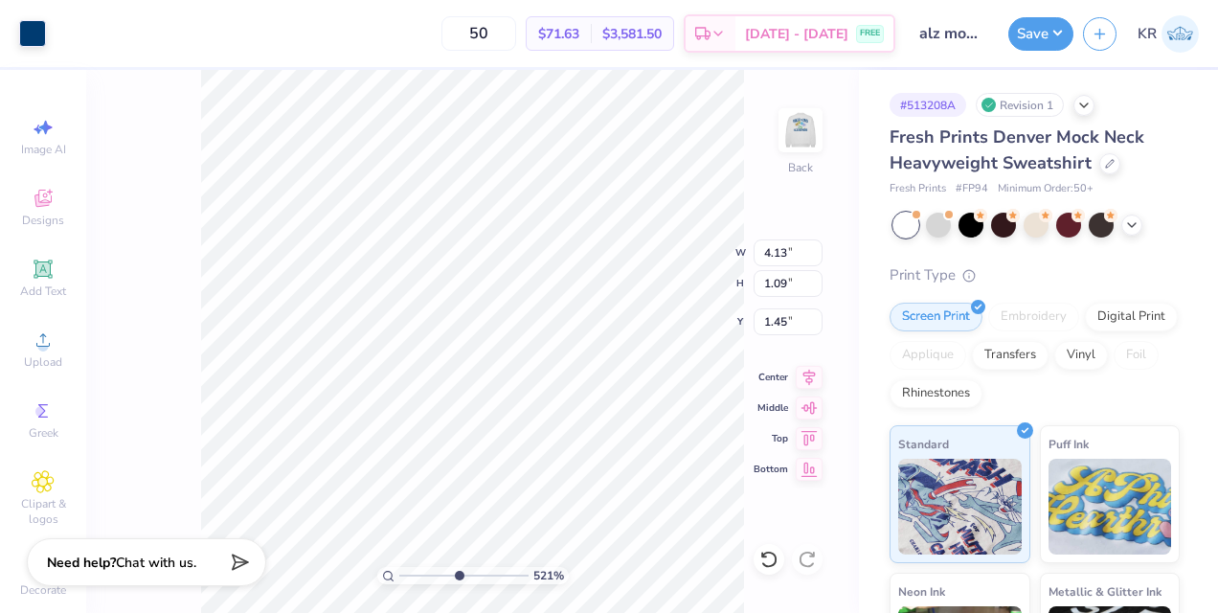
type input "5.20935806572178"
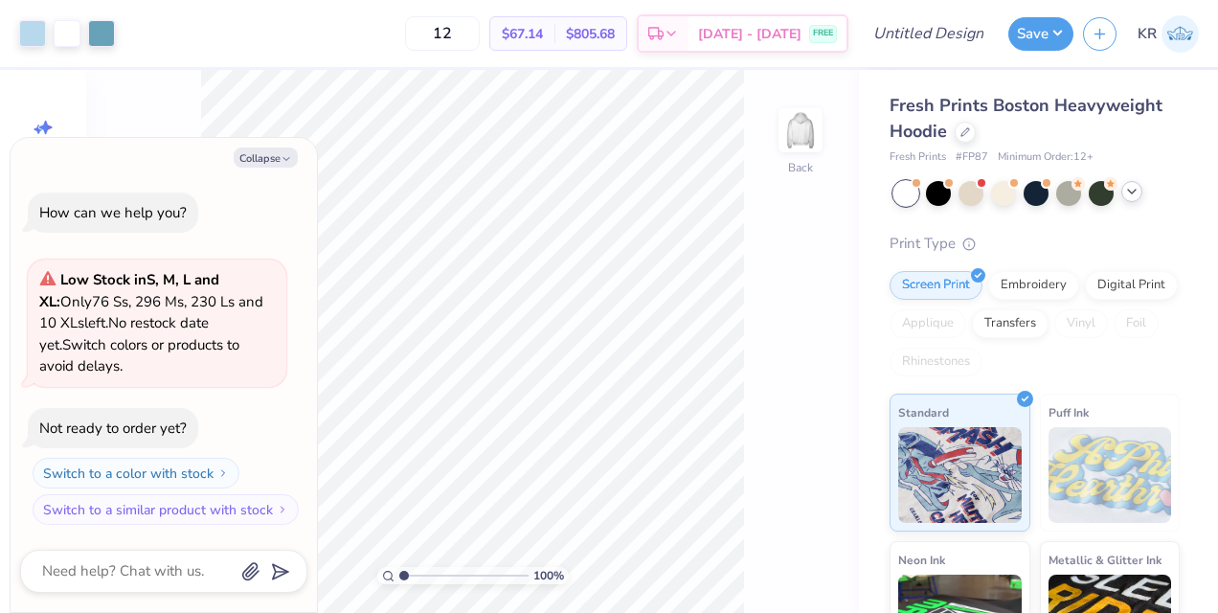
click at [1132, 191] on icon at bounding box center [1132, 191] width 15 height 15
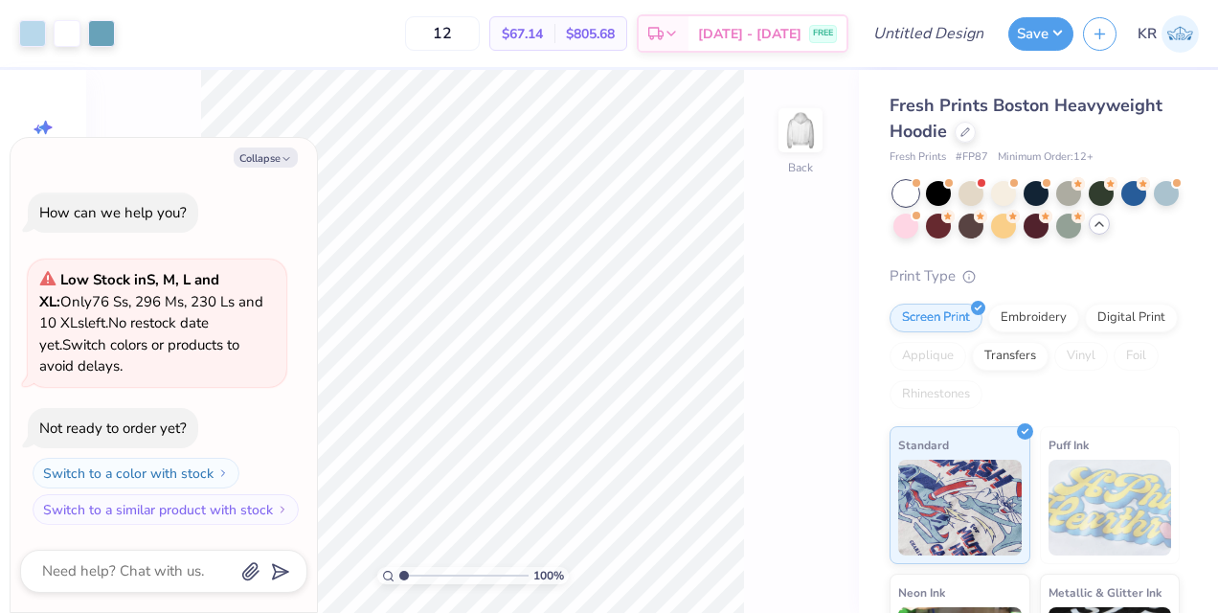
click at [975, 140] on div "Fresh Prints Boston Heavyweight Hoodie" at bounding box center [1035, 119] width 290 height 52
click at [970, 140] on div "Fresh Prints Boston Heavyweight Hoodie" at bounding box center [1035, 119] width 290 height 52
click at [974, 132] on div at bounding box center [965, 130] width 21 height 21
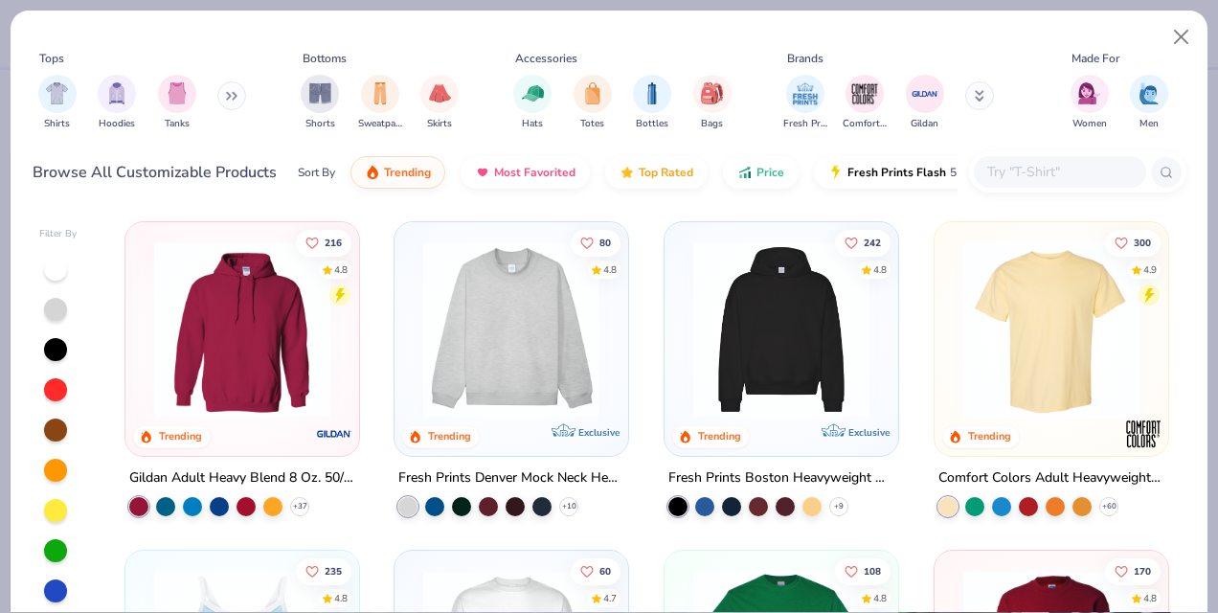
click at [533, 300] on img at bounding box center [511, 329] width 195 height 176
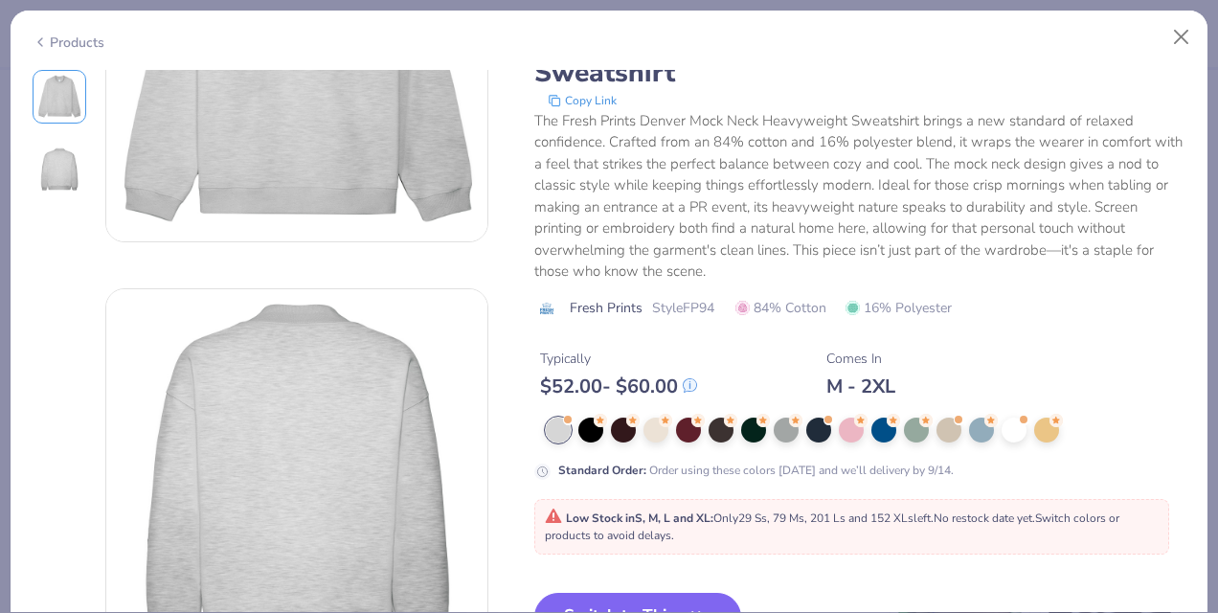
scroll to position [254, 0]
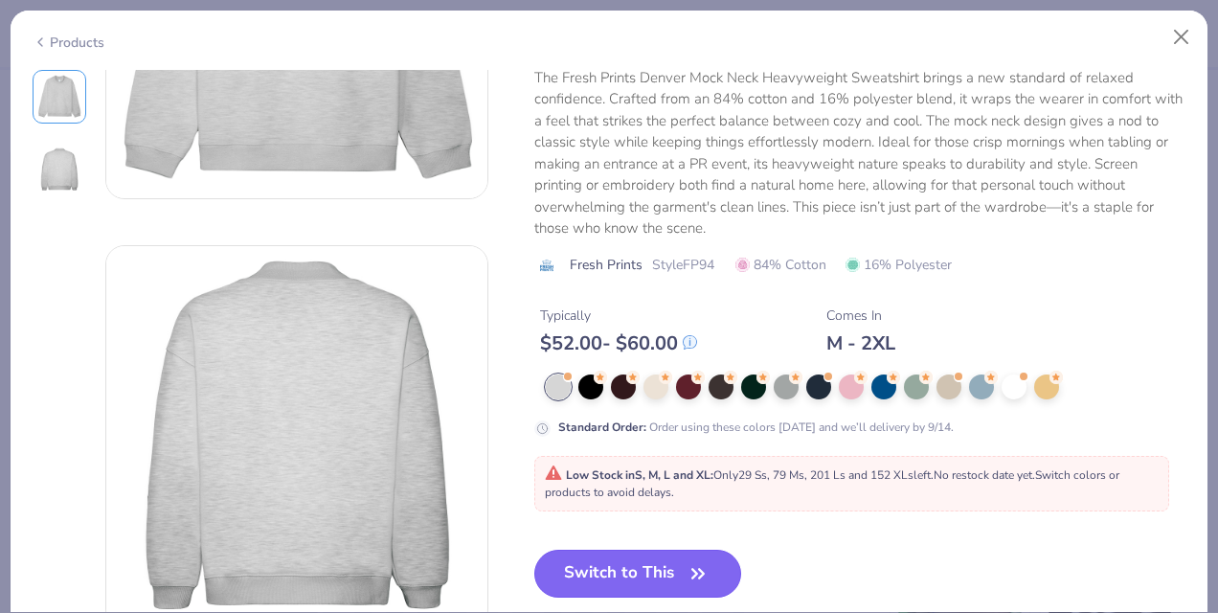
click at [603, 573] on button "Switch to This" at bounding box center [639, 574] width 208 height 48
type textarea "x"
type input "50"
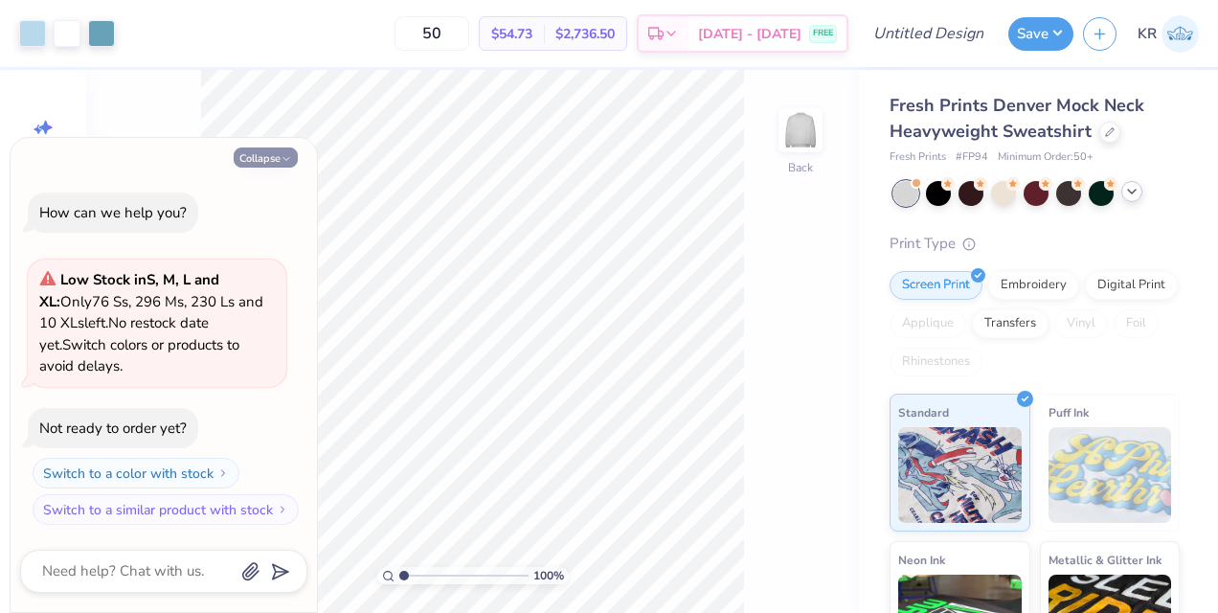
click at [283, 161] on icon "button" at bounding box center [286, 158] width 11 height 11
type textarea "x"
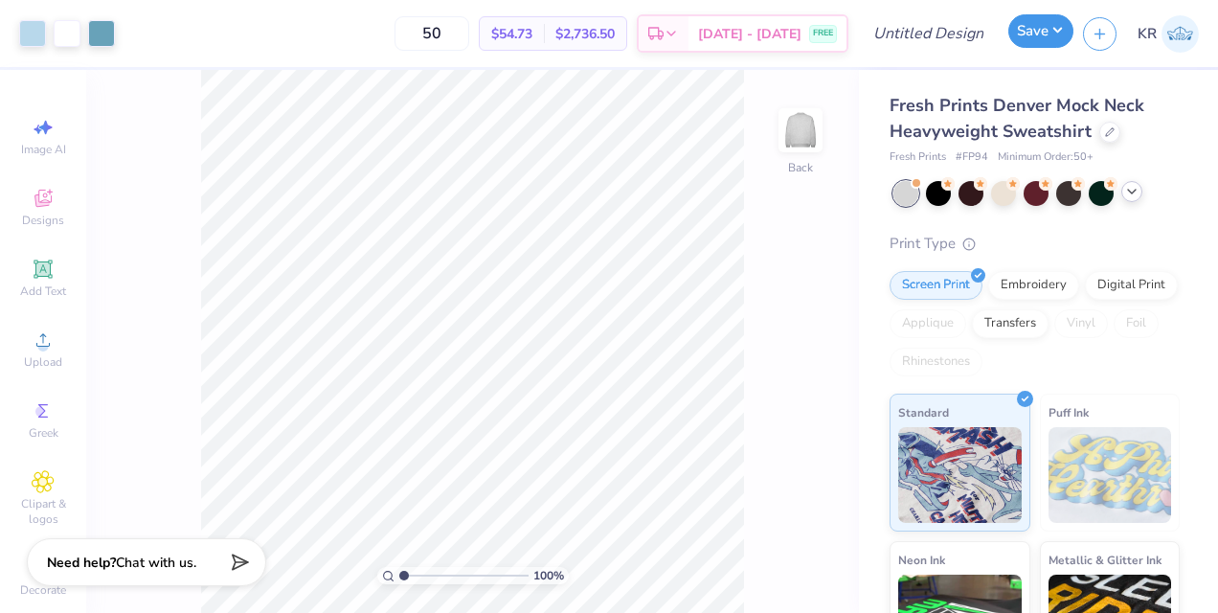
click at [1038, 48] on button "Save" at bounding box center [1041, 31] width 65 height 34
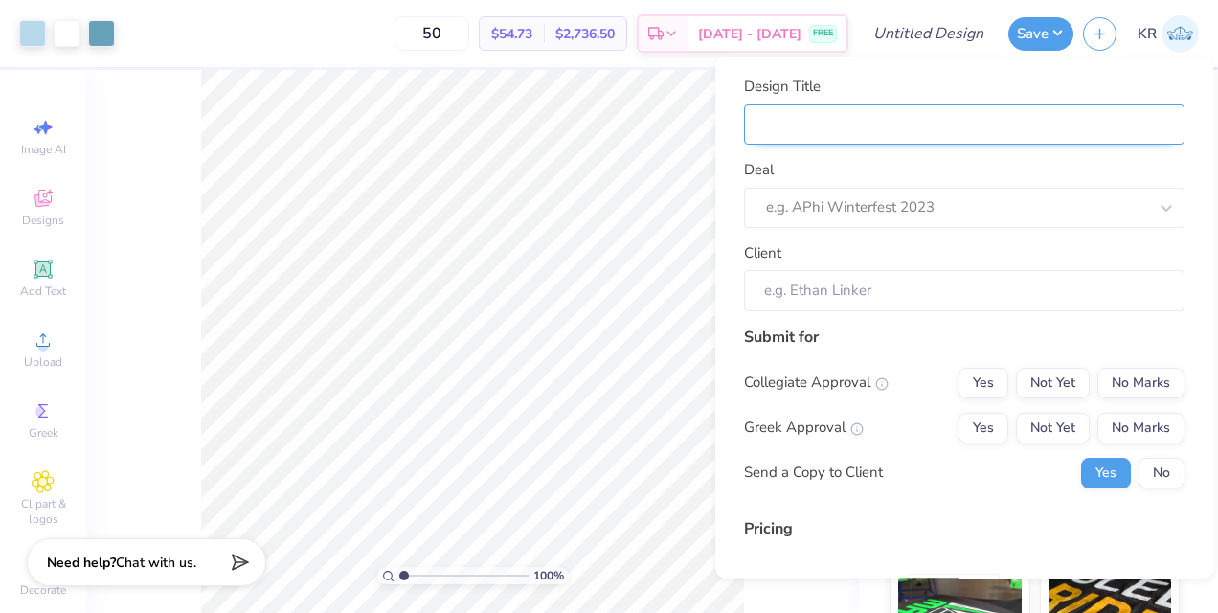
click at [1098, 122] on input "Design Title" at bounding box center [964, 124] width 441 height 41
type input "j"
type input "d"
type input "da"
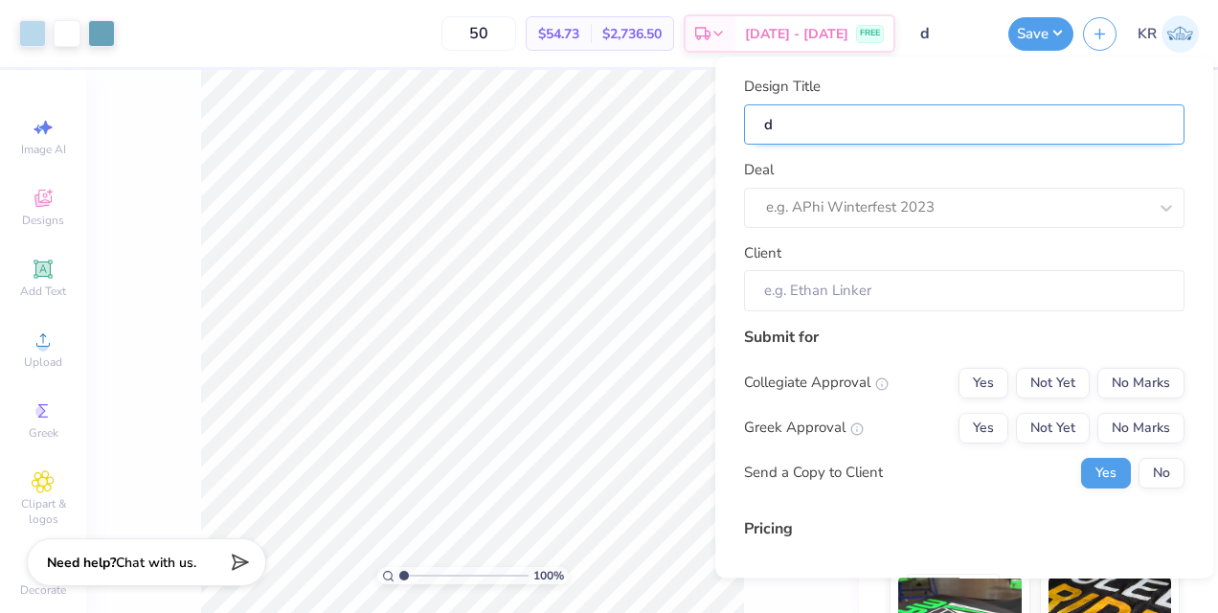
type input "da"
type input "d"
type input "D"
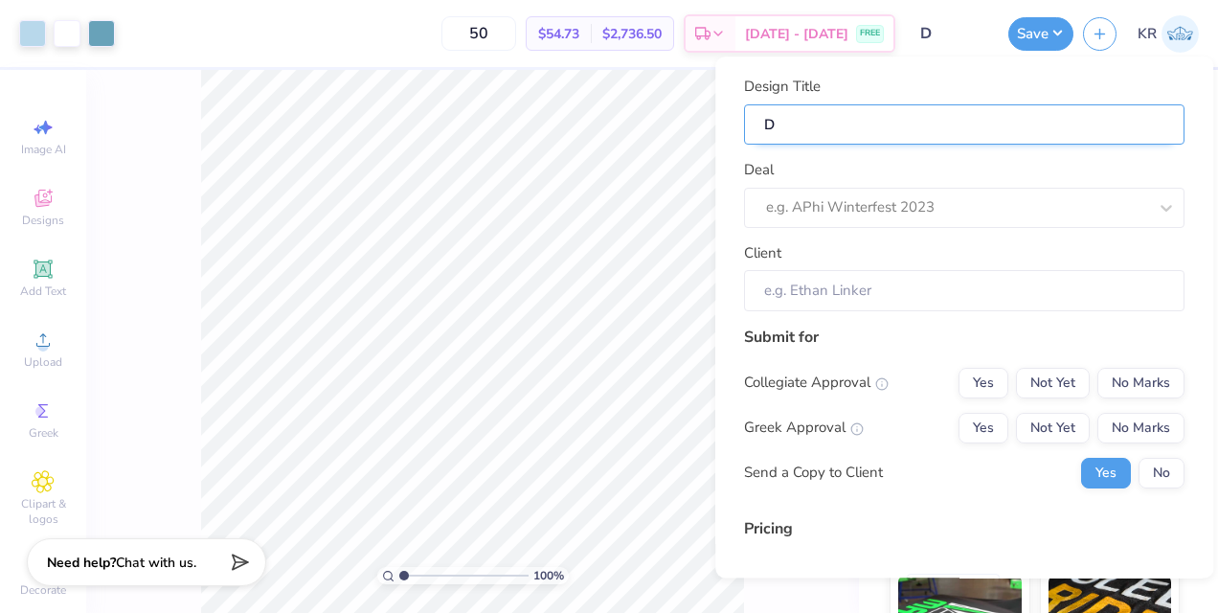
type input "DA"
type input "[PERSON_NAME]"
type input "DA"
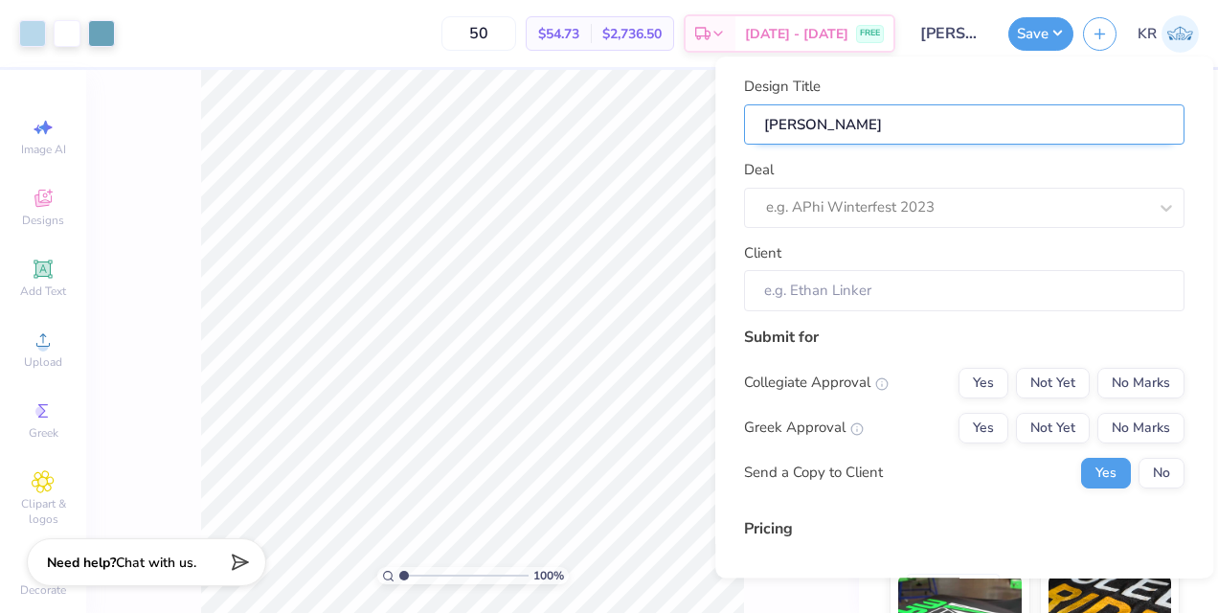
type input "DA"
type input "D"
type input "d"
type input "da"
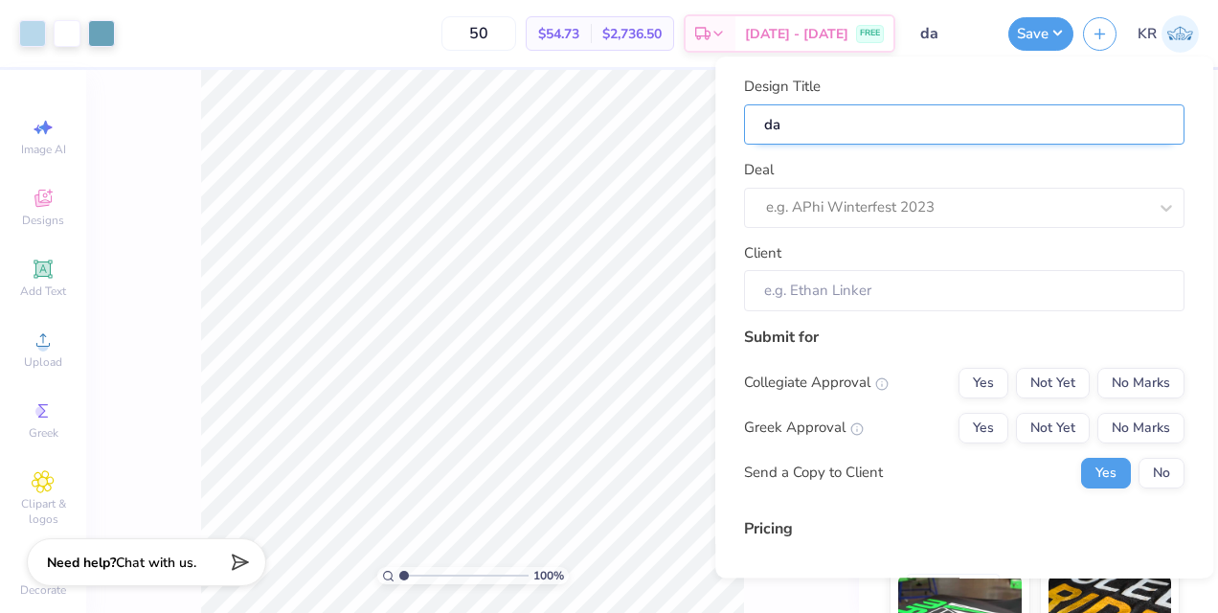
type input "[PERSON_NAME]"
type input "danc"
type input "dance"
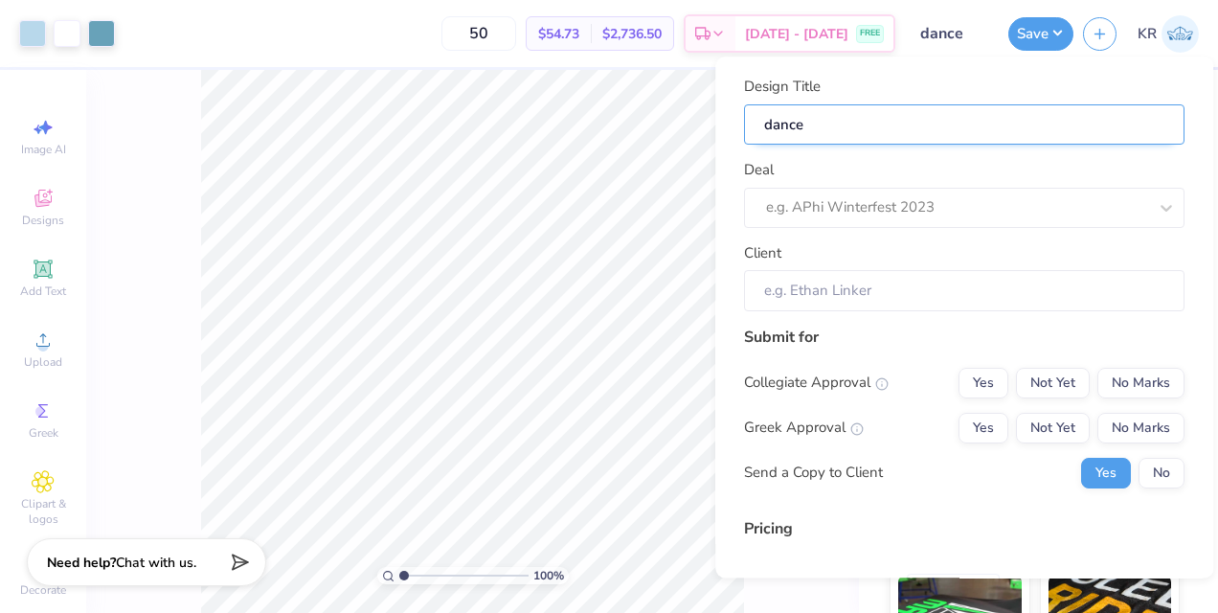
type input "dance mock 3"
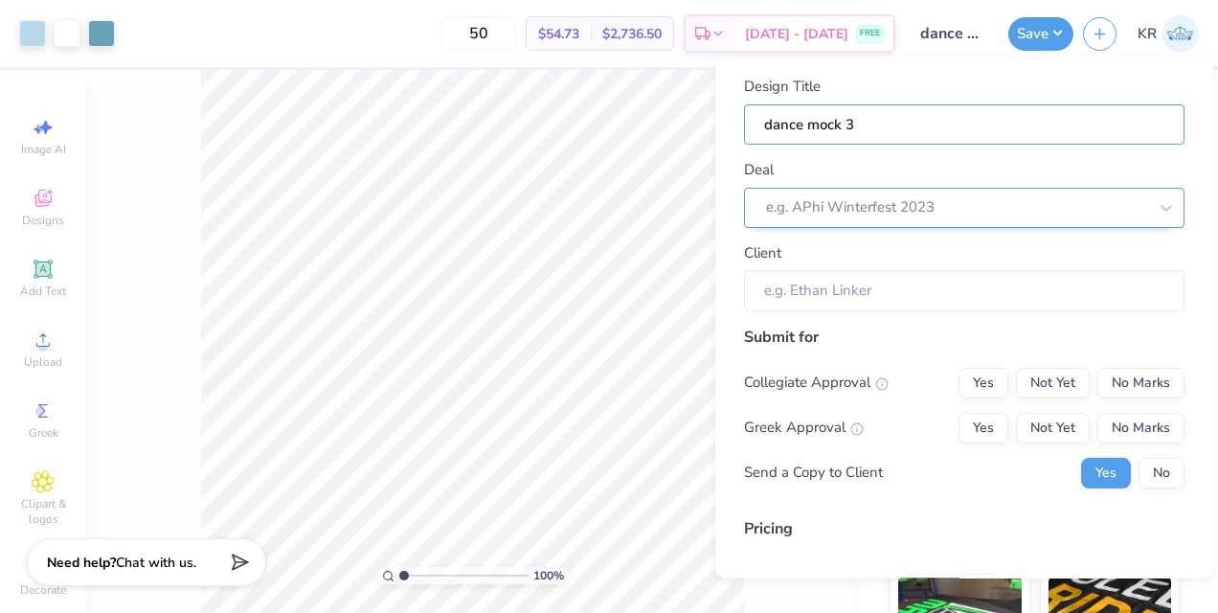
type input "dance mock"
type input "dance mock 4"
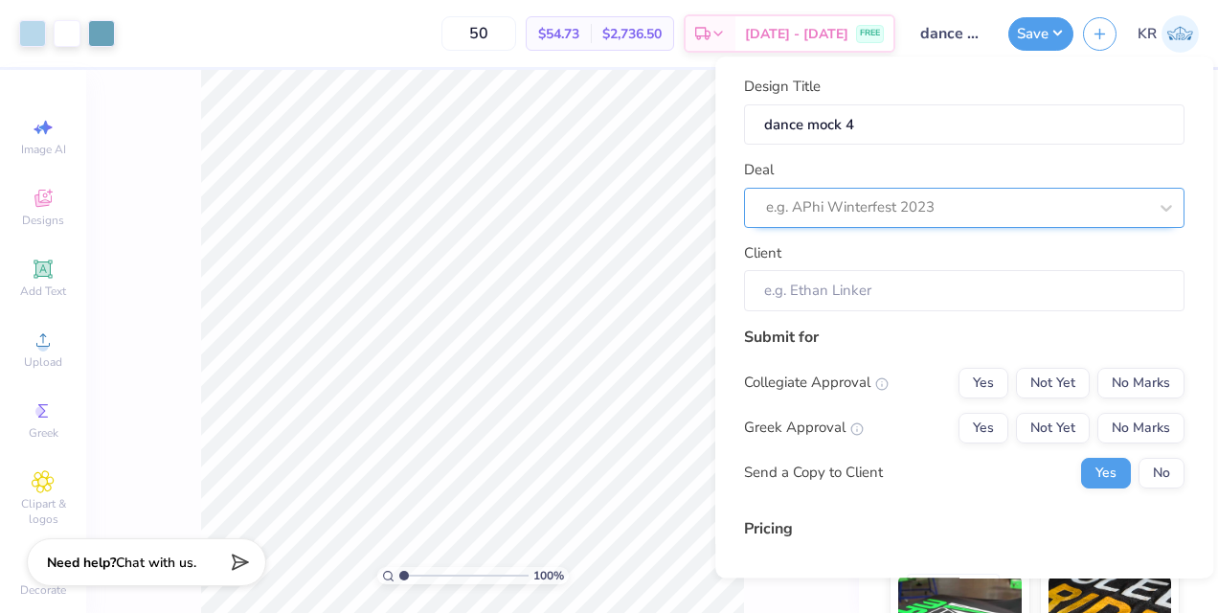
click at [976, 215] on div at bounding box center [956, 208] width 381 height 26
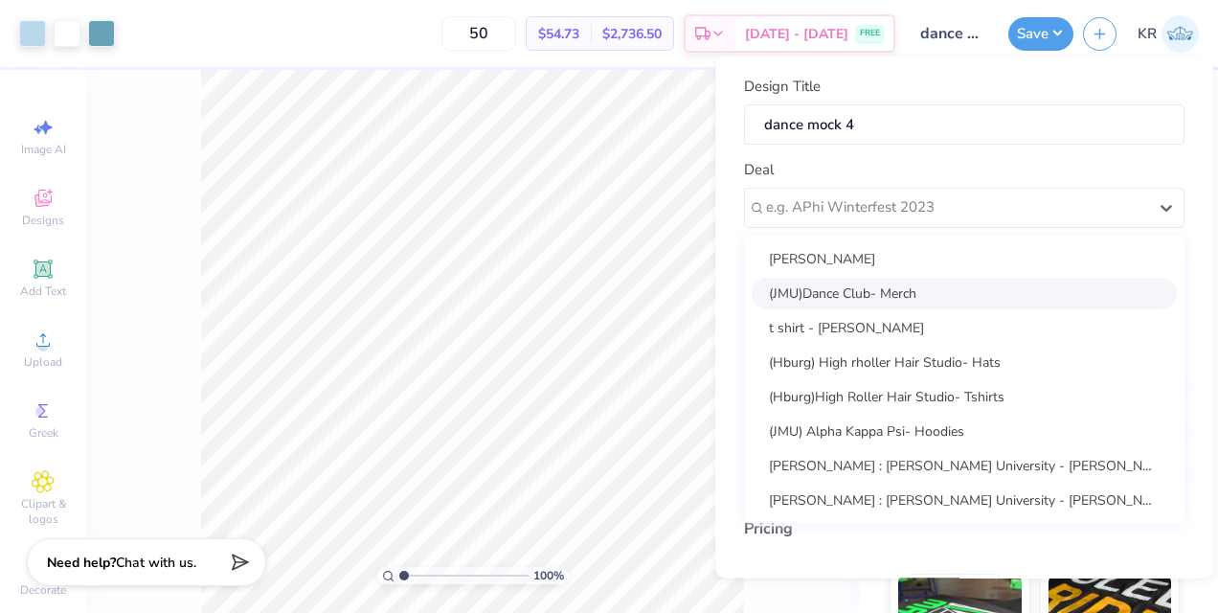
click at [923, 289] on div "(JMU)Dance Club- Merch" at bounding box center [964, 294] width 425 height 32
type input "[PERSON_NAME]"
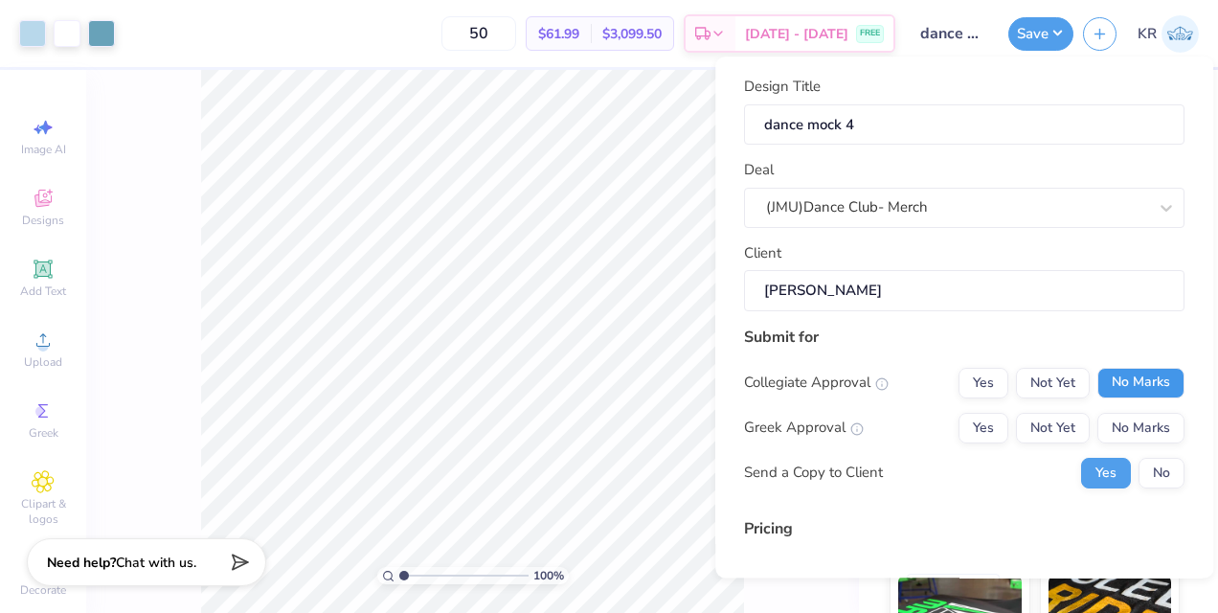
click at [1139, 395] on button "No Marks" at bounding box center [1141, 383] width 87 height 31
click at [1128, 423] on button "No Marks" at bounding box center [1141, 428] width 87 height 31
click at [1134, 458] on div "Yes No" at bounding box center [1132, 473] width 103 height 31
click at [1142, 486] on button "No" at bounding box center [1162, 473] width 46 height 31
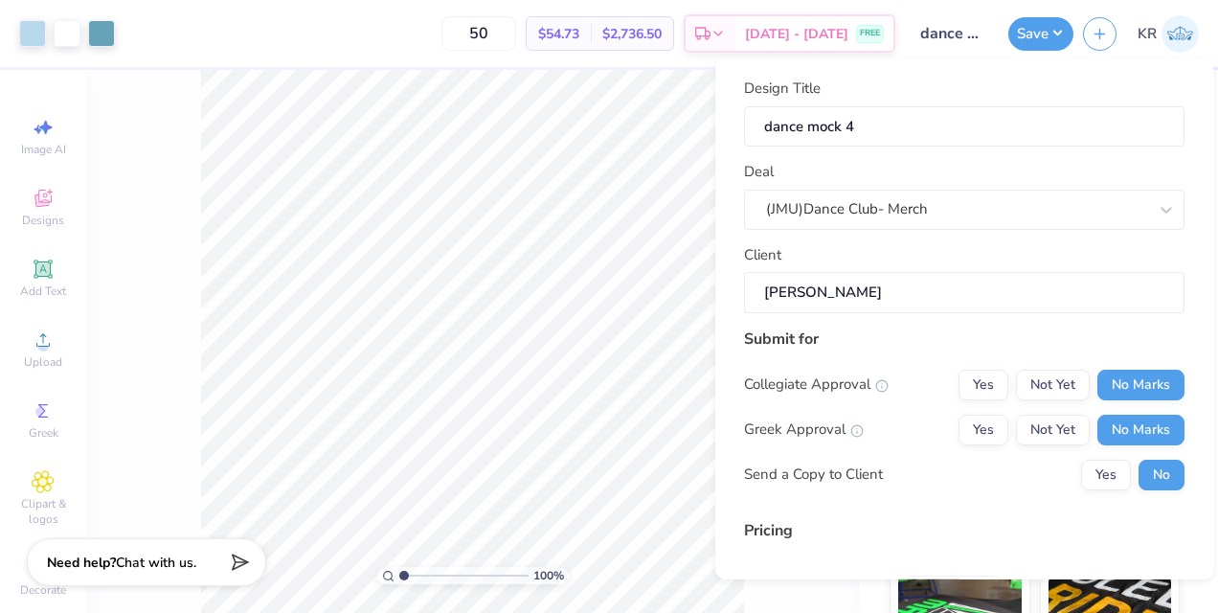
scroll to position [207, 0]
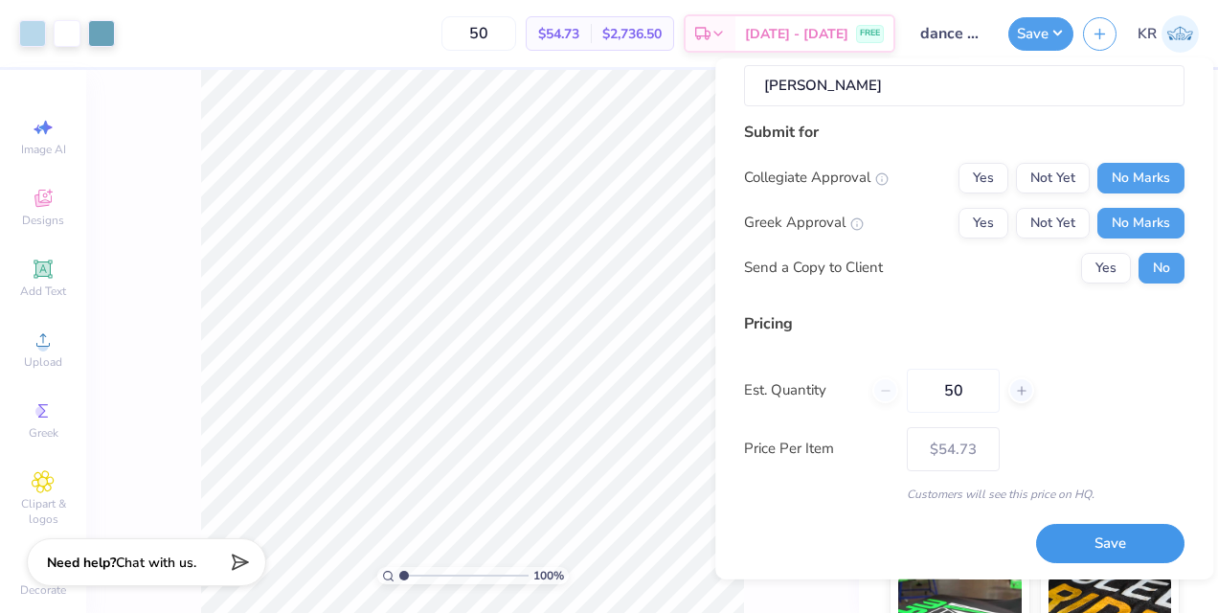
click at [1067, 548] on button "Save" at bounding box center [1110, 543] width 148 height 39
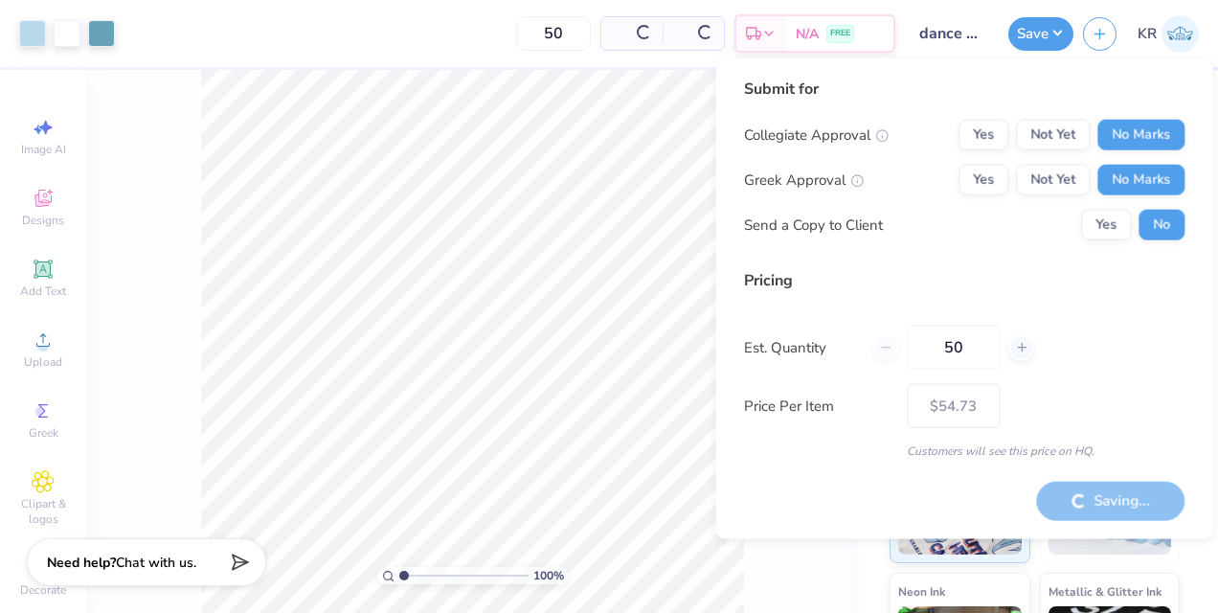
type input "– –"
